Goal: Task Accomplishment & Management: Use online tool/utility

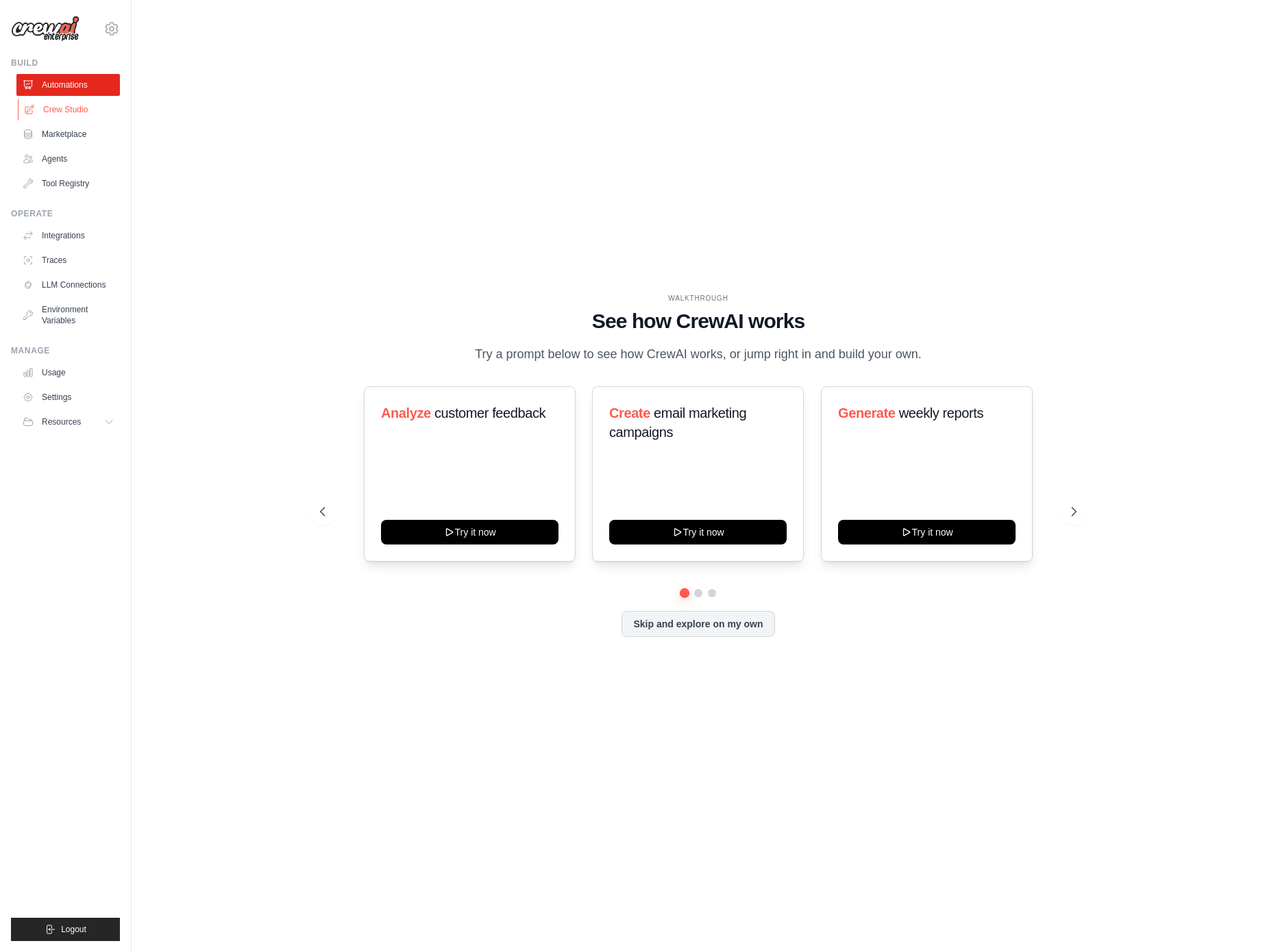
click at [65, 107] on link "Crew Studio" at bounding box center [69, 109] width 103 height 21
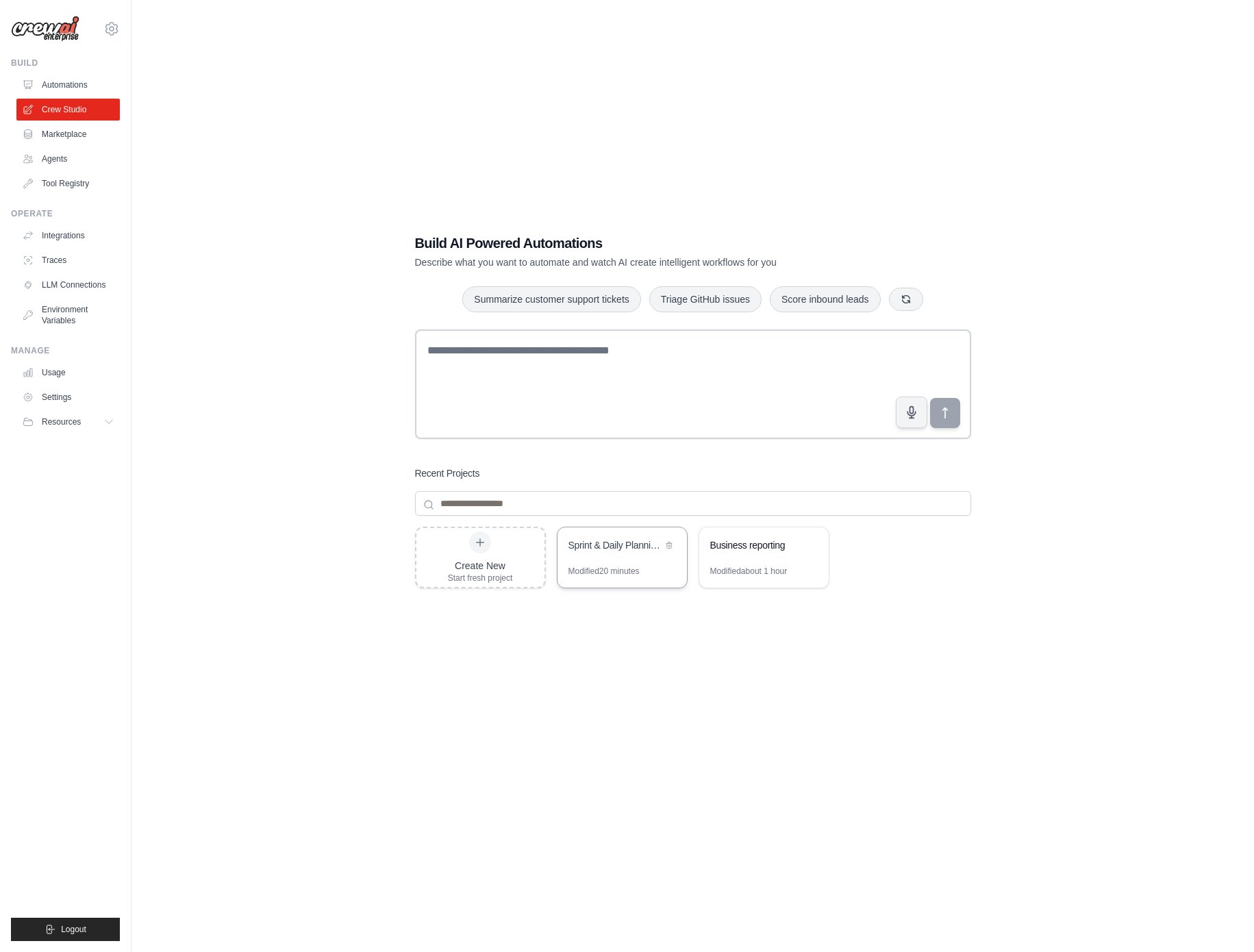
click at [634, 545] on div "Sprint & Daily Planning Hub" at bounding box center [615, 545] width 94 height 13
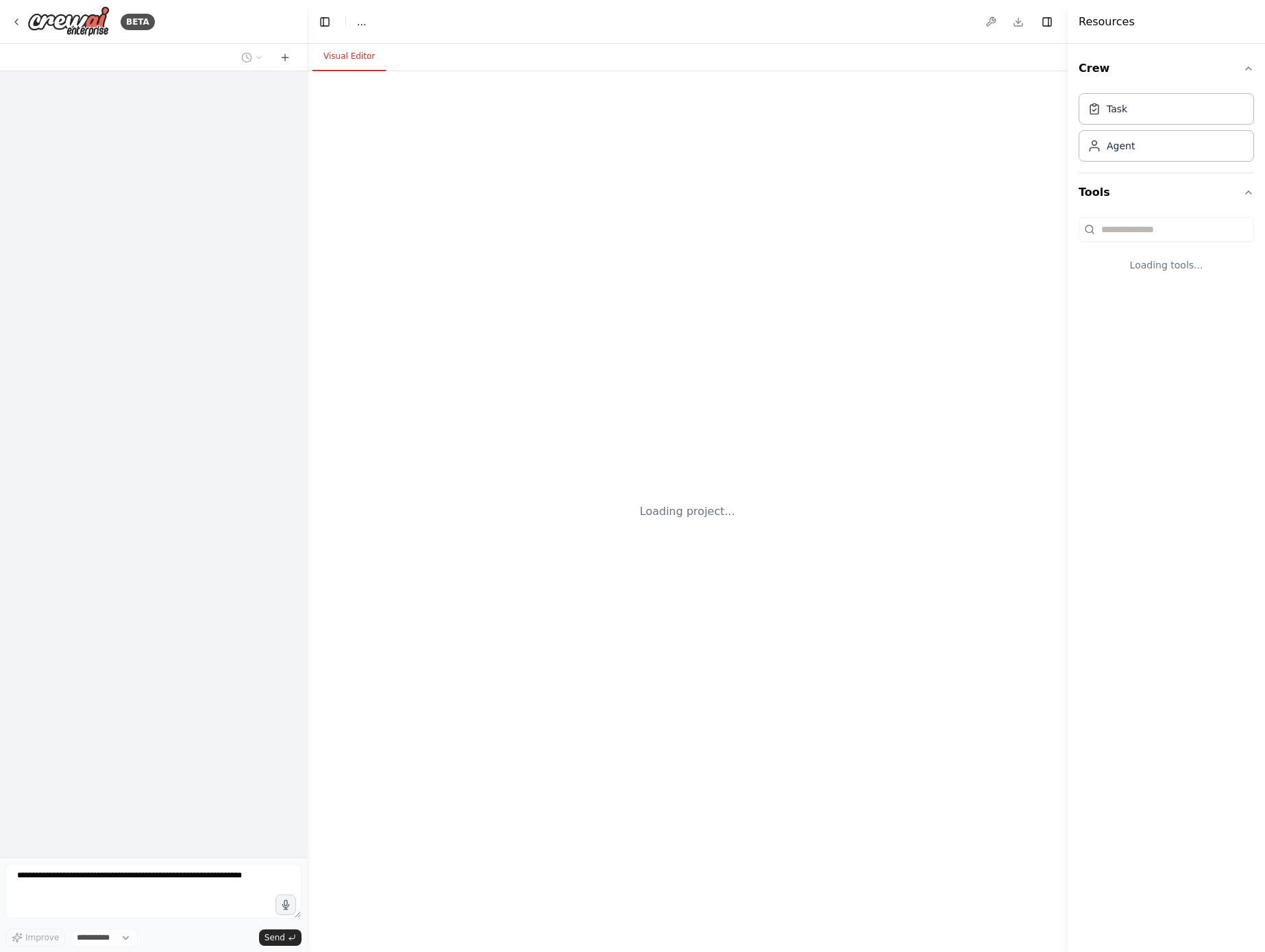
select select "****"
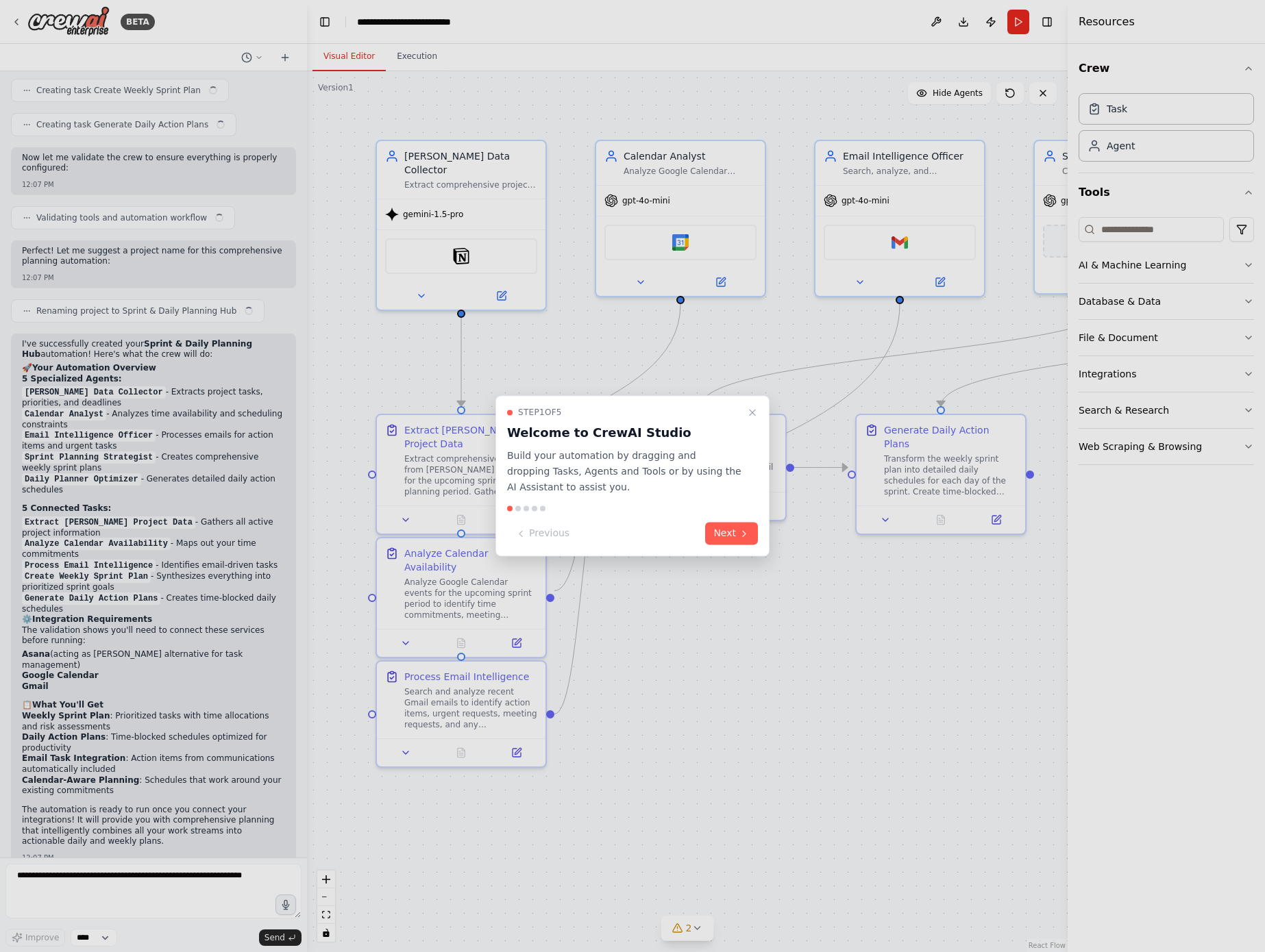
scroll to position [810, 0]
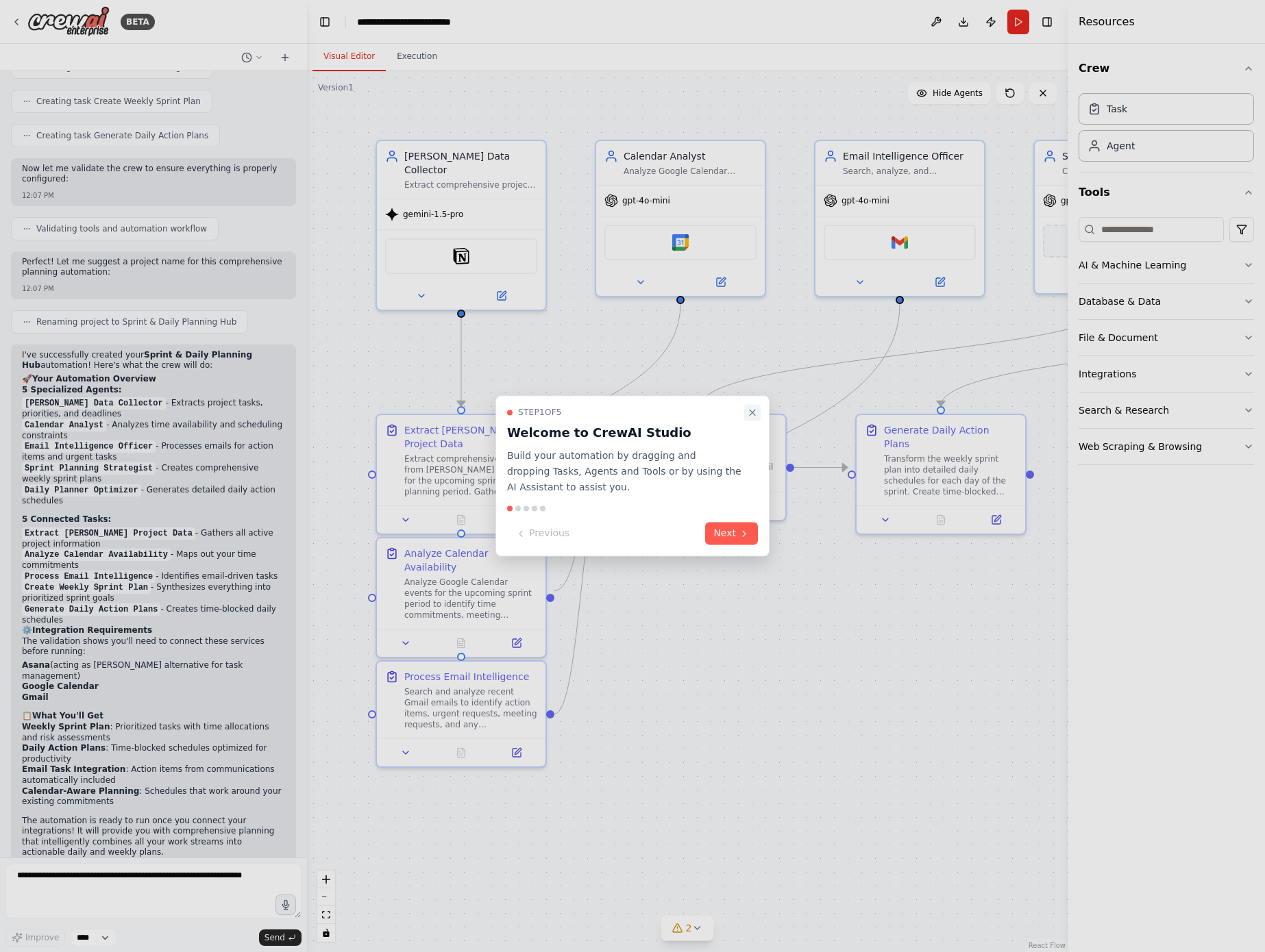
click at [753, 414] on icon "Close walkthrough" at bounding box center [753, 412] width 11 height 11
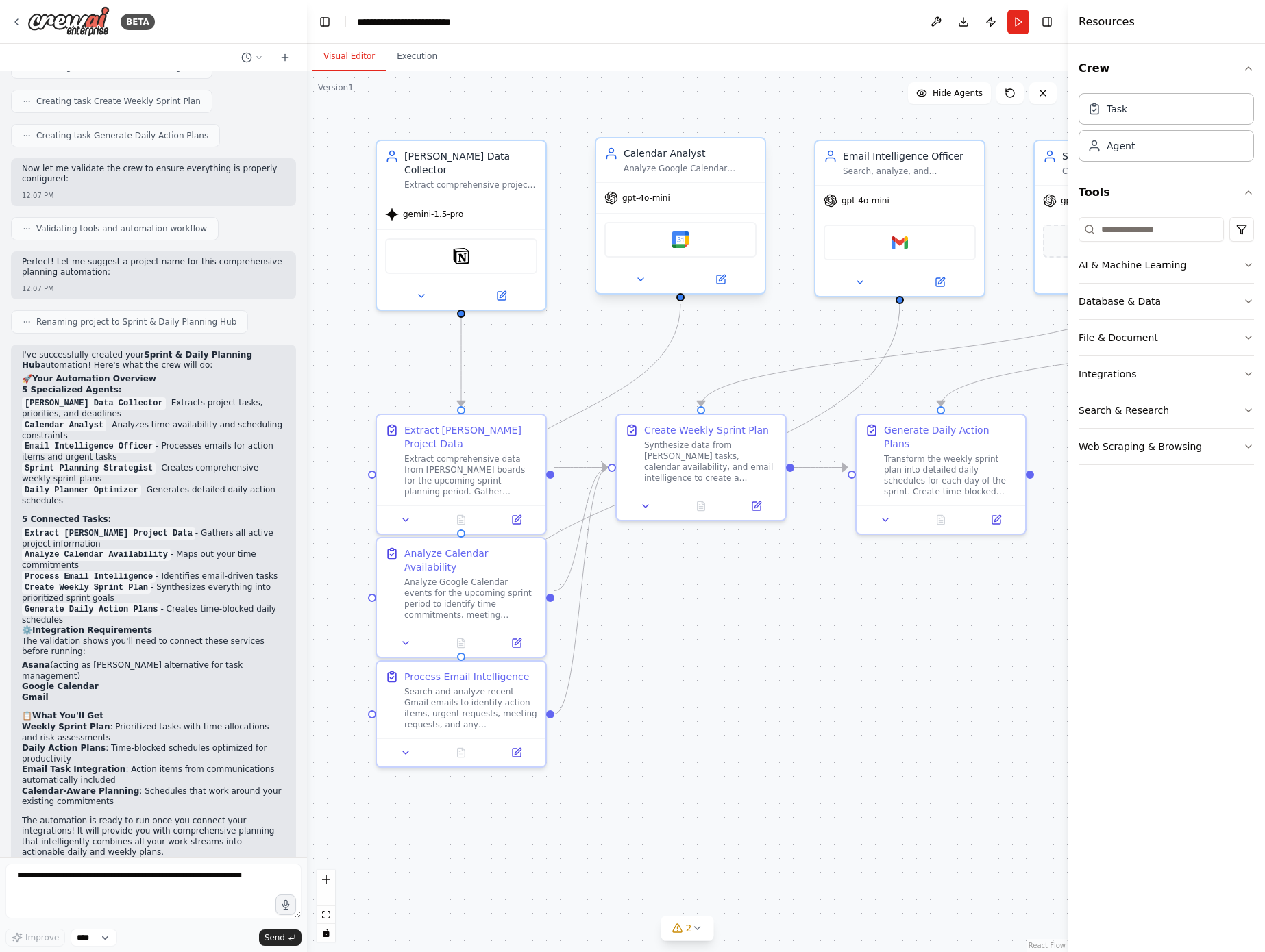
click at [697, 168] on div "Analyze Google Calendar events and availability to understand time commitments,…" at bounding box center [690, 168] width 133 height 11
click at [670, 198] on div "gpt-4o-mini" at bounding box center [680, 198] width 168 height 30
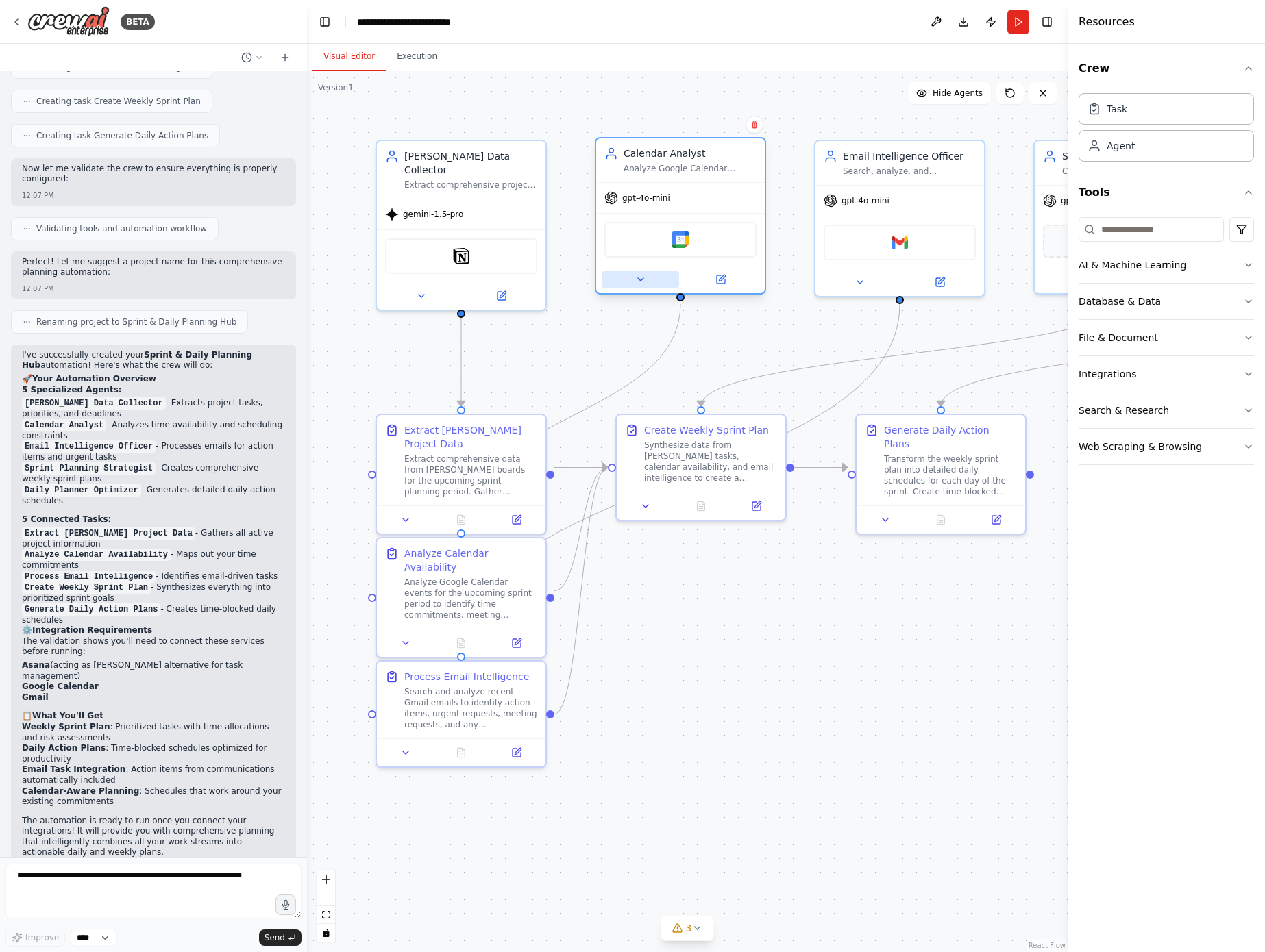
click at [641, 278] on icon at bounding box center [641, 279] width 5 height 3
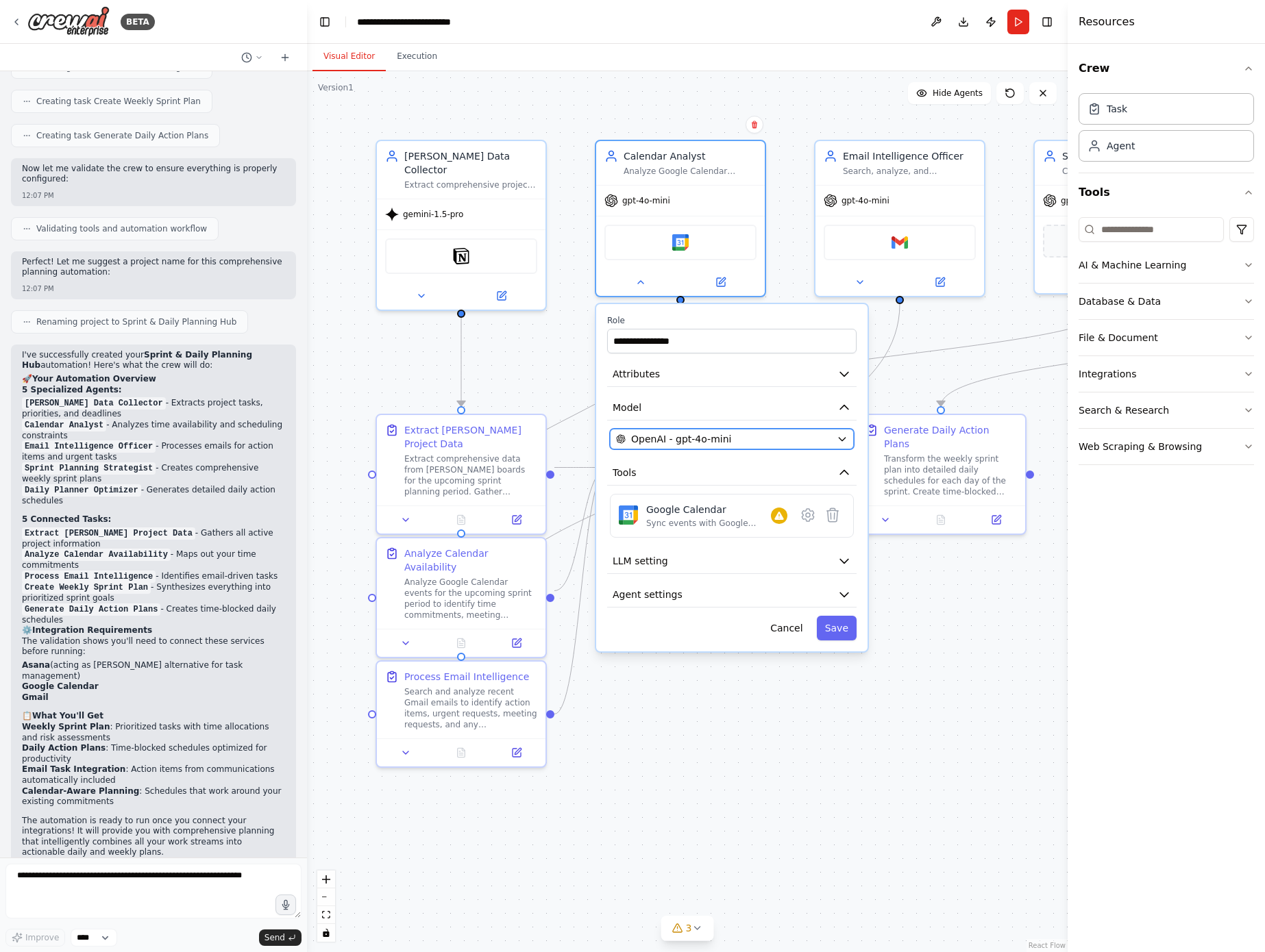
click at [684, 438] on span "OpenAI - gpt-4o-mini" at bounding box center [681, 439] width 100 height 13
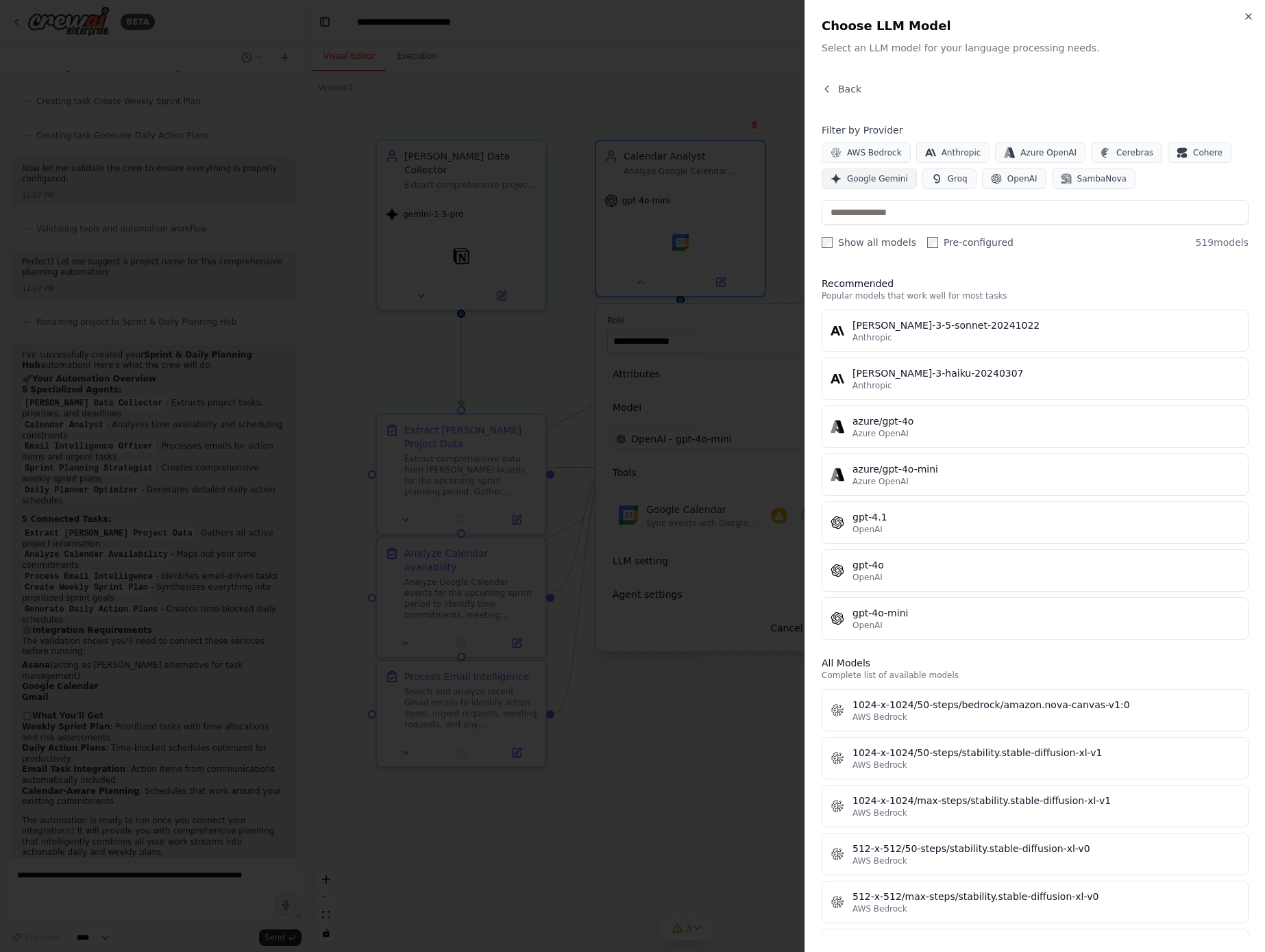
click at [860, 176] on span "Google Gemini" at bounding box center [877, 178] width 61 height 11
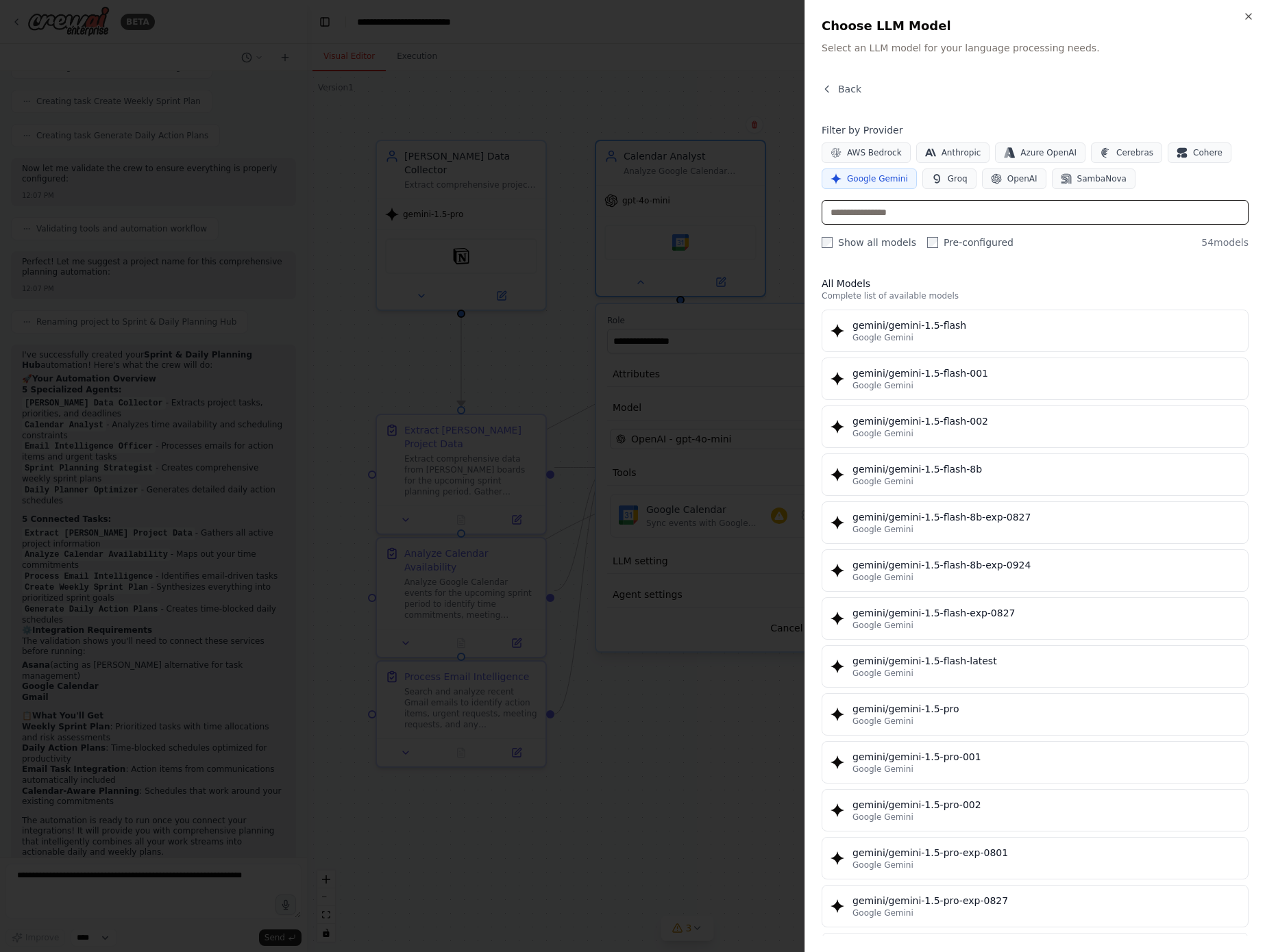
click at [875, 208] on input "text" at bounding box center [1035, 212] width 426 height 25
type input "*"
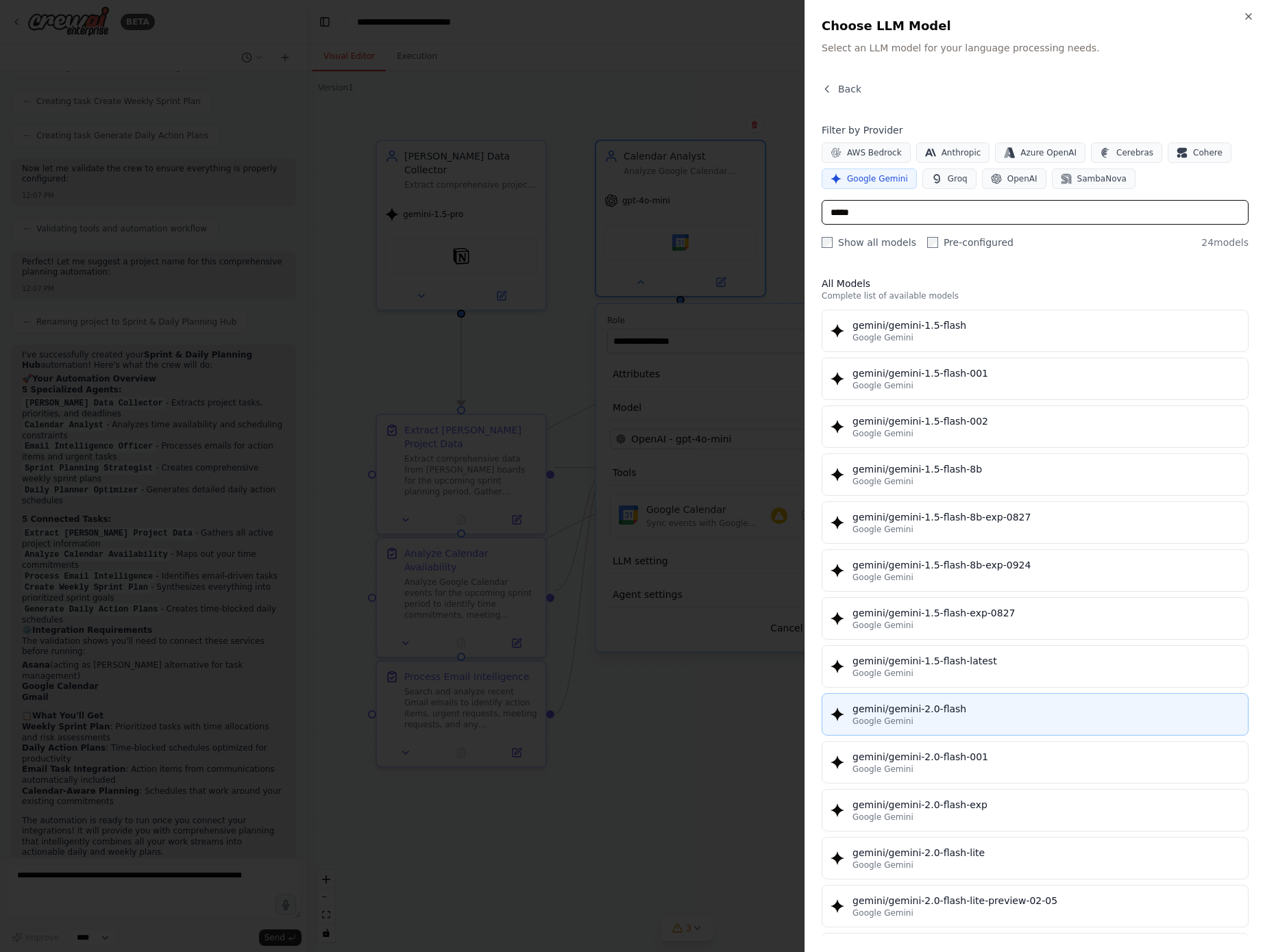
scroll to position [530, 0]
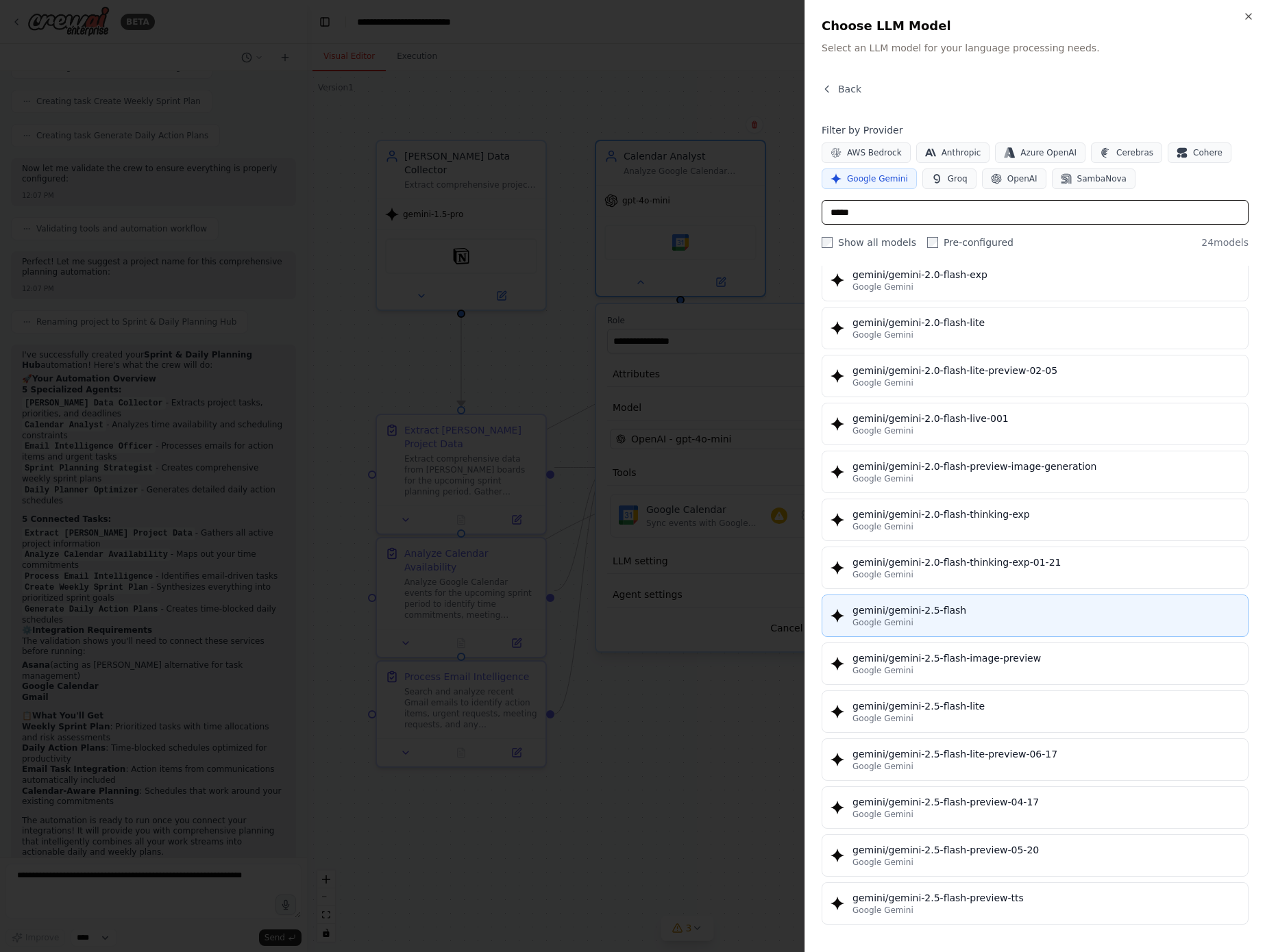
type input "*****"
click at [941, 615] on div "gemini/gemini-2.5-flash" at bounding box center [1046, 610] width 387 height 13
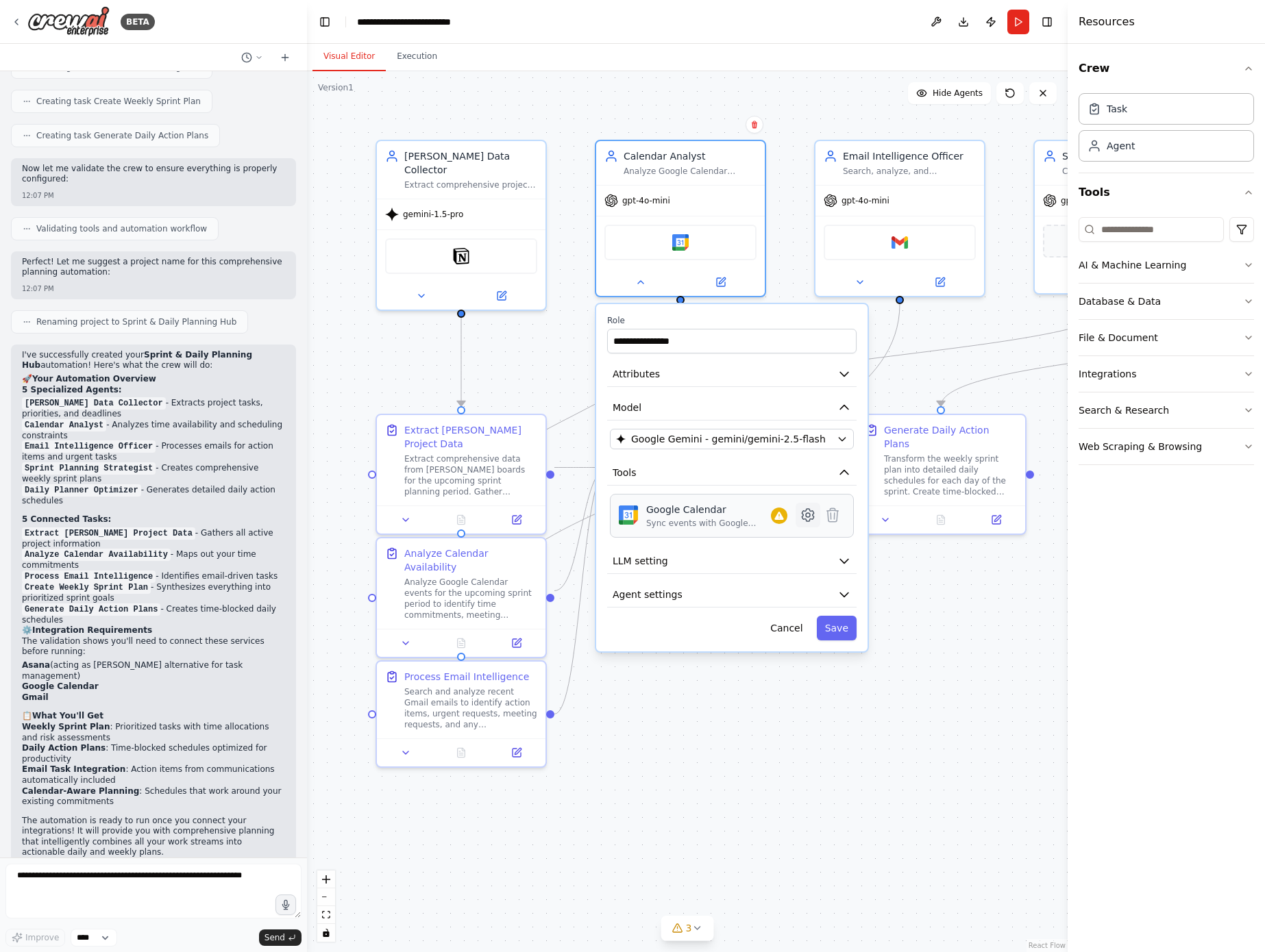
click at [803, 519] on icon at bounding box center [807, 515] width 12 height 13
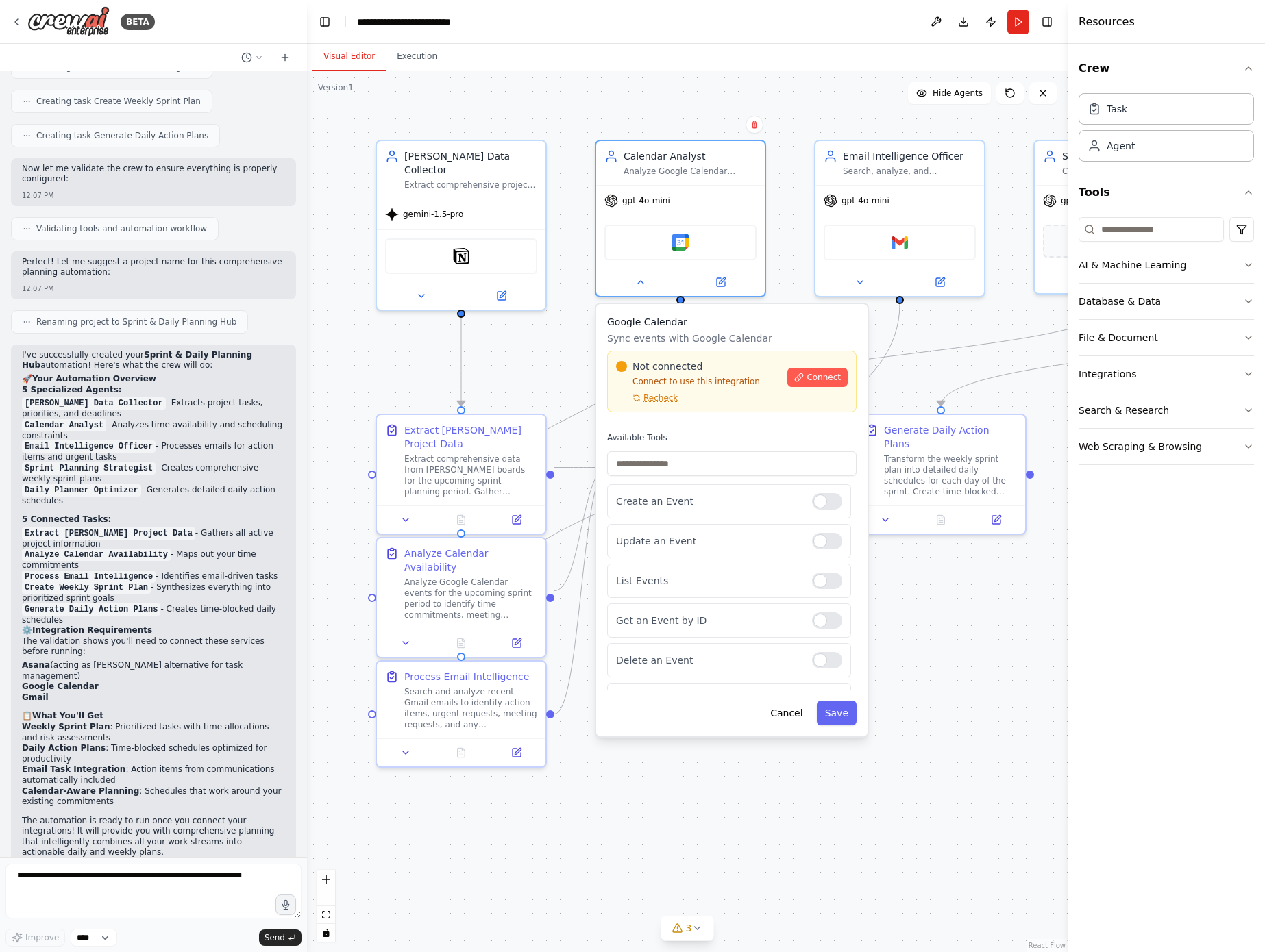
click at [823, 387] on div "Not connected Connect to use this integration Recheck Connect" at bounding box center [731, 381] width 231 height 44
click at [821, 381] on span "Connect" at bounding box center [823, 377] width 34 height 11
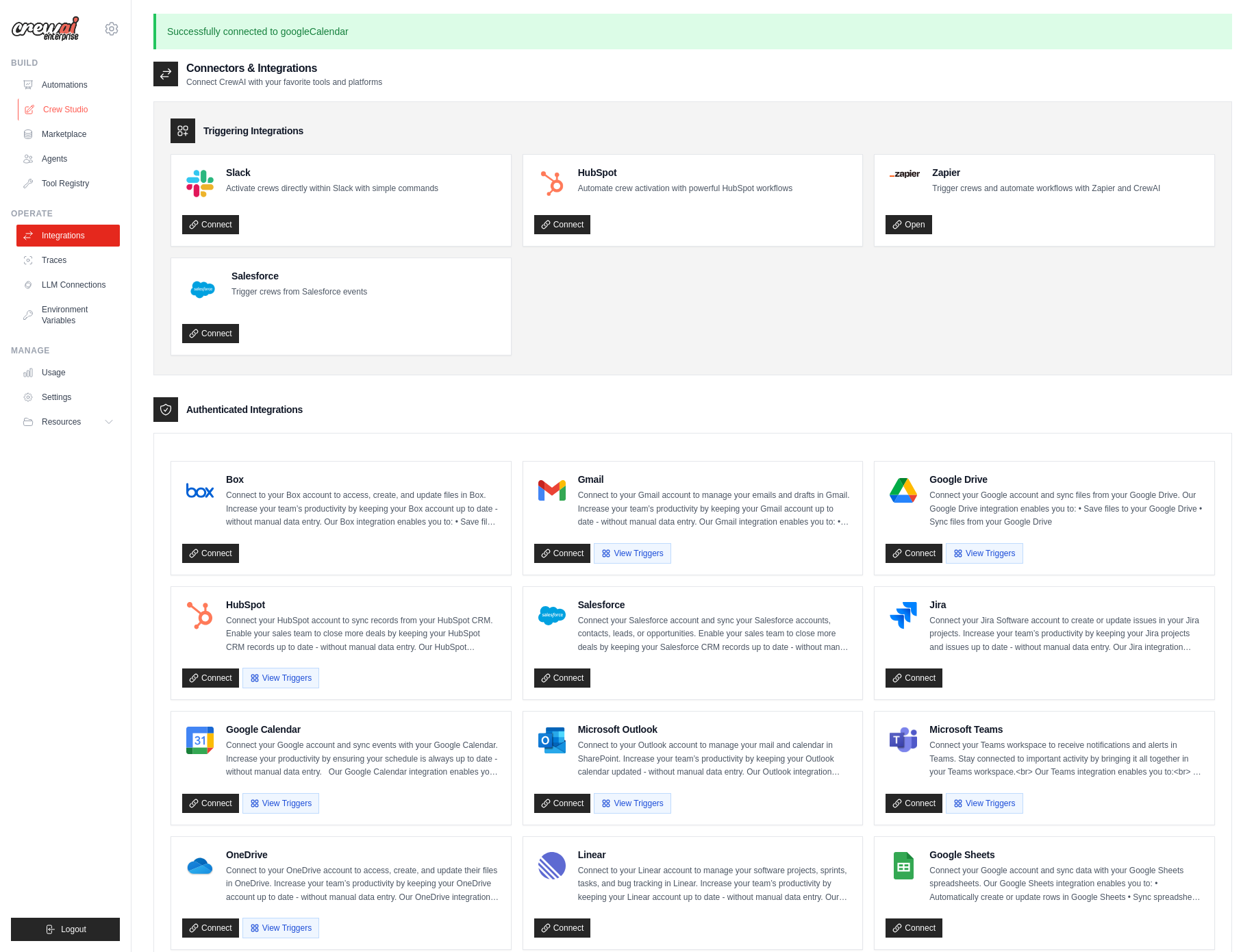
click at [60, 107] on link "Crew Studio" at bounding box center [69, 109] width 103 height 21
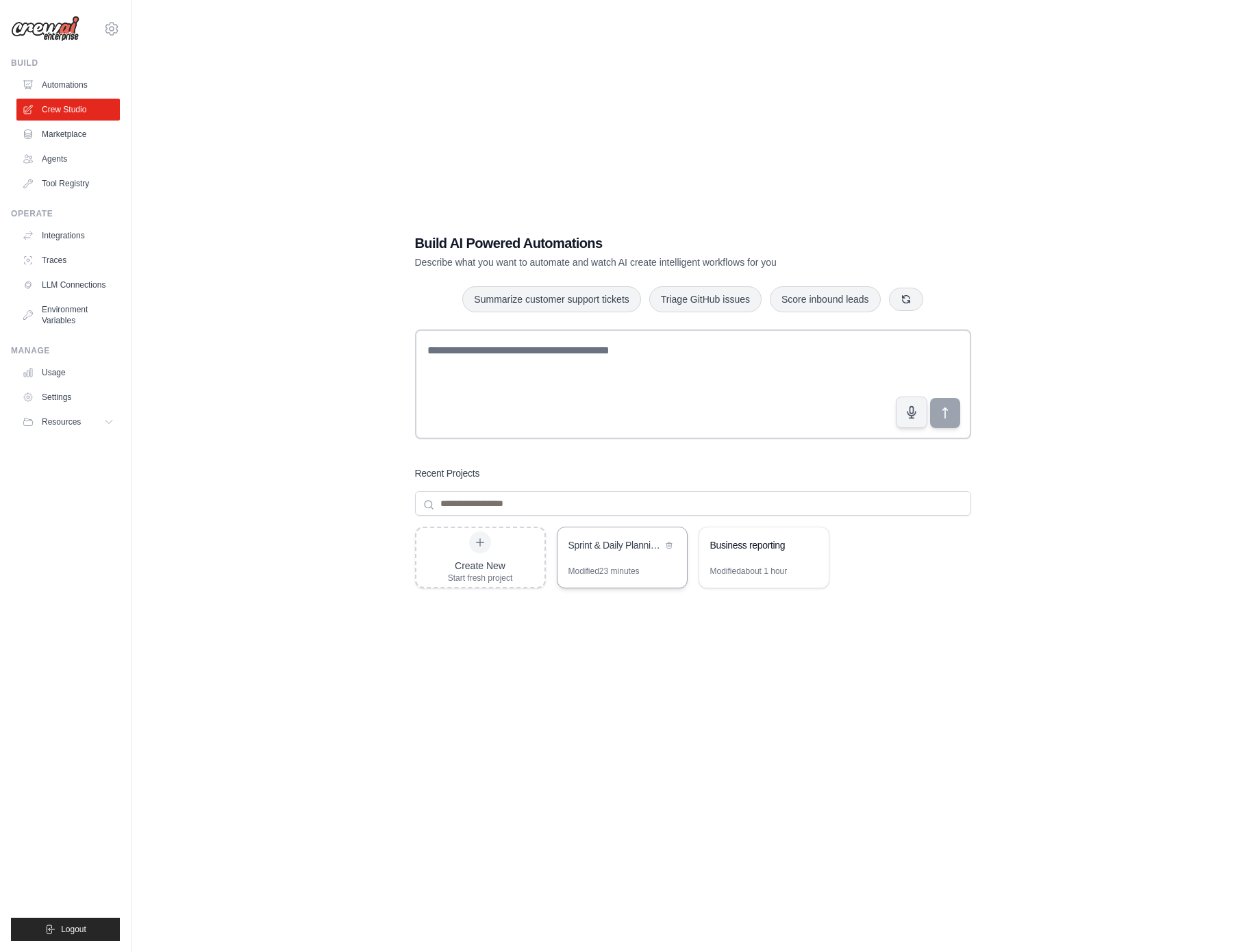
click at [657, 543] on div "Sprint & Daily Planning Hub" at bounding box center [615, 545] width 94 height 13
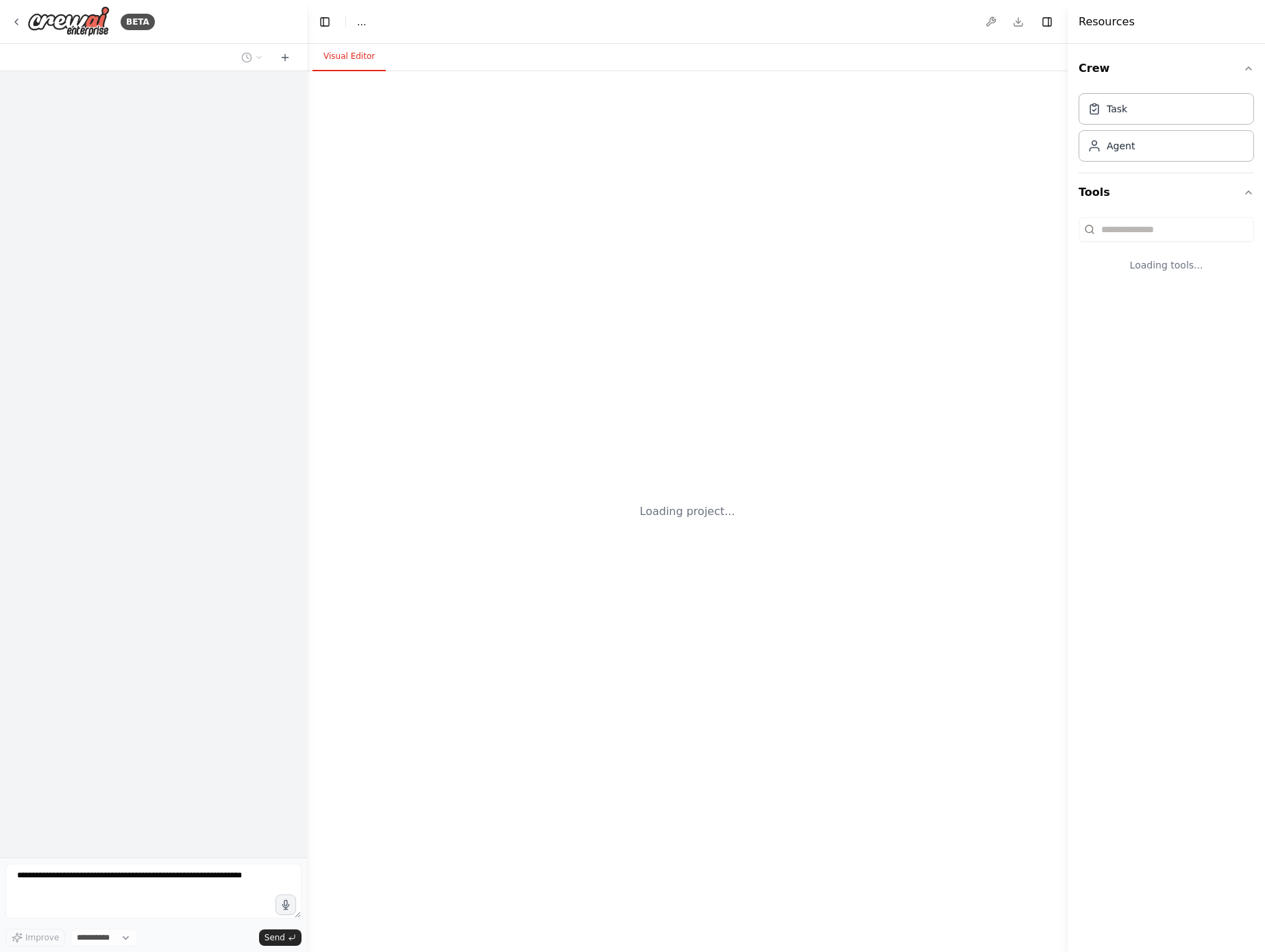
select select "****"
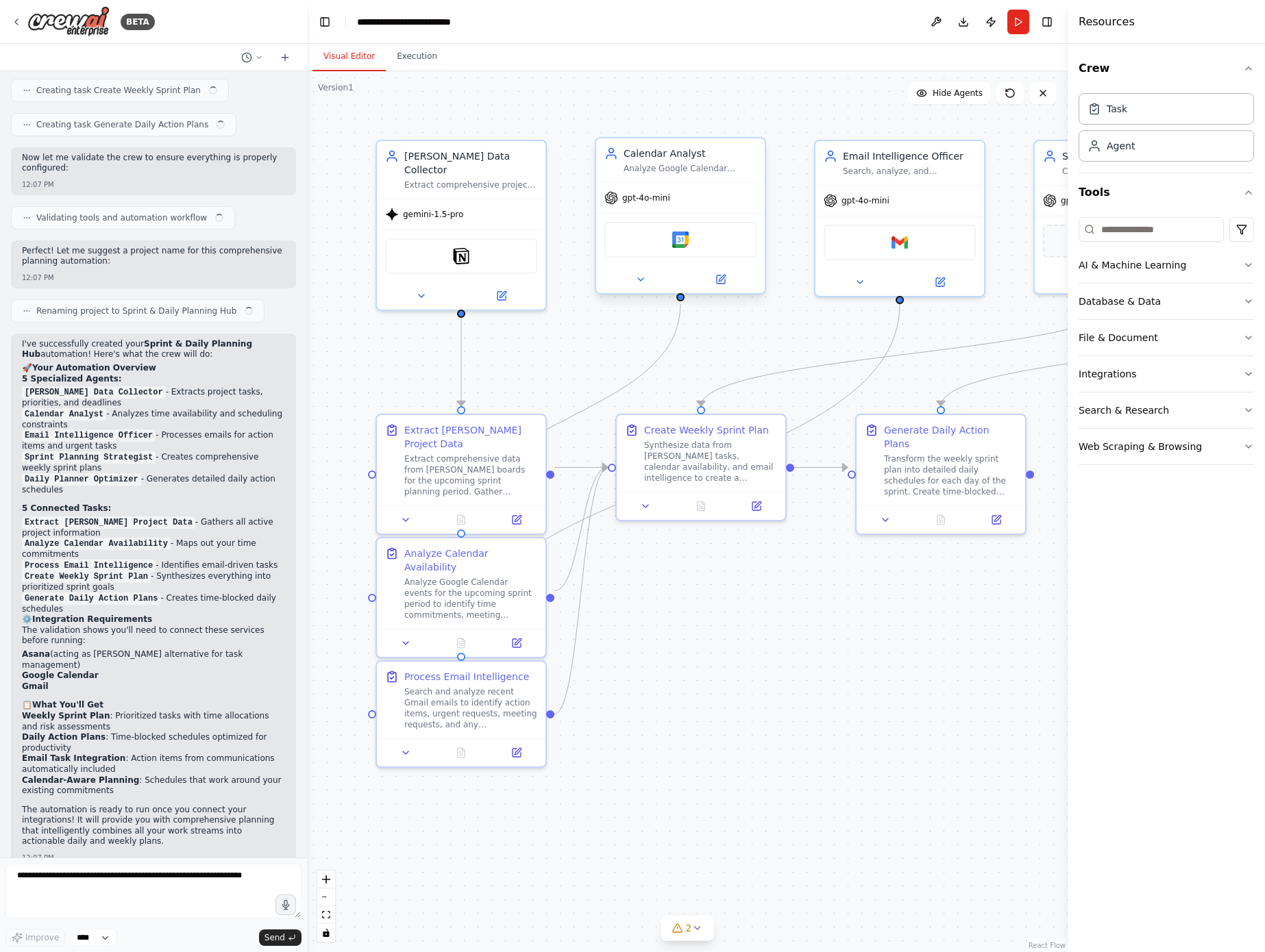
scroll to position [810, 0]
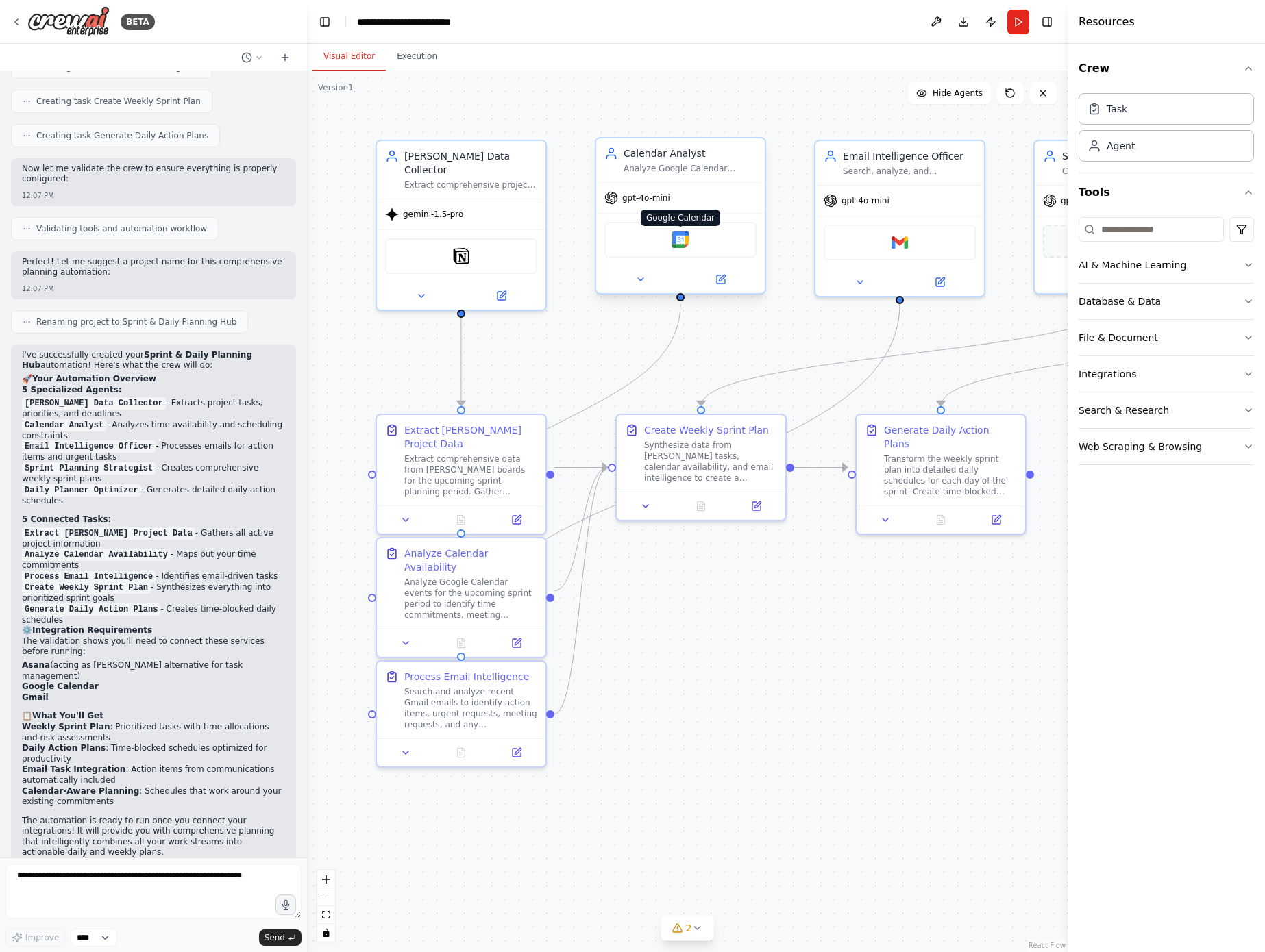
click at [680, 244] on img at bounding box center [680, 239] width 16 height 16
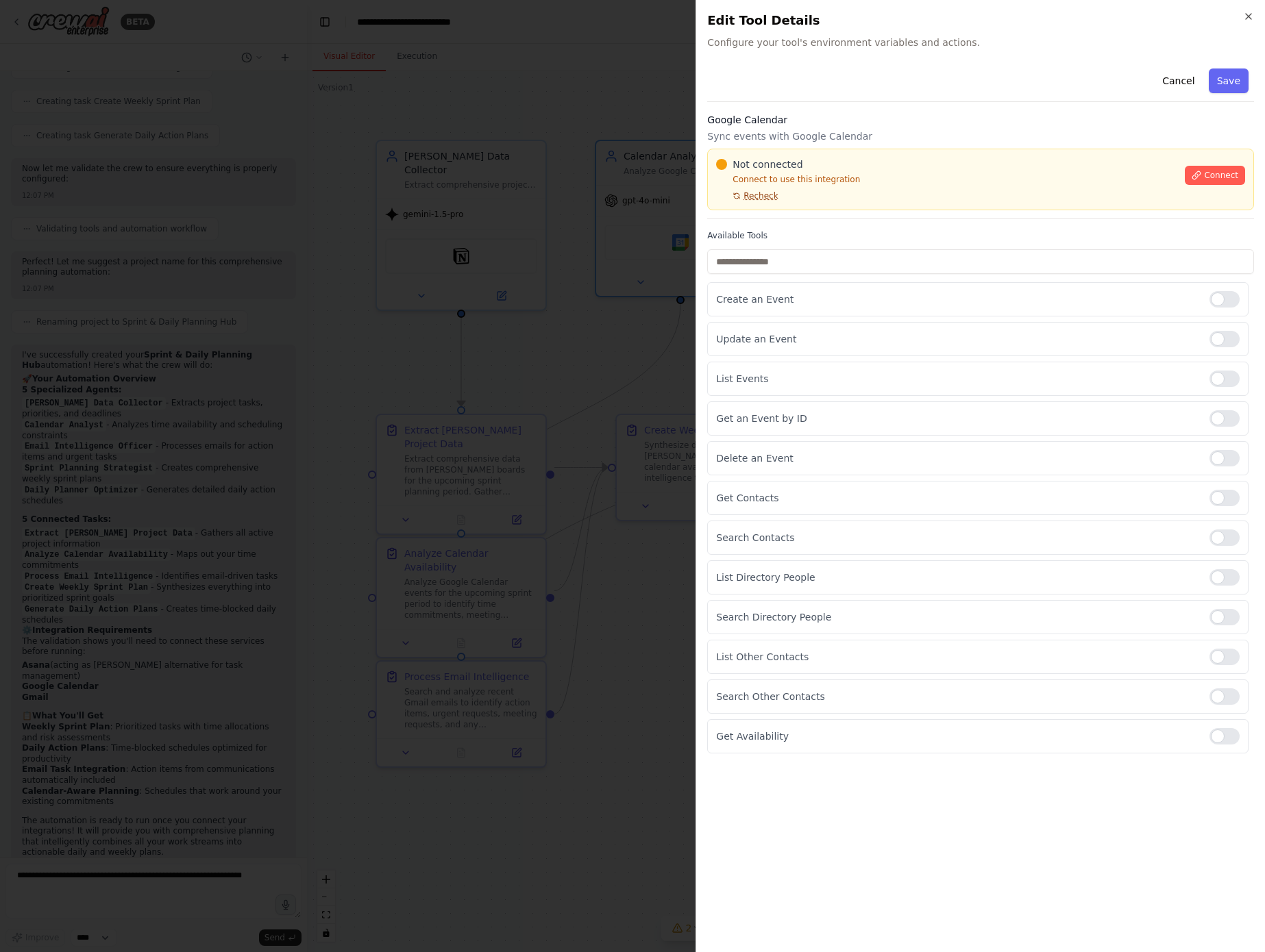
click at [750, 195] on span "Recheck" at bounding box center [761, 196] width 34 height 11
click at [1216, 167] on button "Connect" at bounding box center [1214, 175] width 60 height 19
click at [770, 365] on div "List Events" at bounding box center [977, 379] width 541 height 34
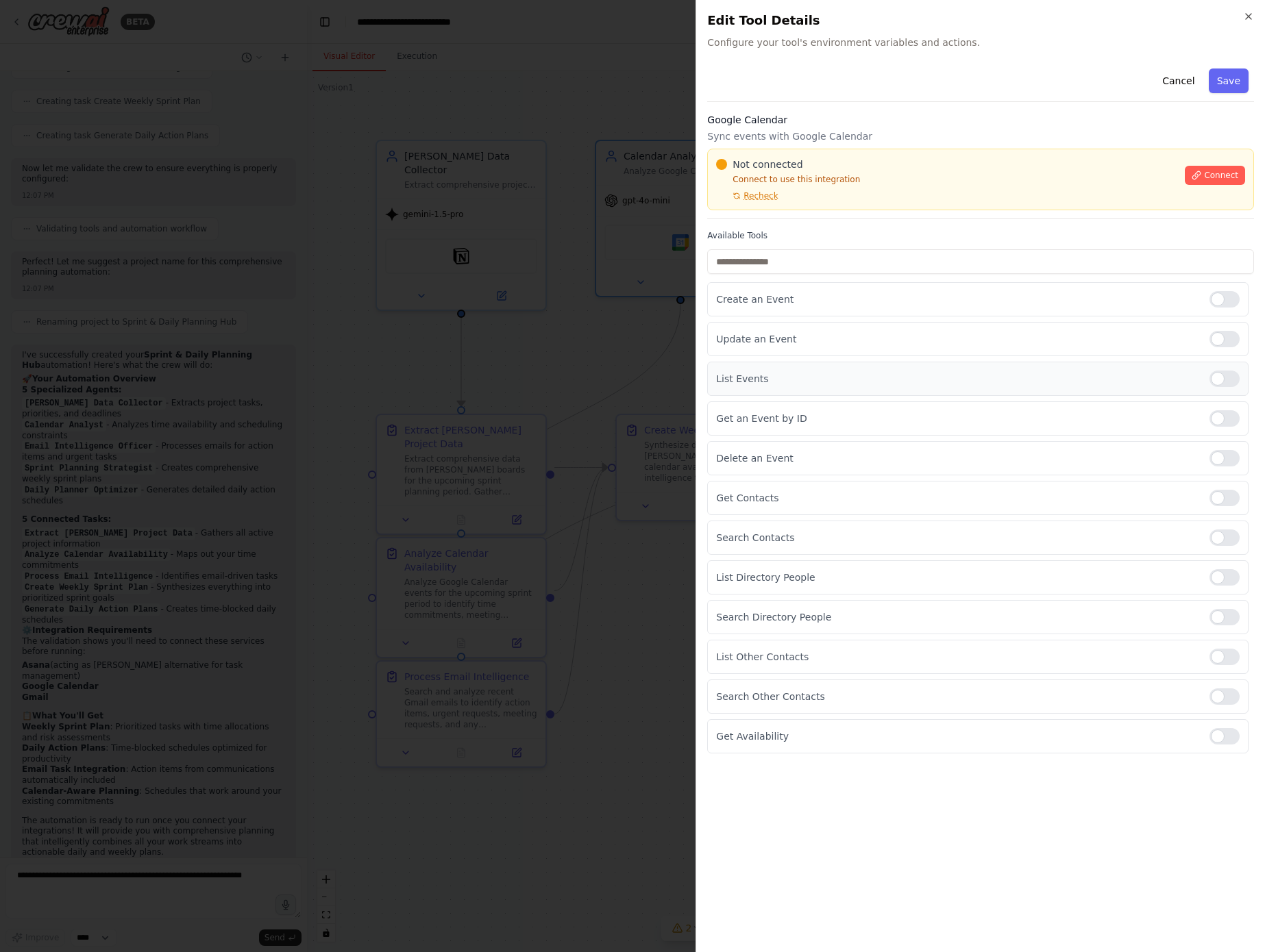
click at [770, 365] on div "List Events" at bounding box center [977, 379] width 541 height 34
click at [781, 356] on div "Update an Event" at bounding box center [977, 339] width 541 height 34
click at [486, 440] on div at bounding box center [632, 476] width 1265 height 952
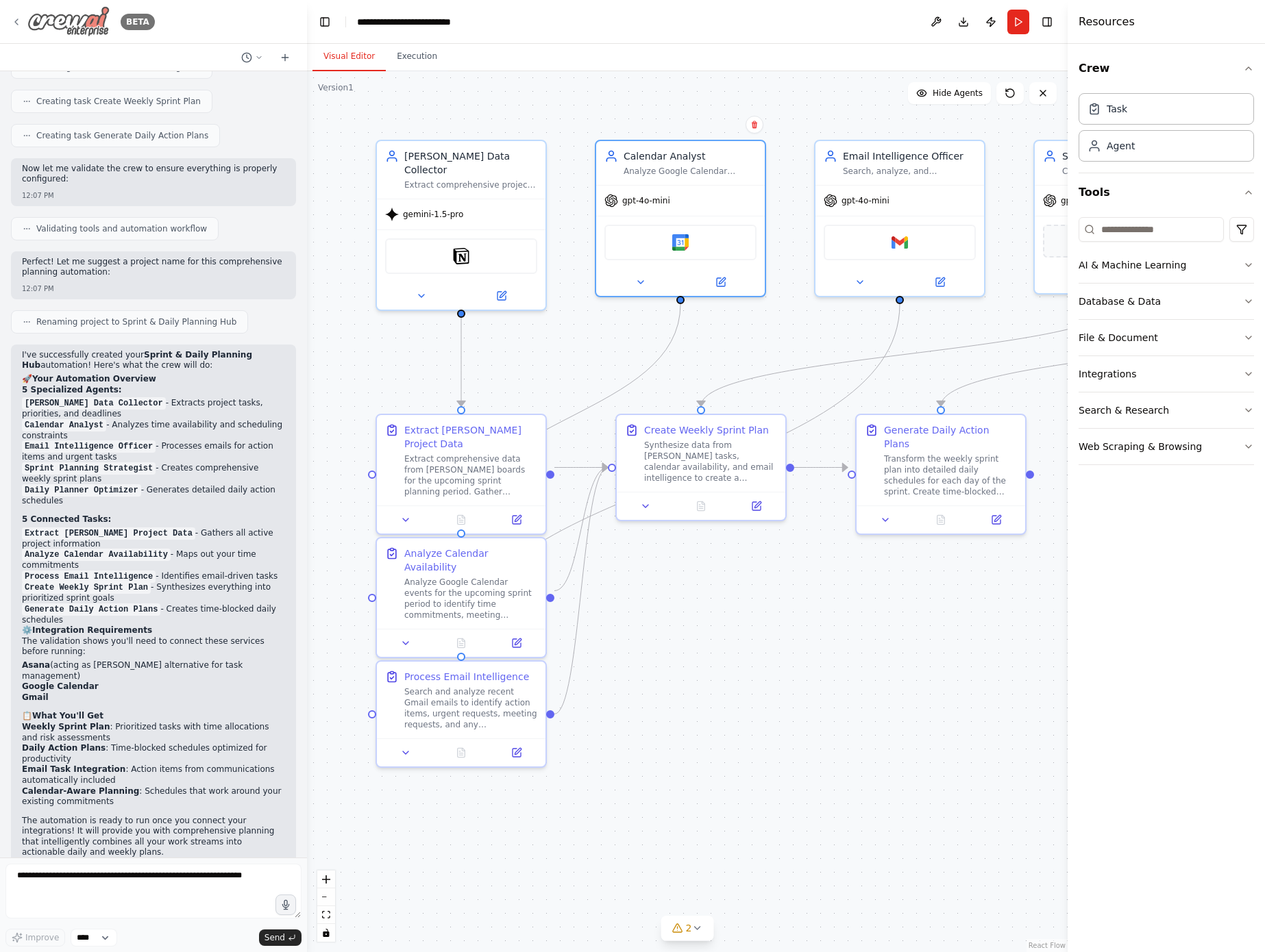
click at [16, 17] on icon at bounding box center [16, 21] width 11 height 11
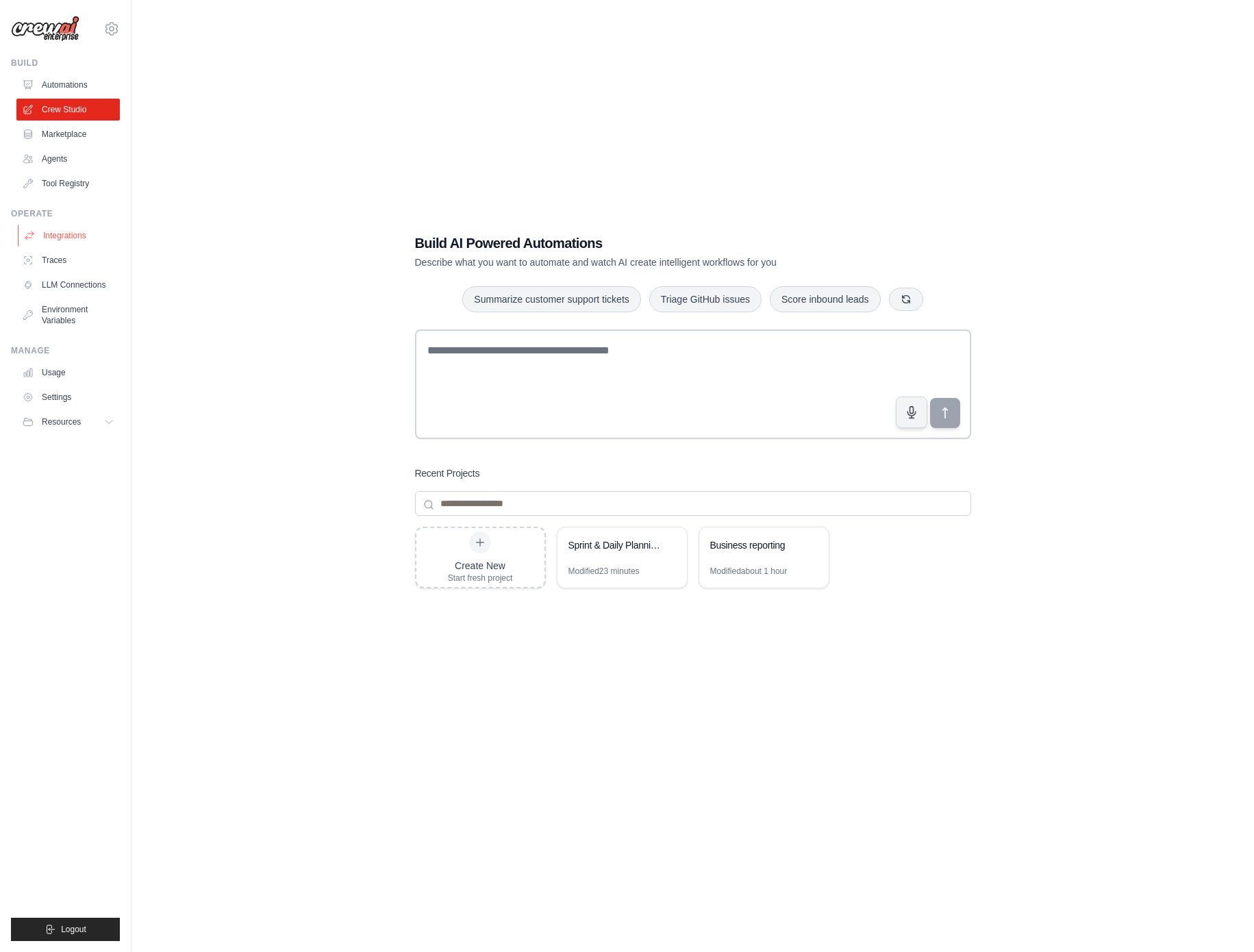
click at [65, 231] on link "Integrations" at bounding box center [69, 236] width 103 height 21
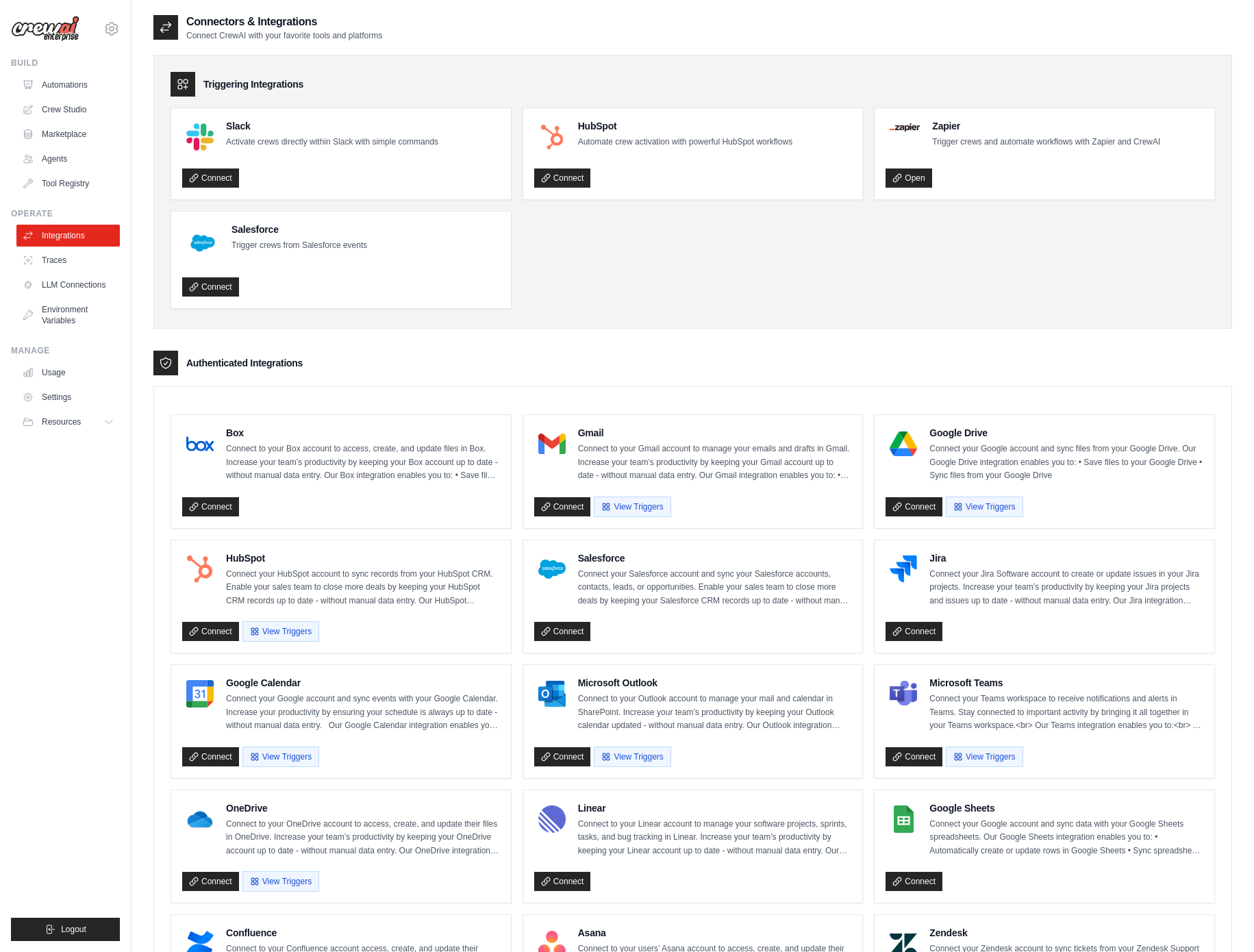
click at [316, 701] on p "Connect your Google account and sync events with your Google Calendar. Increase…" at bounding box center [363, 712] width 274 height 40
click at [205, 750] on link "Connect" at bounding box center [210, 756] width 56 height 19
click at [572, 502] on link "Connect" at bounding box center [562, 506] width 56 height 19
click at [64, 315] on link "Environment Variables" at bounding box center [69, 314] width 103 height 33
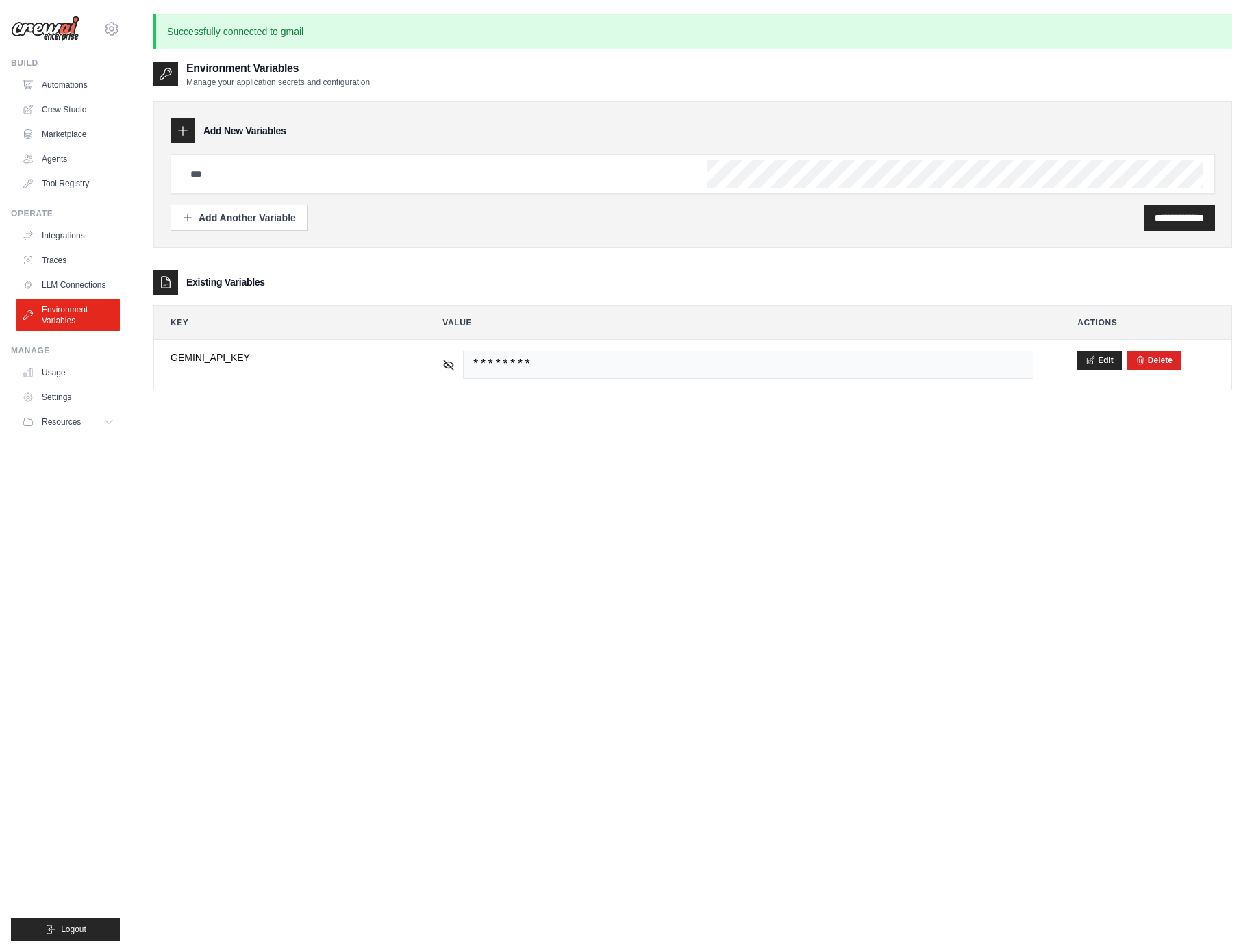
click at [410, 30] on p "Successfully connected to gmail" at bounding box center [692, 31] width 1078 height 36
click at [61, 233] on link "Integrations" at bounding box center [69, 236] width 103 height 21
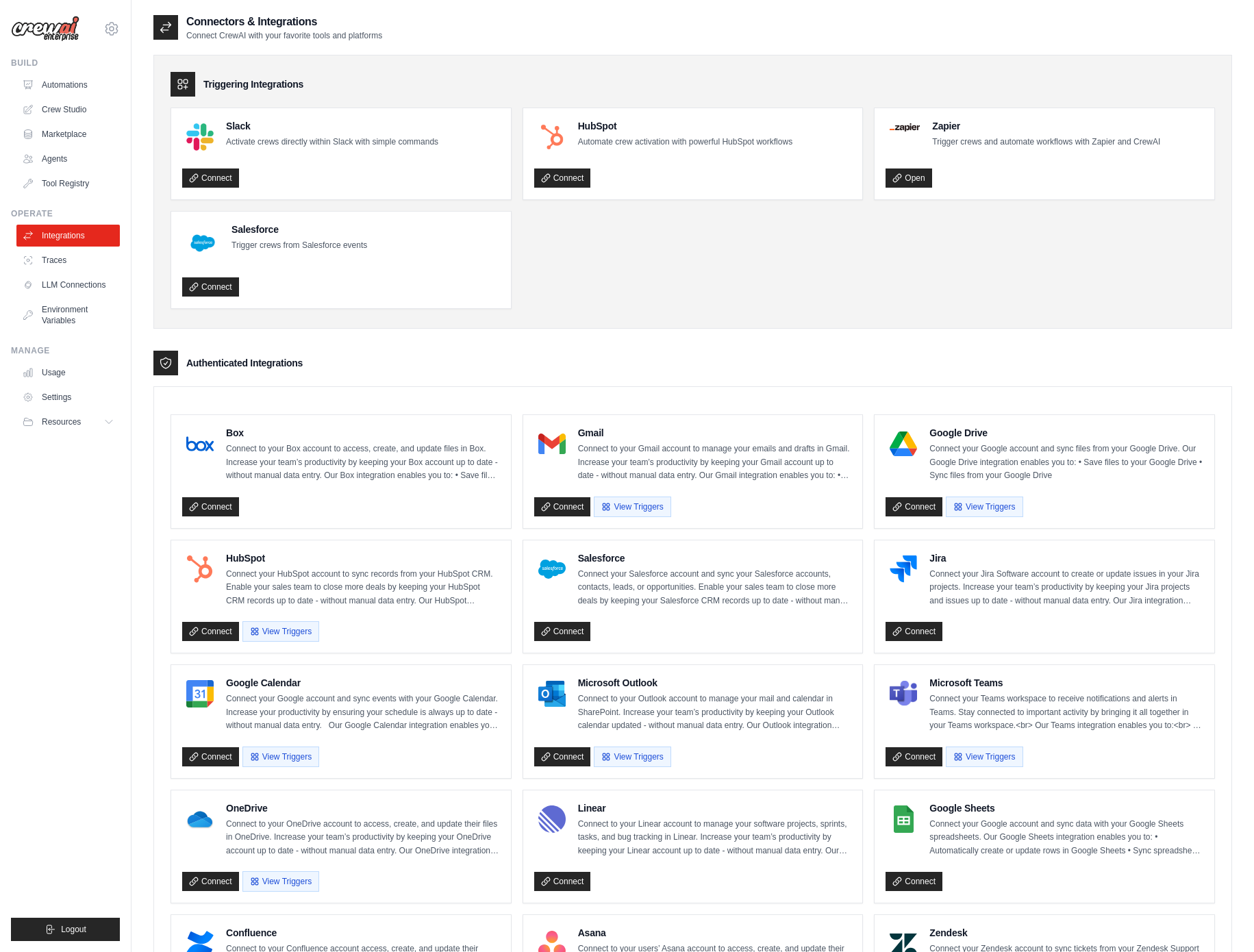
click at [170, 361] on icon at bounding box center [165, 363] width 13 height 13
click at [631, 505] on button "View Triggers" at bounding box center [632, 506] width 77 height 21
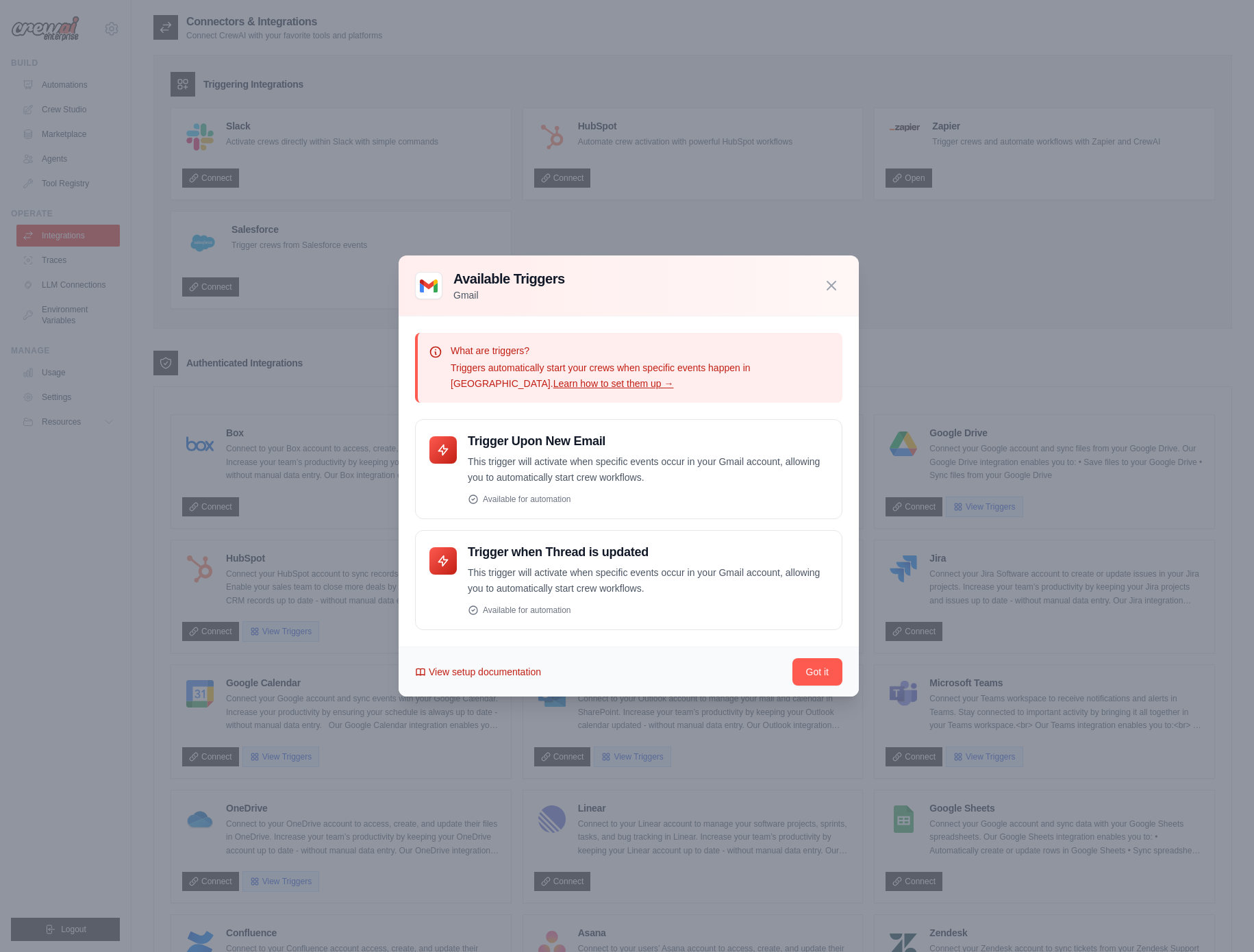
click at [514, 671] on span "View setup documentation" at bounding box center [485, 672] width 112 height 13
click at [823, 284] on icon "button" at bounding box center [831, 285] width 16 height 16
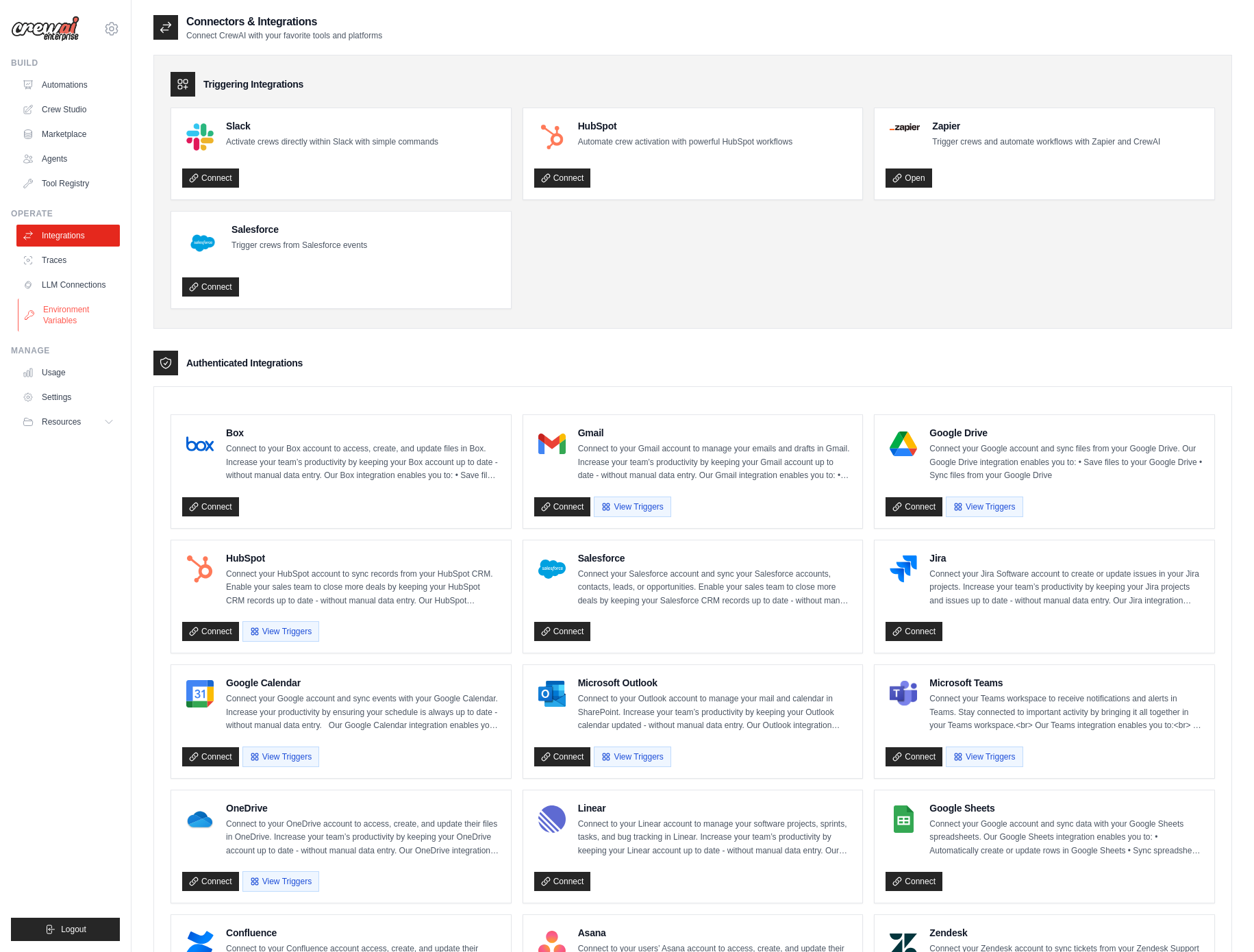
click at [87, 308] on link "Environment Variables" at bounding box center [69, 314] width 103 height 33
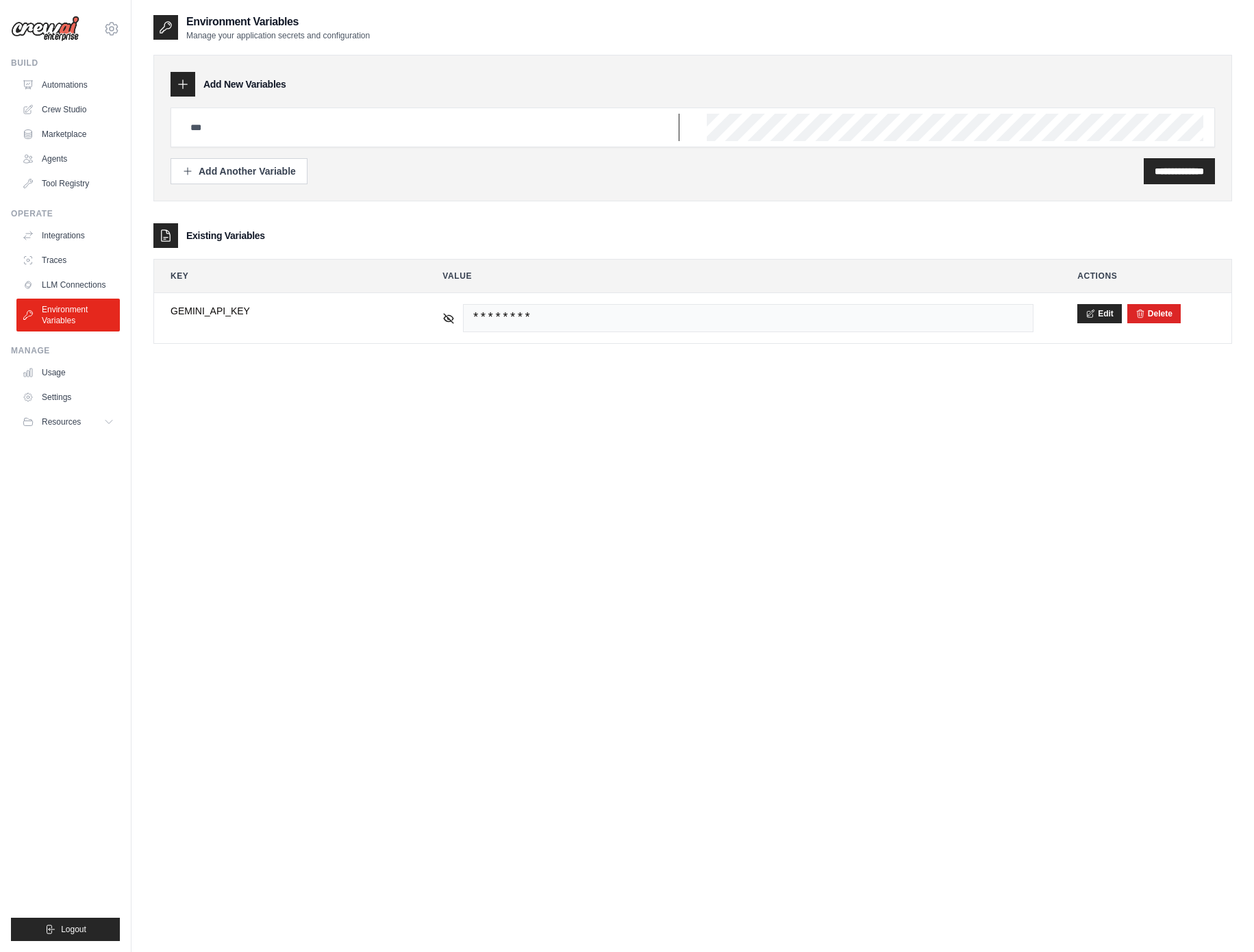
click at [258, 128] on input "text" at bounding box center [430, 127] width 497 height 28
paste input "**********"
type input "**********"
click at [1172, 175] on input "**********" at bounding box center [1179, 171] width 49 height 13
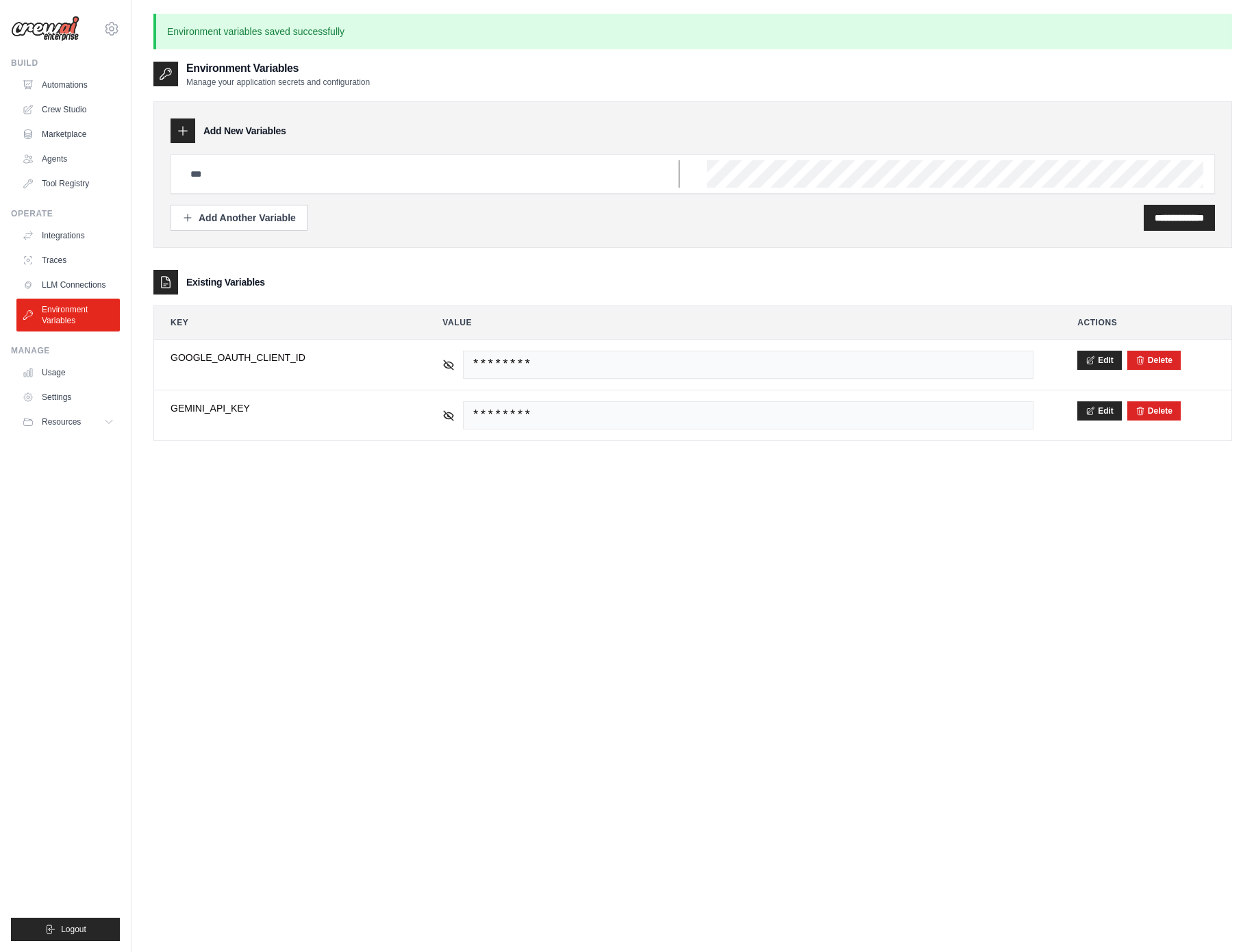
click at [301, 174] on input "text" at bounding box center [430, 174] width 497 height 28
paste input "**********"
type input "**********"
click at [1155, 216] on input "**********" at bounding box center [1179, 218] width 49 height 13
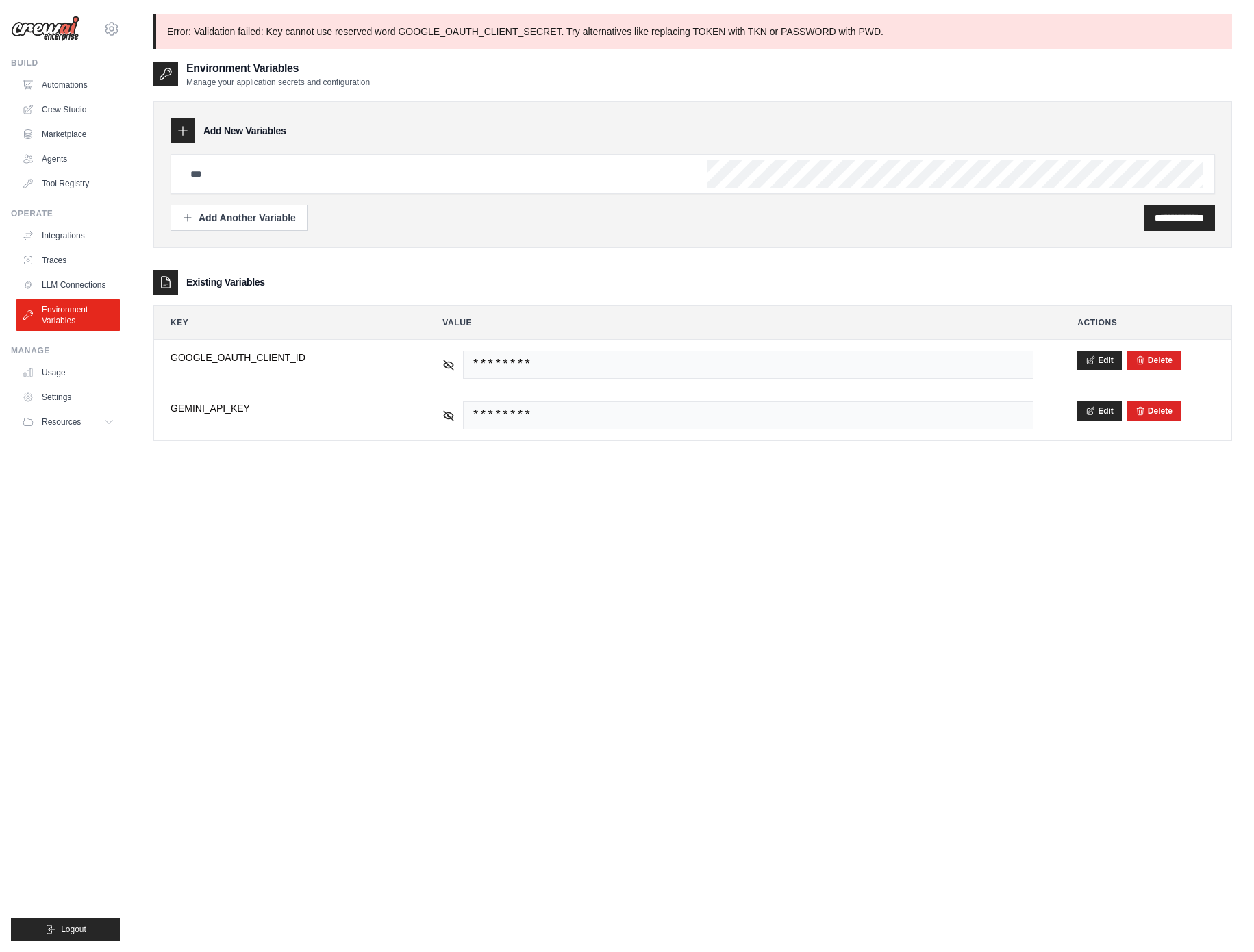
click at [683, 170] on div at bounding box center [692, 174] width 1044 height 39
click at [881, 610] on div "**********" at bounding box center [692, 536] width 1078 height 952
click at [50, 107] on link "Crew Studio" at bounding box center [69, 109] width 103 height 21
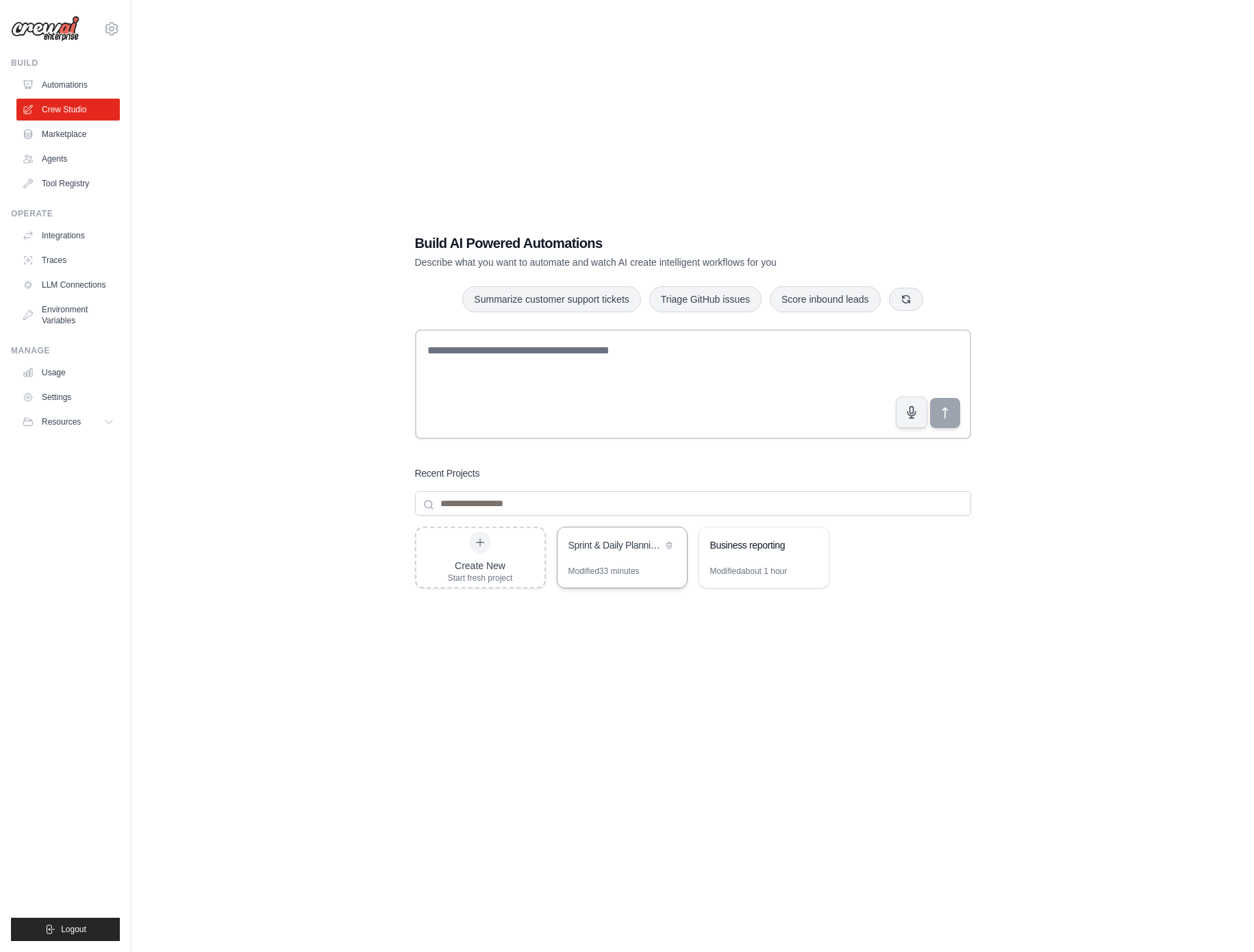
click at [624, 547] on div "Sprint & Daily Planning Hub" at bounding box center [615, 545] width 94 height 13
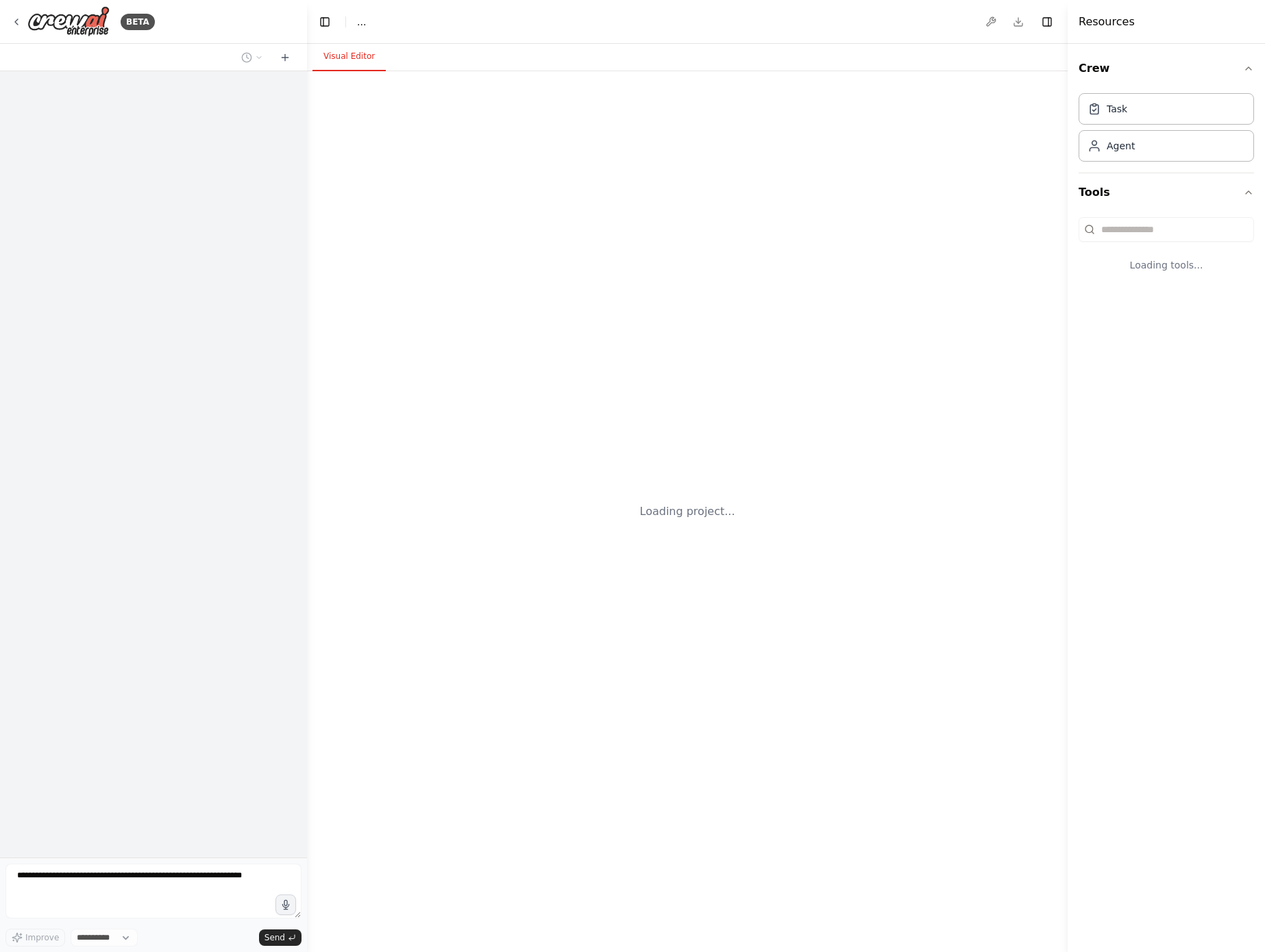
select select "****"
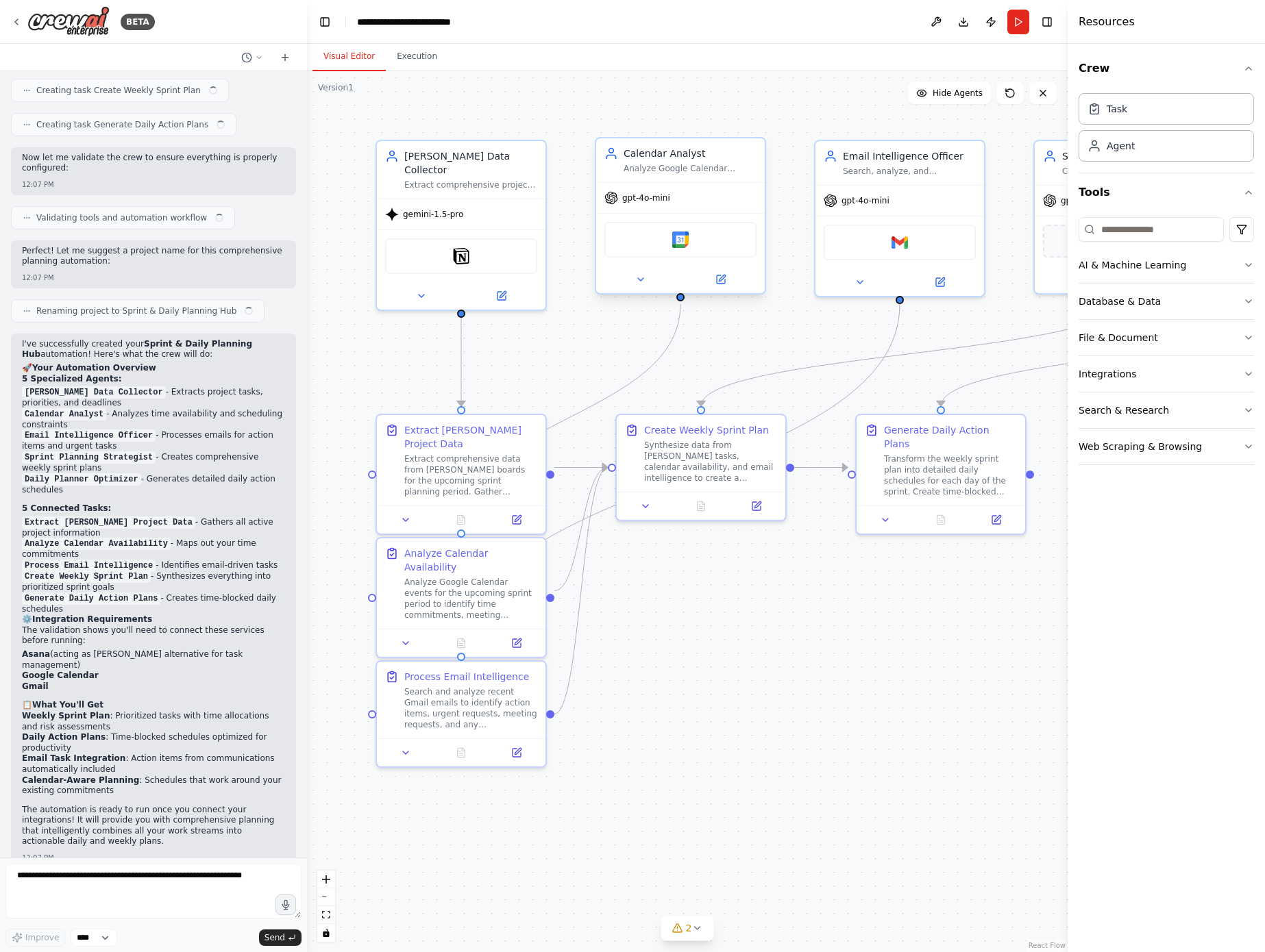
scroll to position [810, 0]
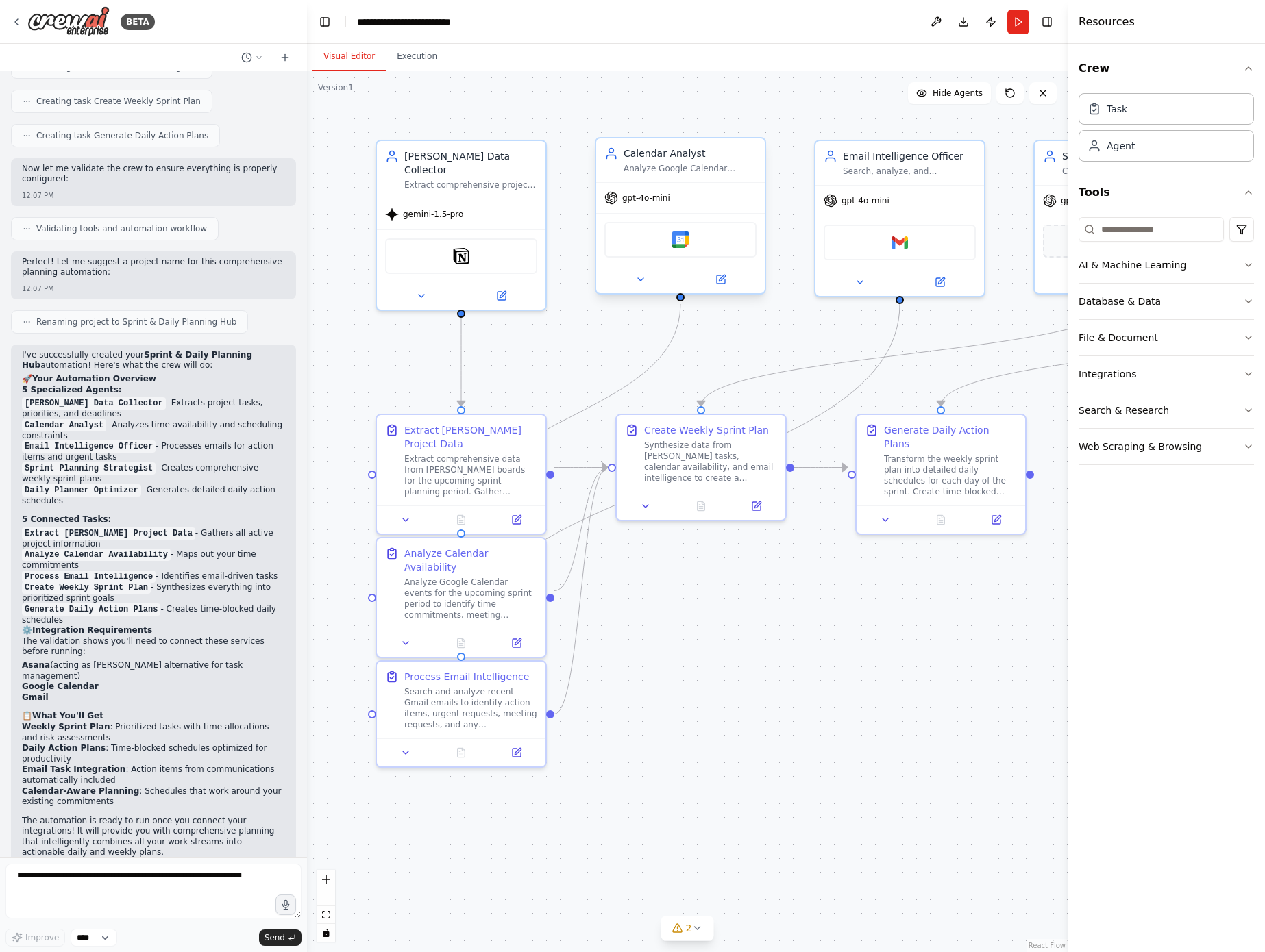
click at [714, 244] on div "Google Calendar" at bounding box center [680, 240] width 152 height 36
click at [709, 278] on button at bounding box center [720, 279] width 77 height 16
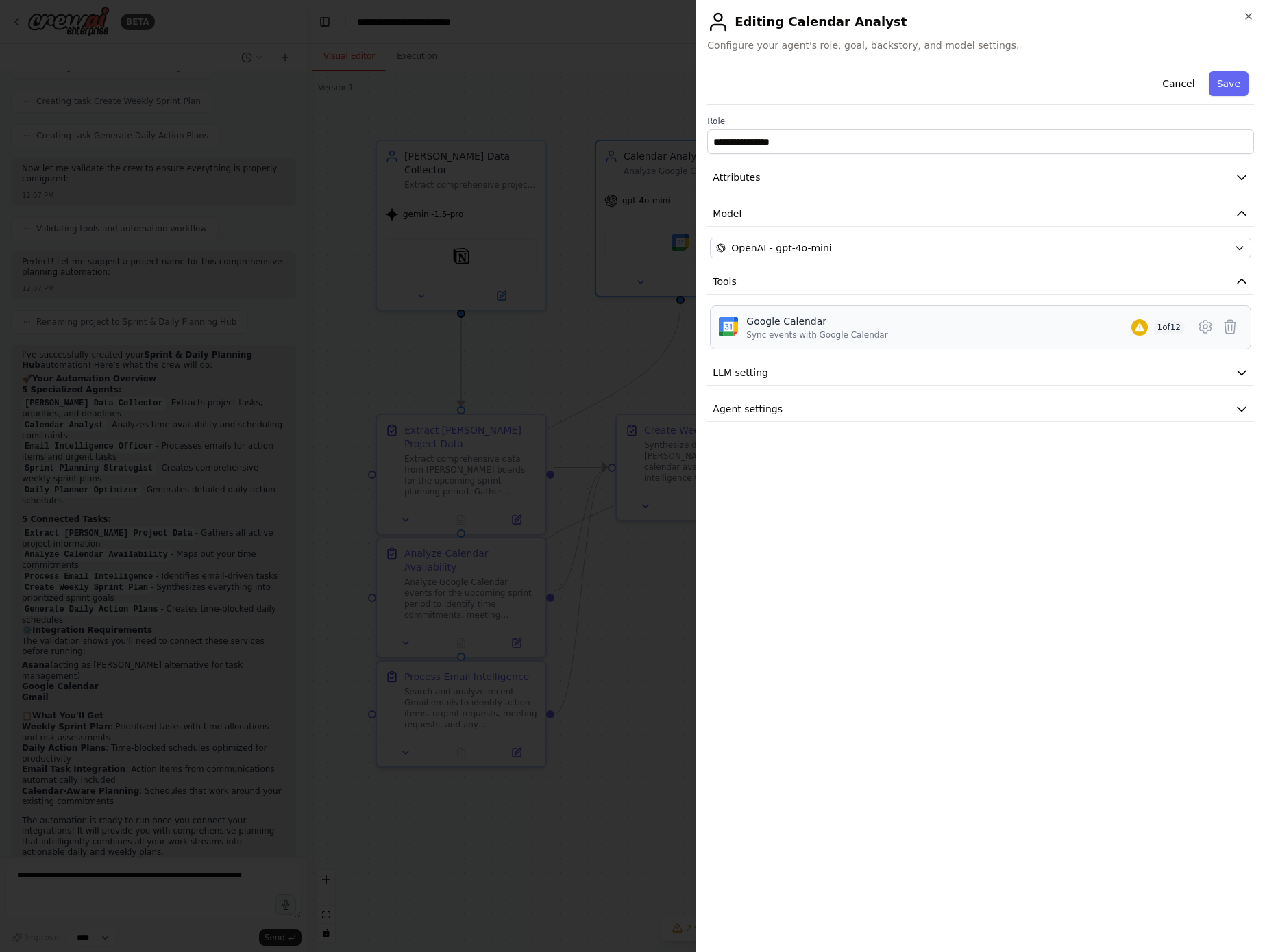
click at [1036, 322] on div "Google Calendar Sync events with Google Calendar 1 of 12" at bounding box center [965, 327] width 438 height 26
click at [1196, 326] on button at bounding box center [1205, 327] width 25 height 25
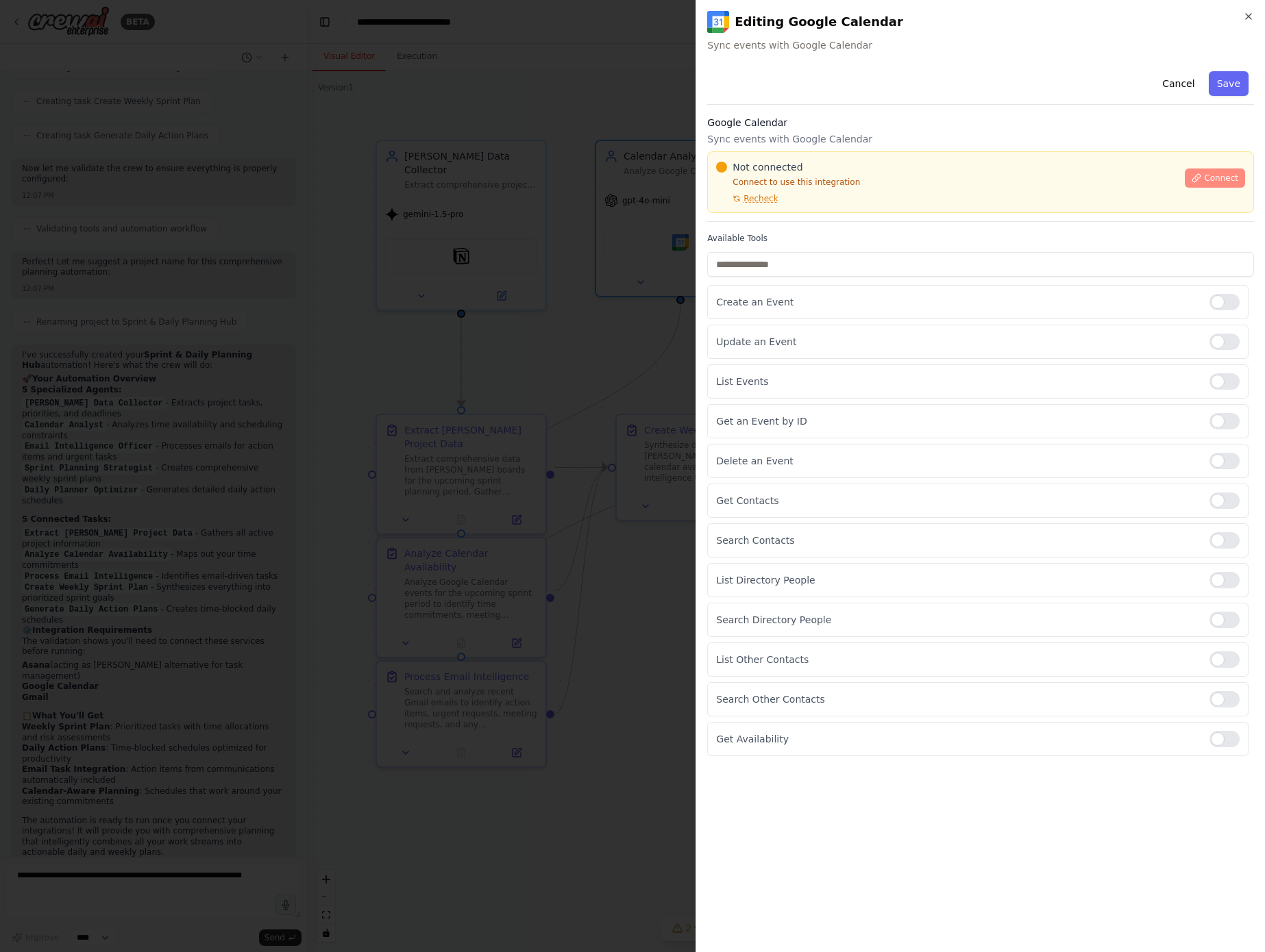
click at [1211, 174] on span "Connect" at bounding box center [1221, 178] width 34 height 11
click at [738, 365] on div "List Events" at bounding box center [977, 382] width 541 height 34
click at [745, 359] on div "Create an Event Update an Event List Events Get an Event by ID Delete an Event …" at bounding box center [980, 520] width 546 height 471
click at [790, 365] on div "List Events" at bounding box center [977, 382] width 541 height 34
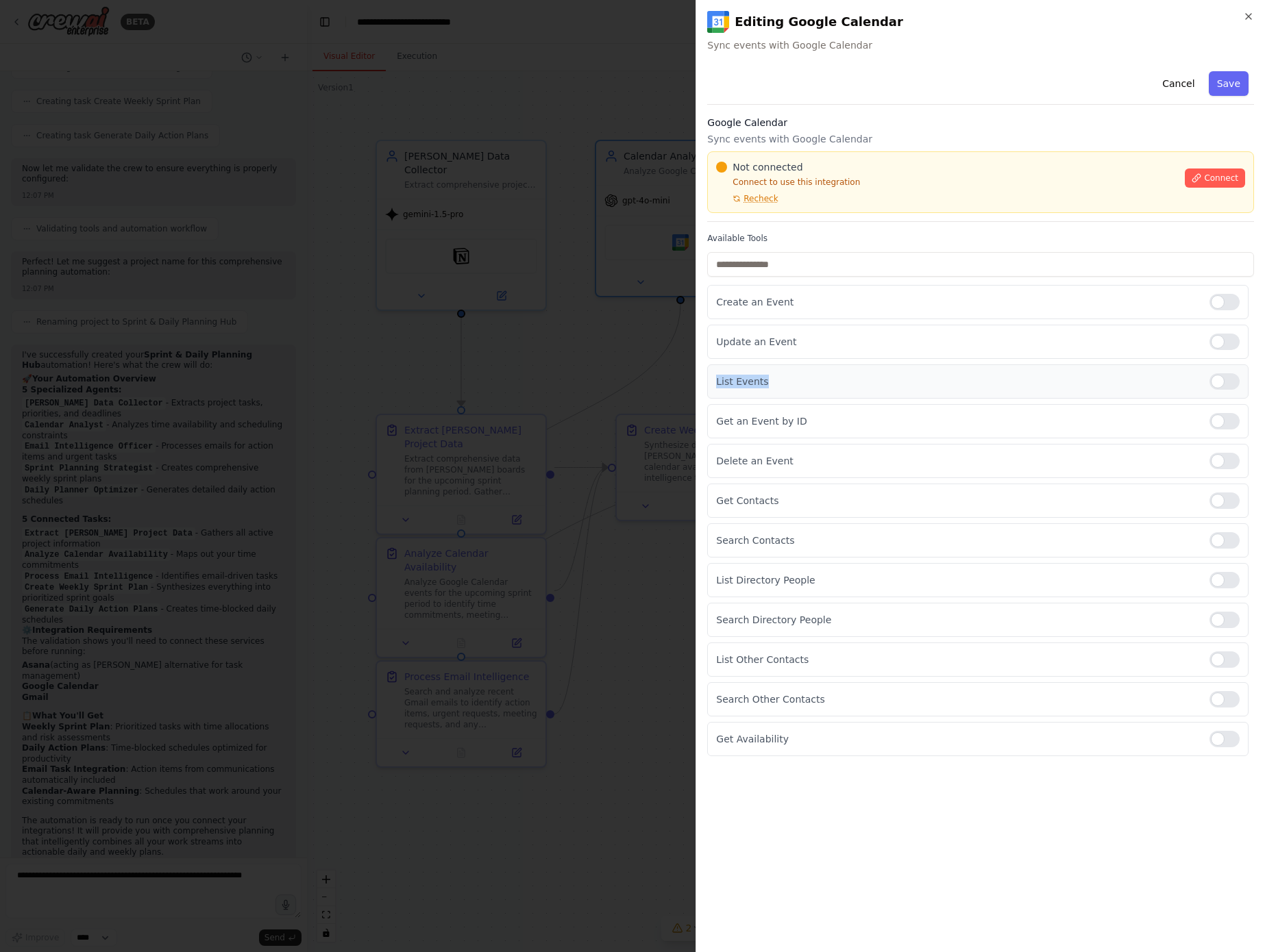
click at [790, 365] on div "List Events" at bounding box center [977, 382] width 541 height 34
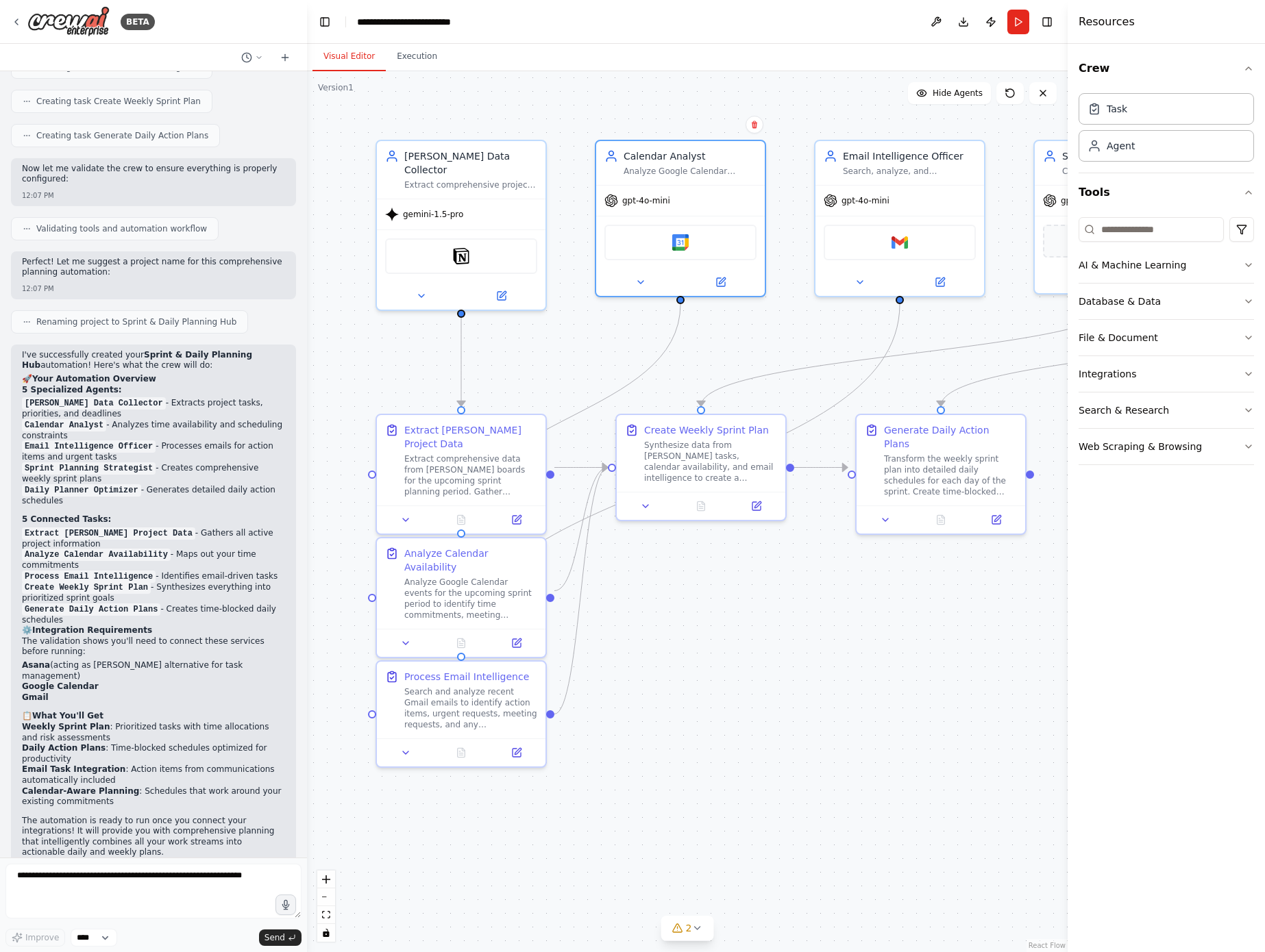
click at [817, 743] on div ".deletable-edge-delete-btn { width: 20px; height: 20px; border: 0px solid #ffff…" at bounding box center [687, 511] width 761 height 880
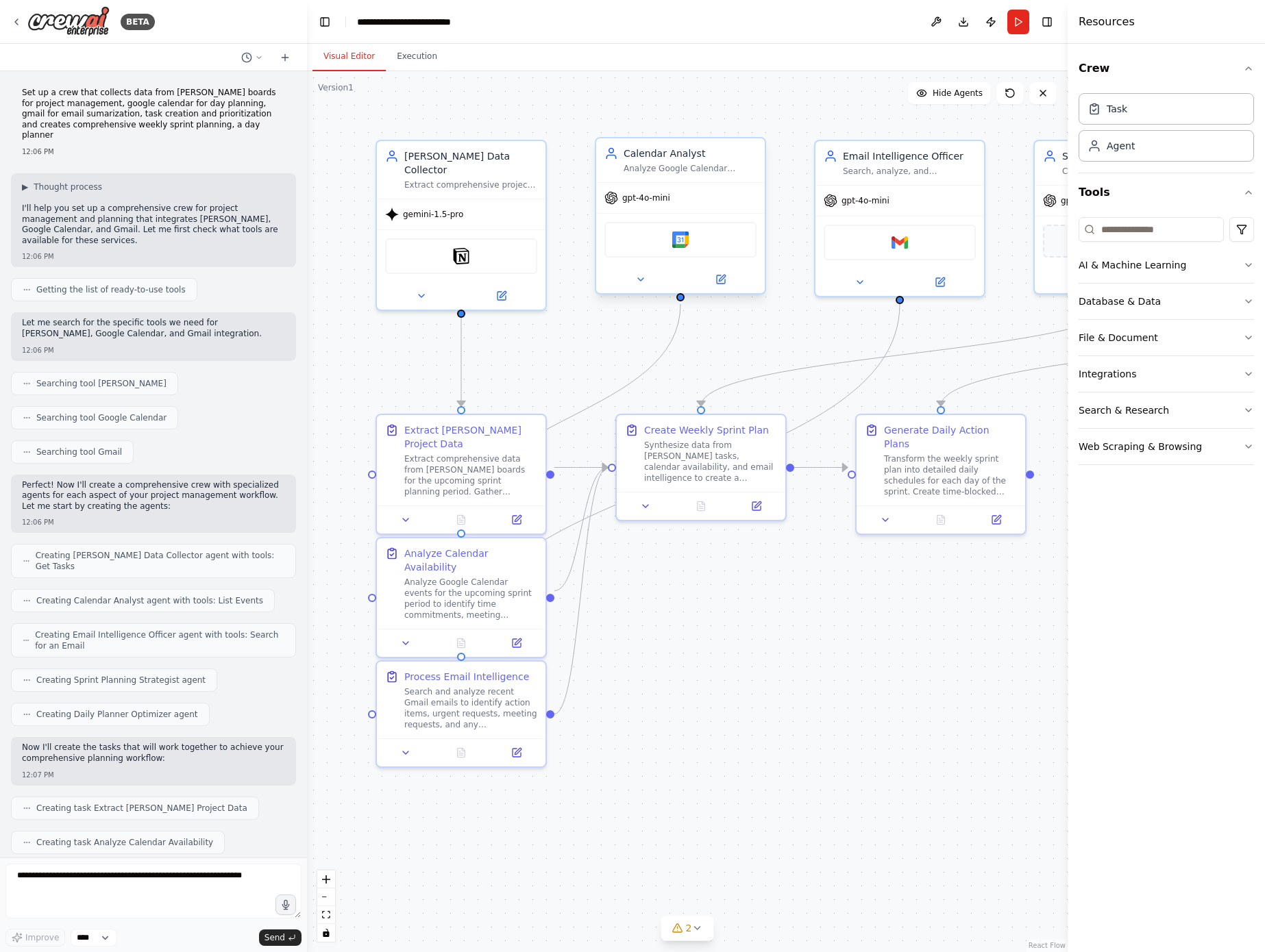
click at [694, 244] on div "Google Calendar" at bounding box center [680, 240] width 152 height 36
click at [723, 279] on icon at bounding box center [720, 279] width 8 height 8
click at [716, 284] on icon at bounding box center [720, 279] width 11 height 11
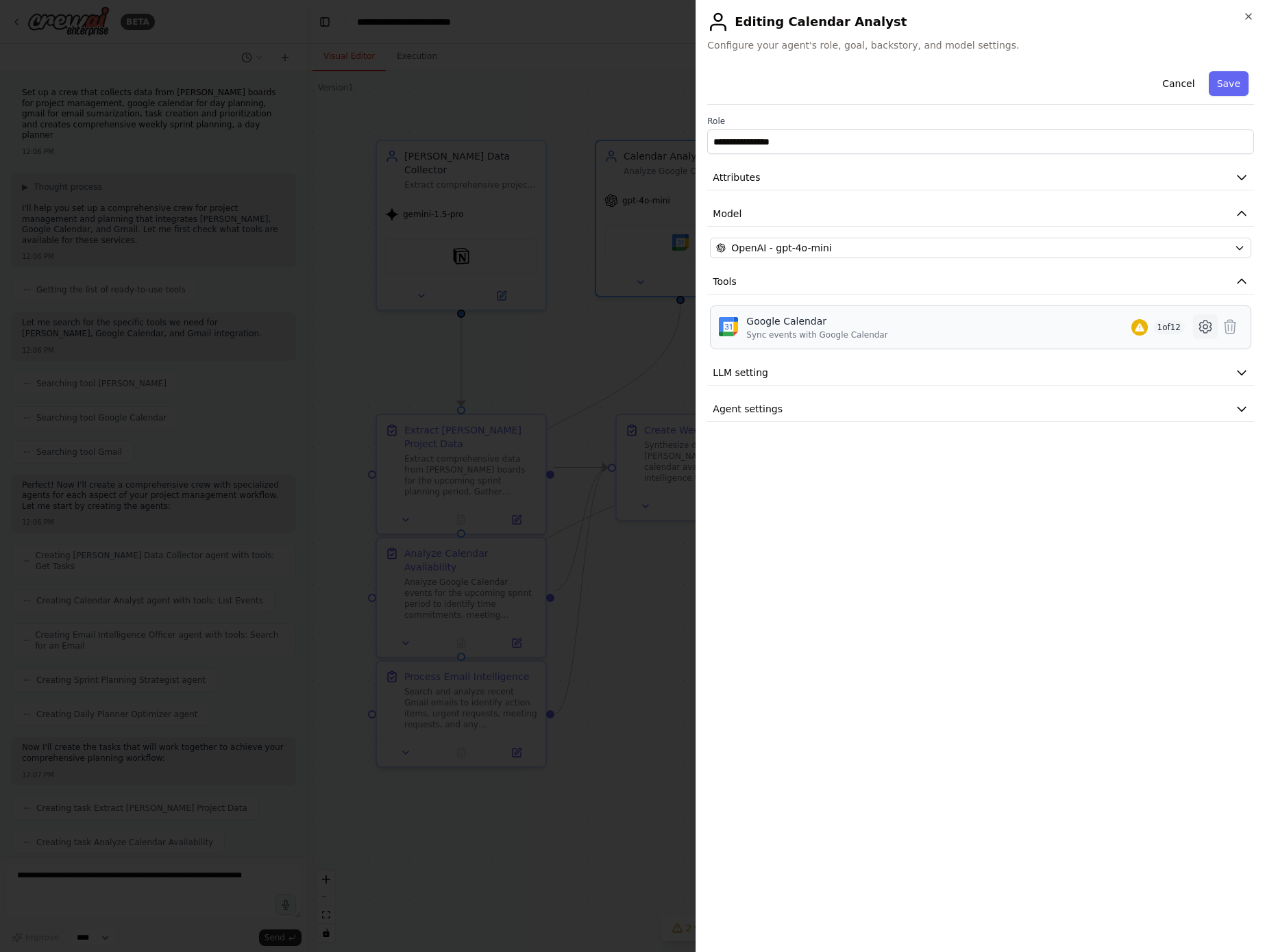
click at [1209, 324] on icon at bounding box center [1205, 327] width 16 height 16
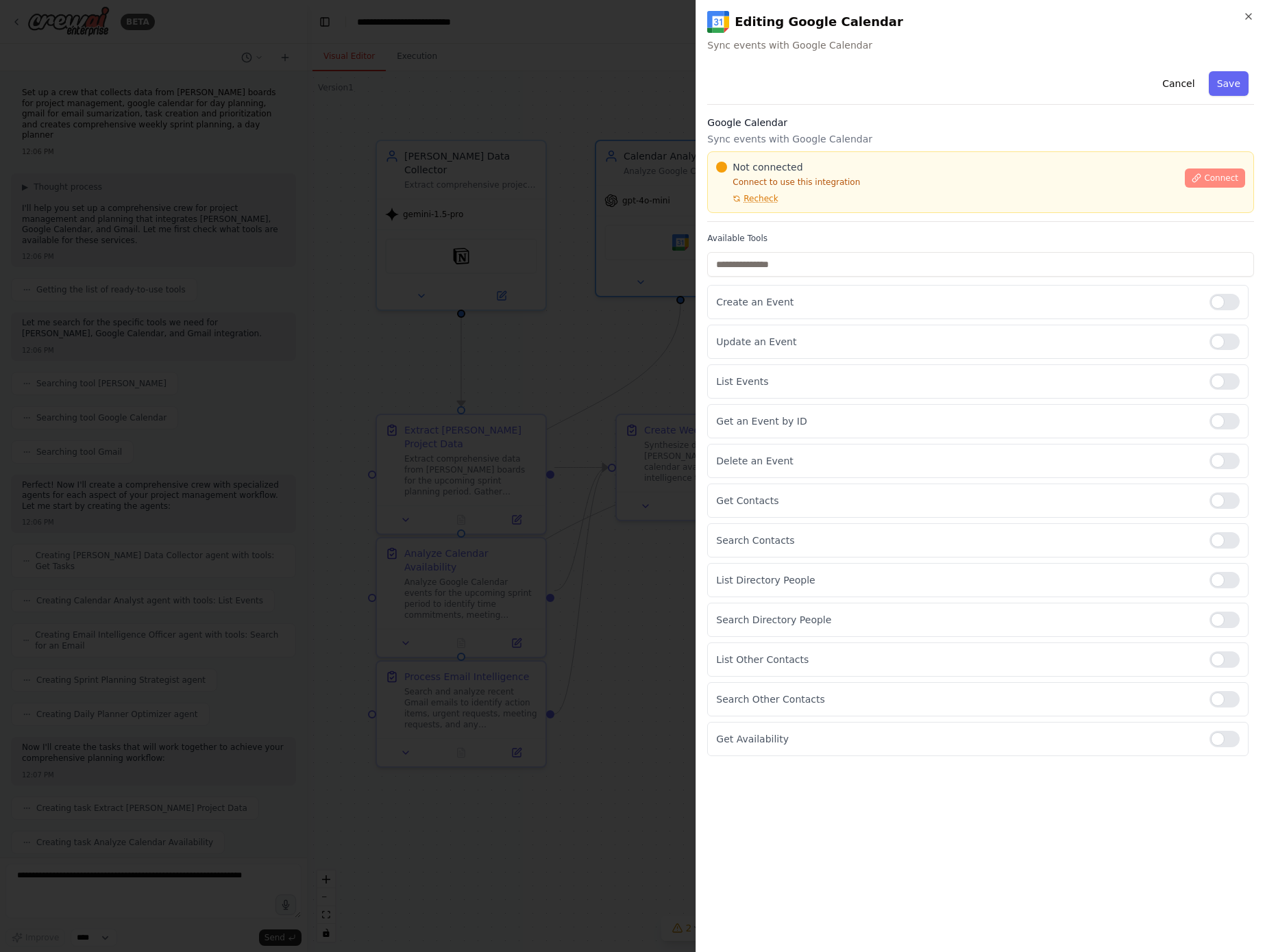
click at [1210, 182] on span "Connect" at bounding box center [1221, 178] width 34 height 11
click at [796, 464] on p "Delete an Event" at bounding box center [957, 460] width 482 height 13
click at [538, 426] on div at bounding box center [632, 476] width 1265 height 952
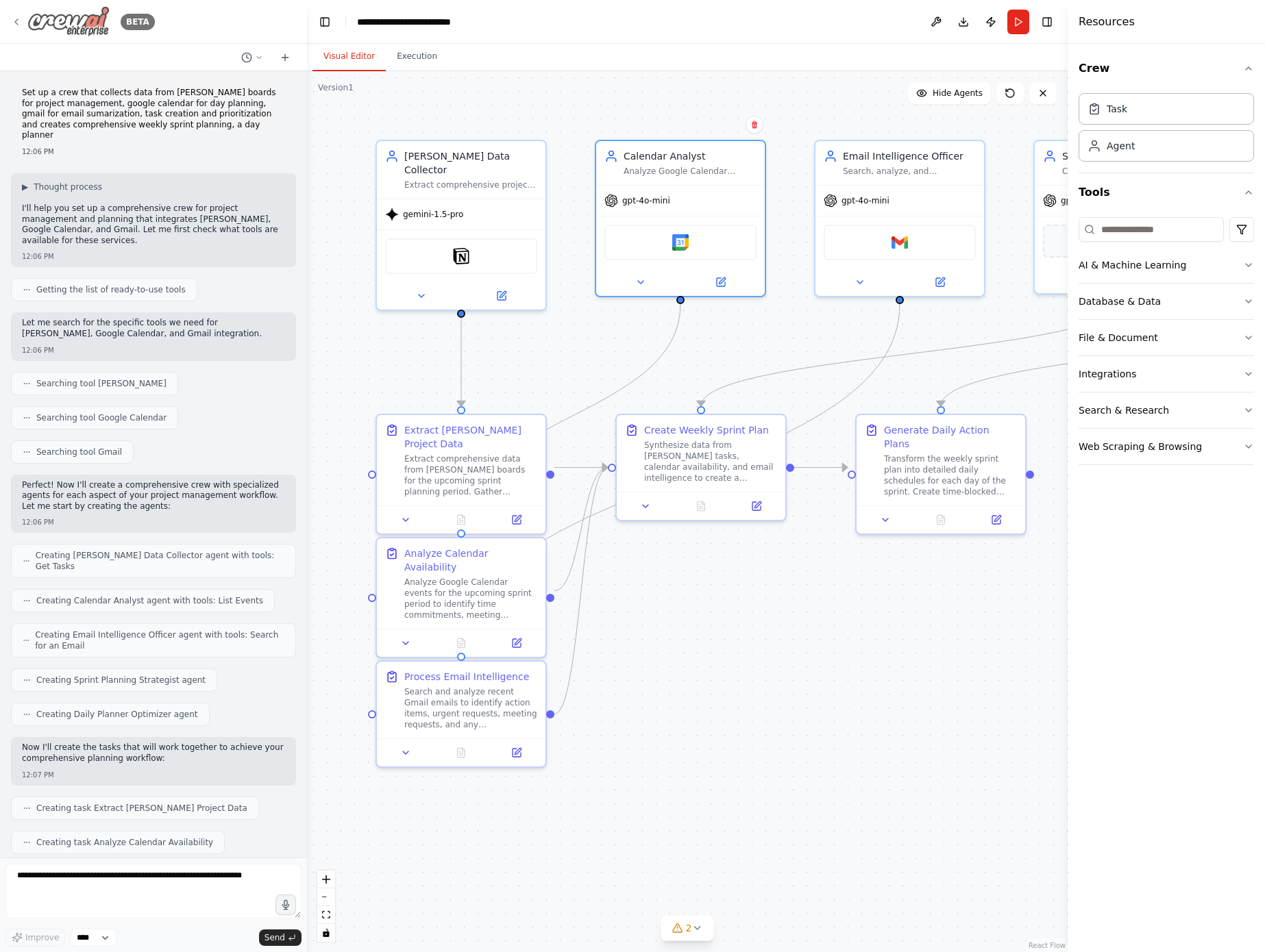
click at [15, 20] on icon at bounding box center [16, 21] width 11 height 11
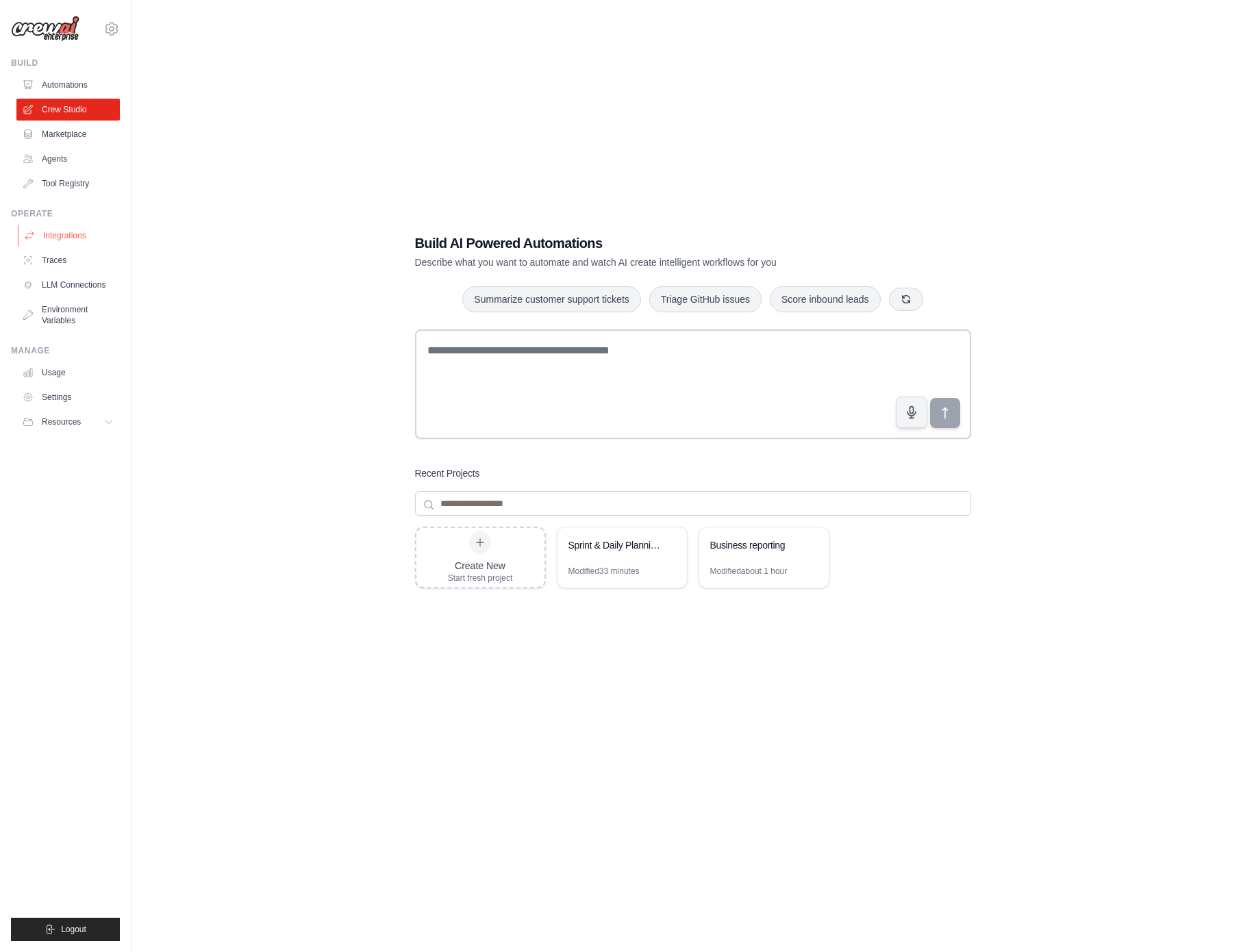
click at [69, 235] on link "Integrations" at bounding box center [69, 236] width 103 height 21
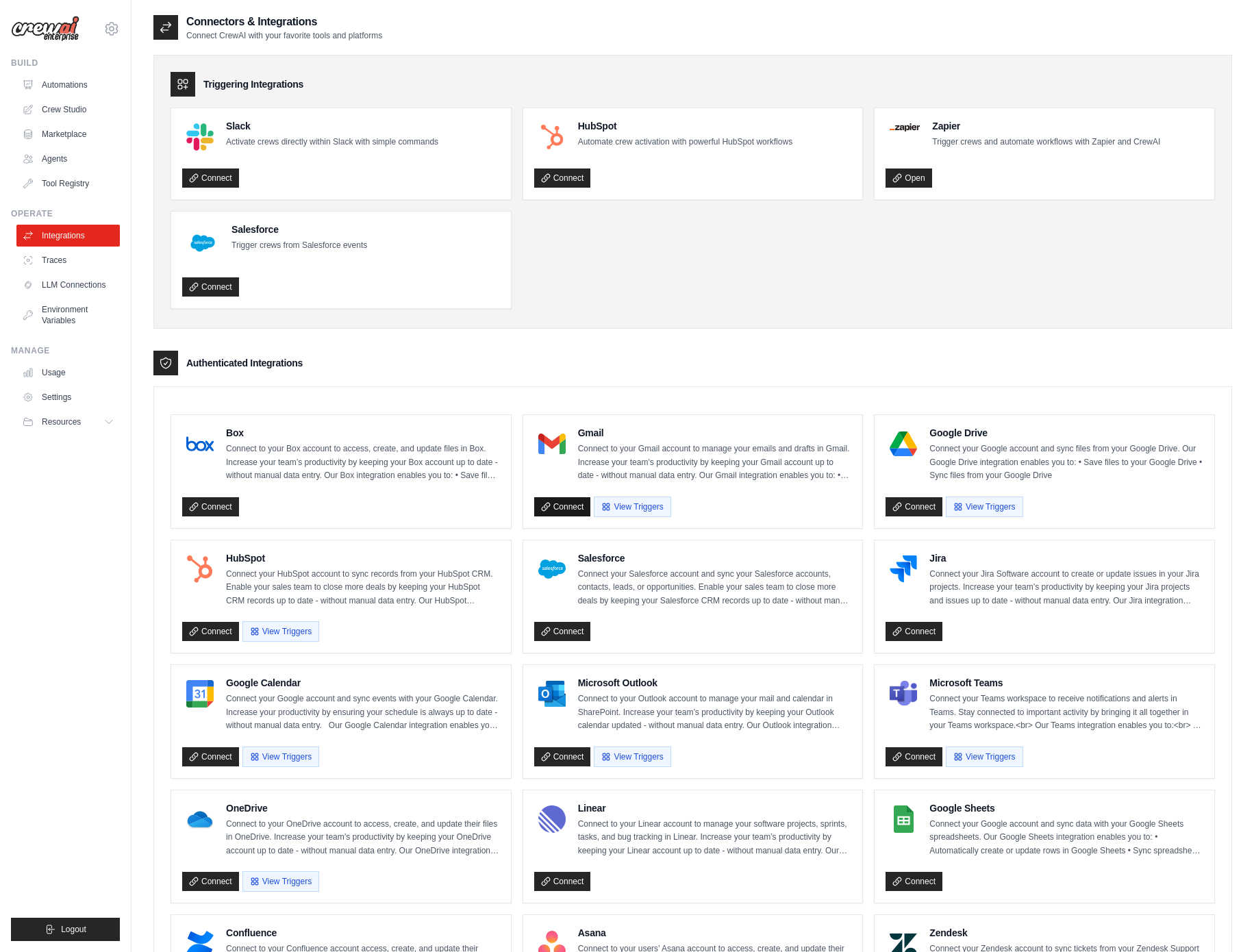
click at [565, 510] on link "Connect" at bounding box center [562, 506] width 56 height 19
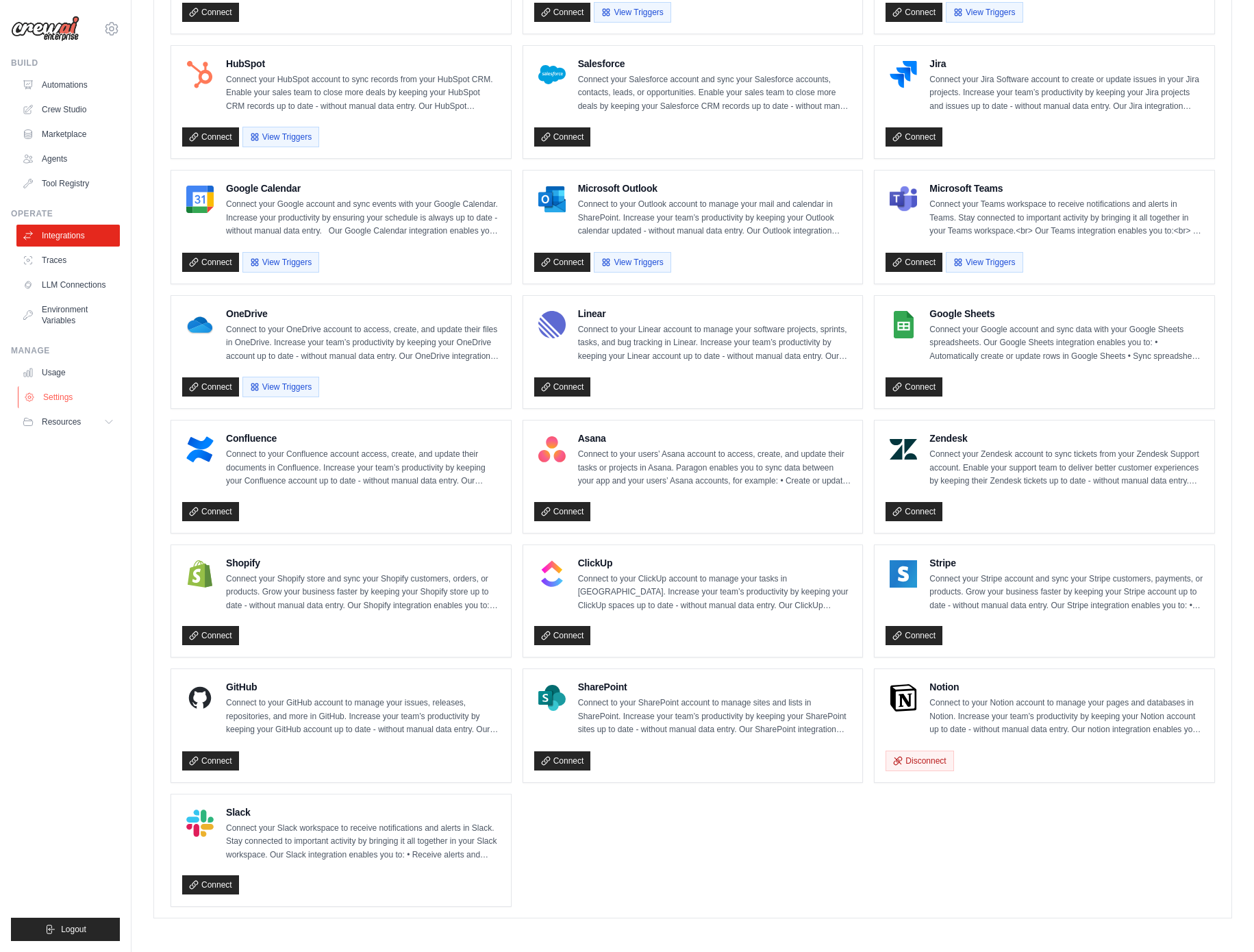
click at [59, 395] on link "Settings" at bounding box center [69, 397] width 103 height 21
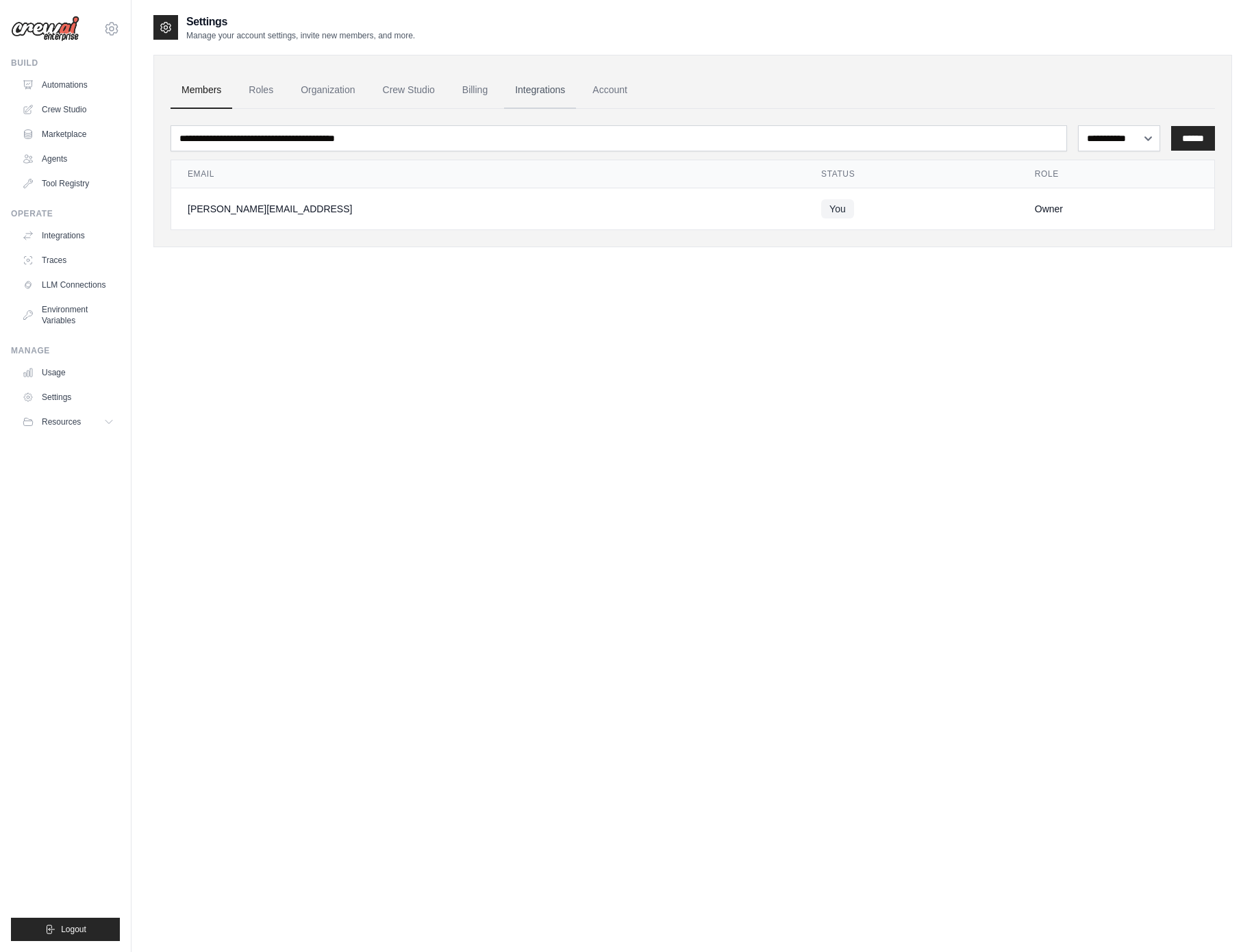
click at [557, 89] on link "Integrations" at bounding box center [540, 90] width 72 height 37
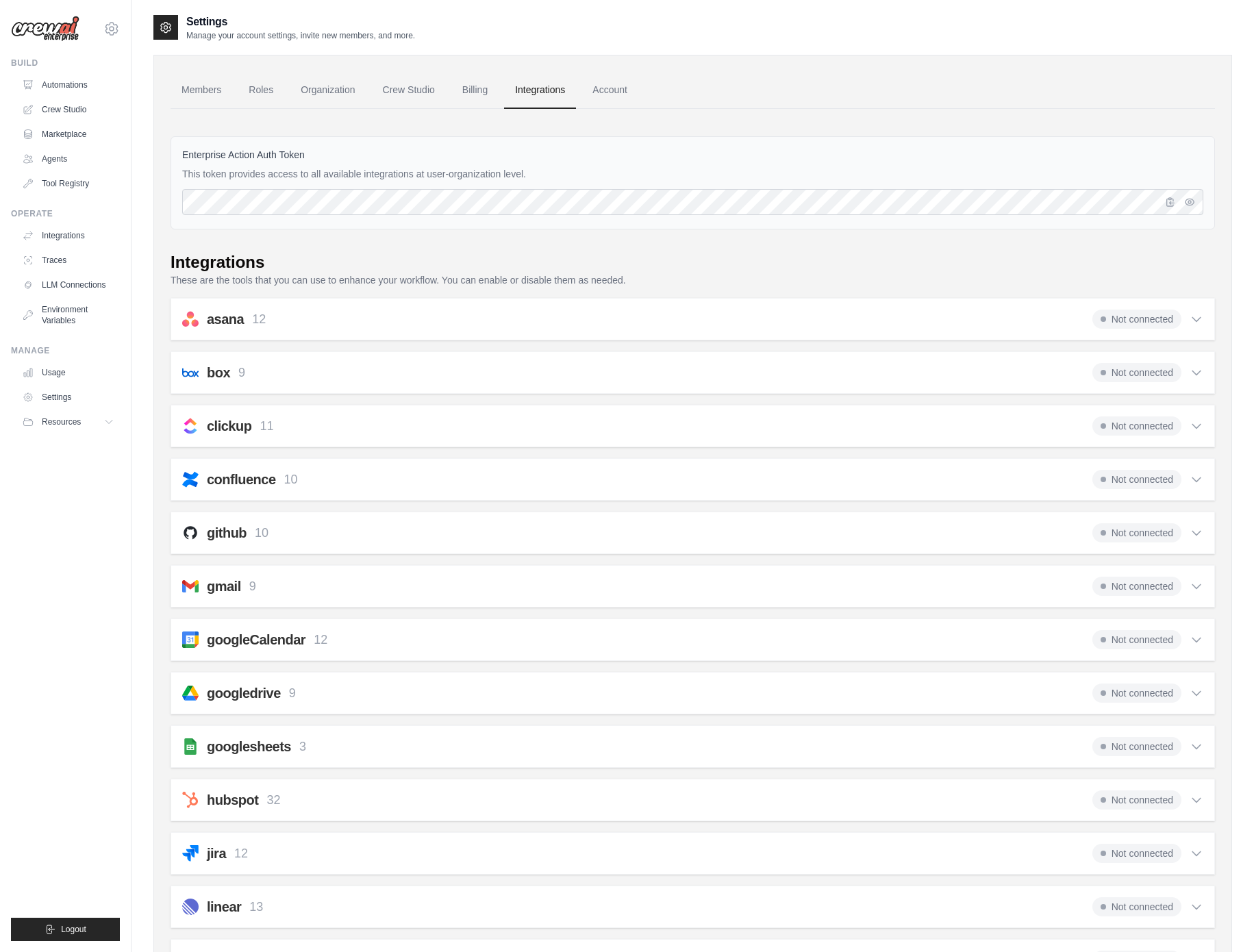
click at [817, 630] on div "googleCalendar 12 Not connected" at bounding box center [692, 639] width 1021 height 19
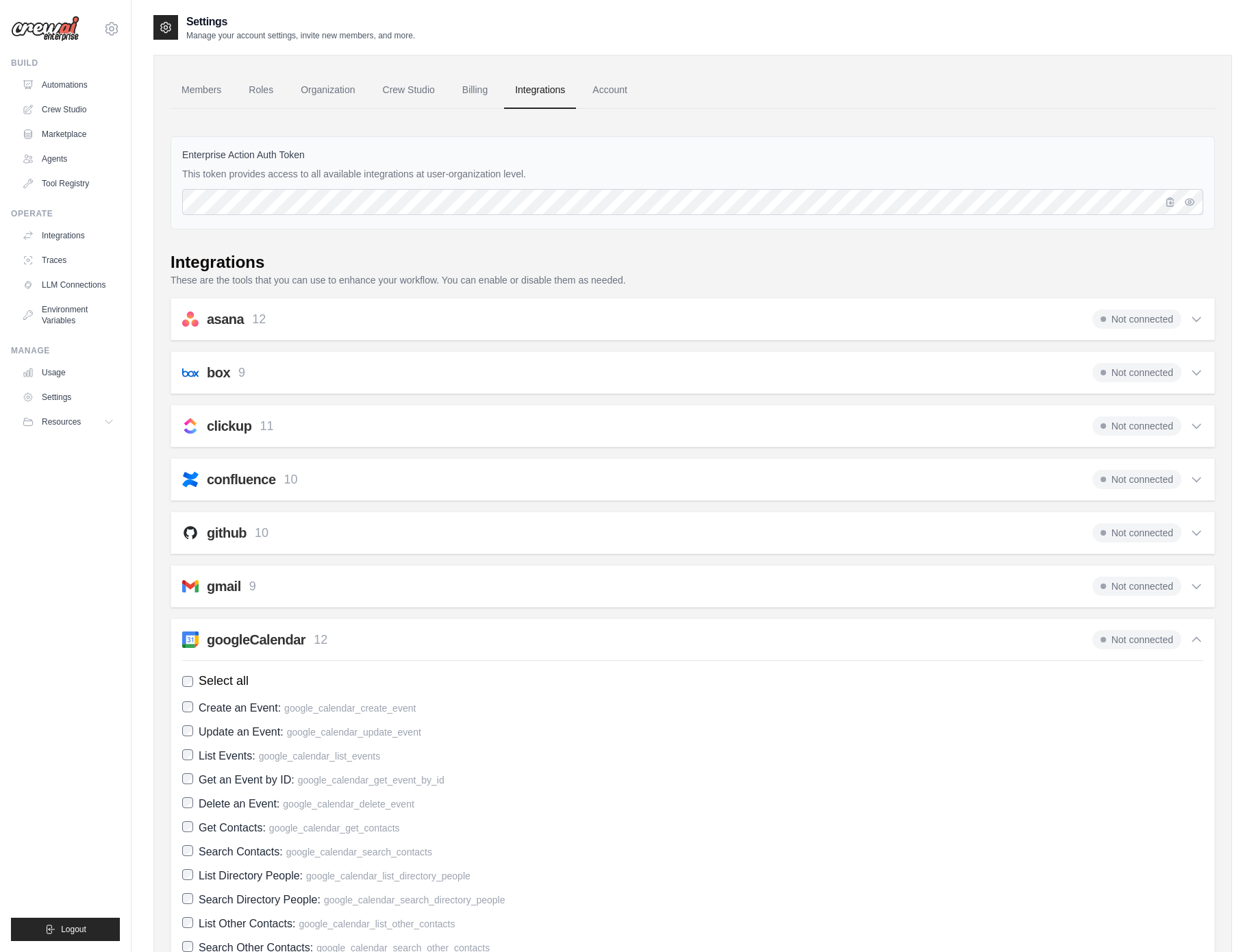
click at [580, 648] on div "googleCalendar 12 Not connected" at bounding box center [692, 639] width 1021 height 19
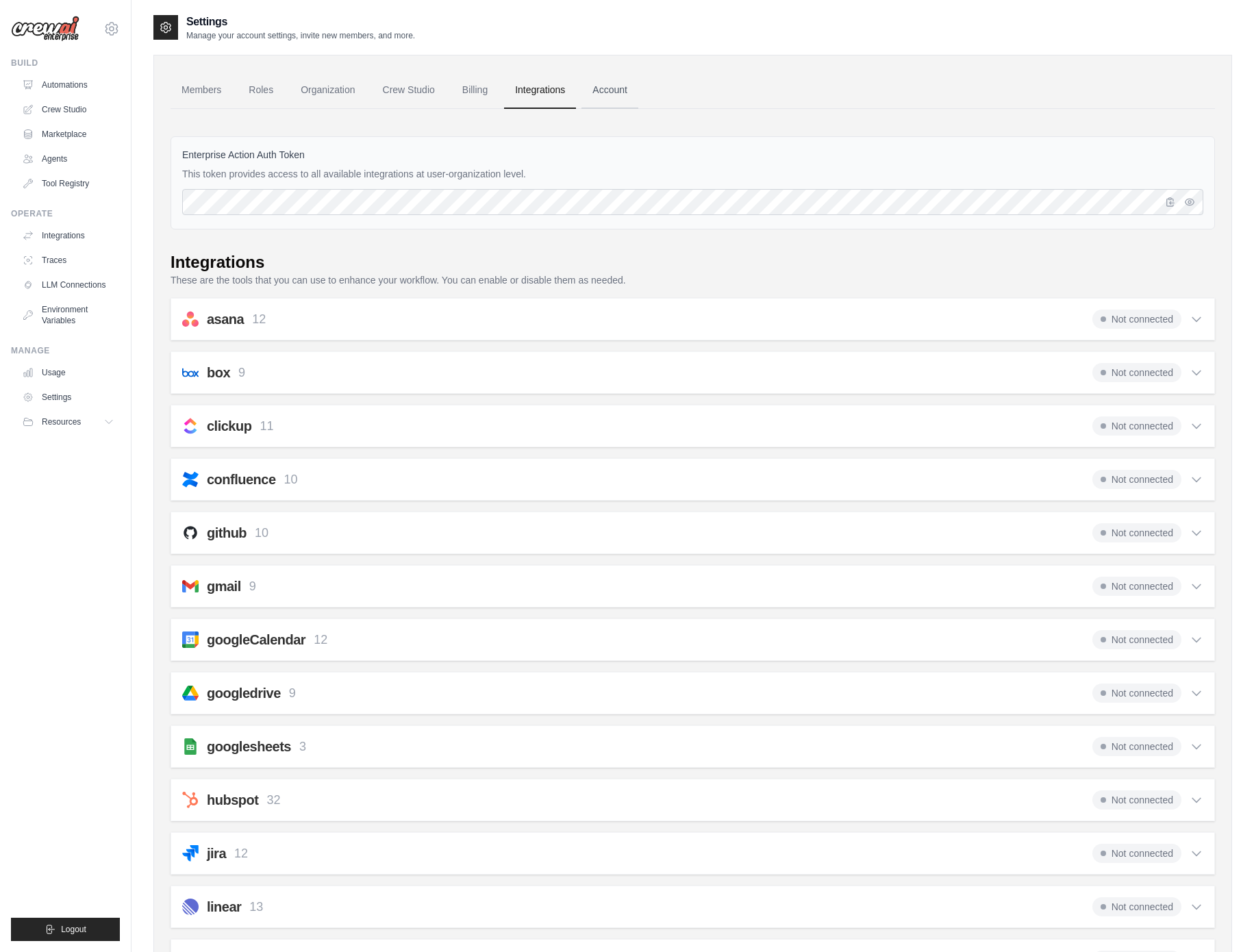
click at [600, 94] on link "Account" at bounding box center [609, 90] width 56 height 37
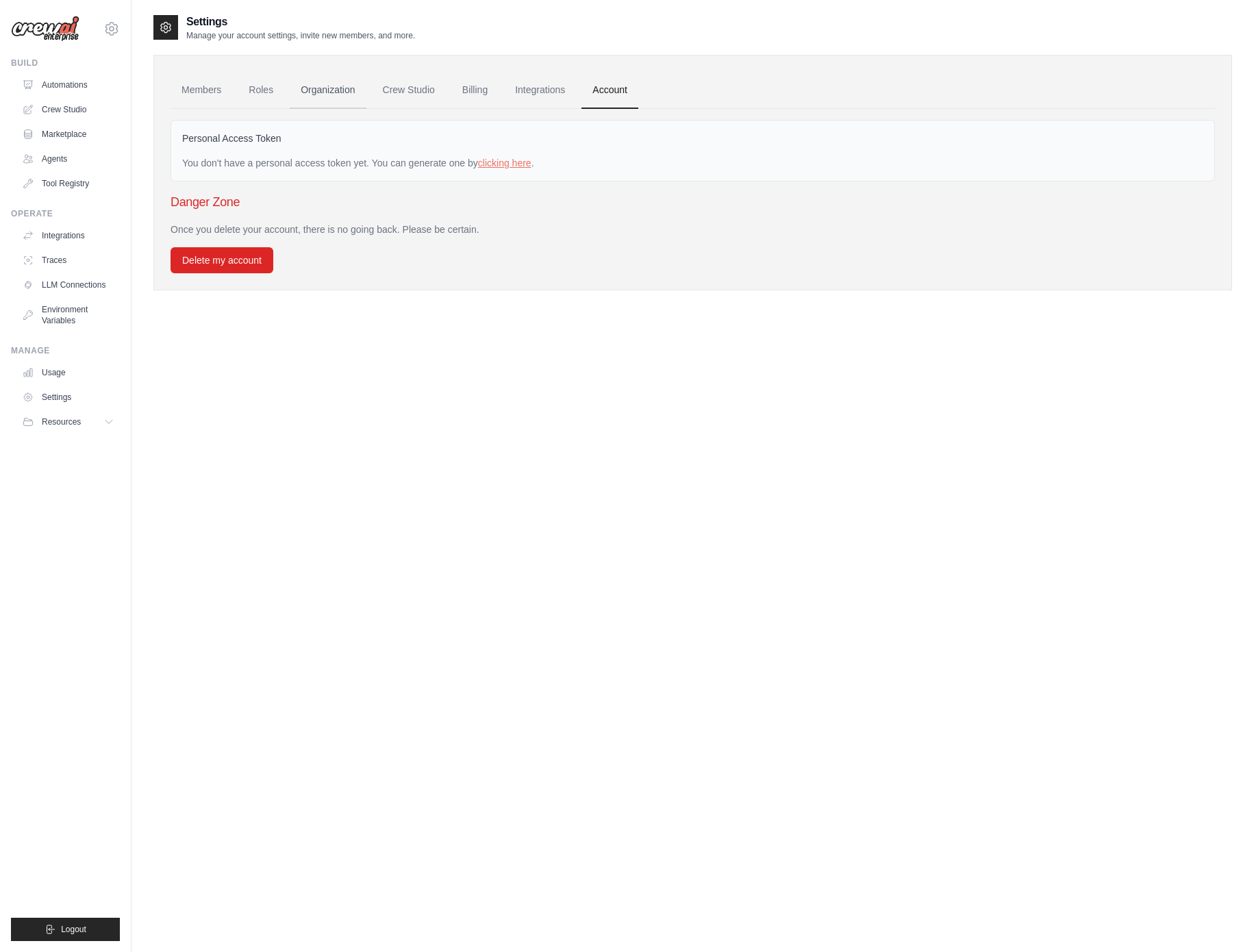
click at [330, 89] on link "Organization" at bounding box center [327, 90] width 76 height 37
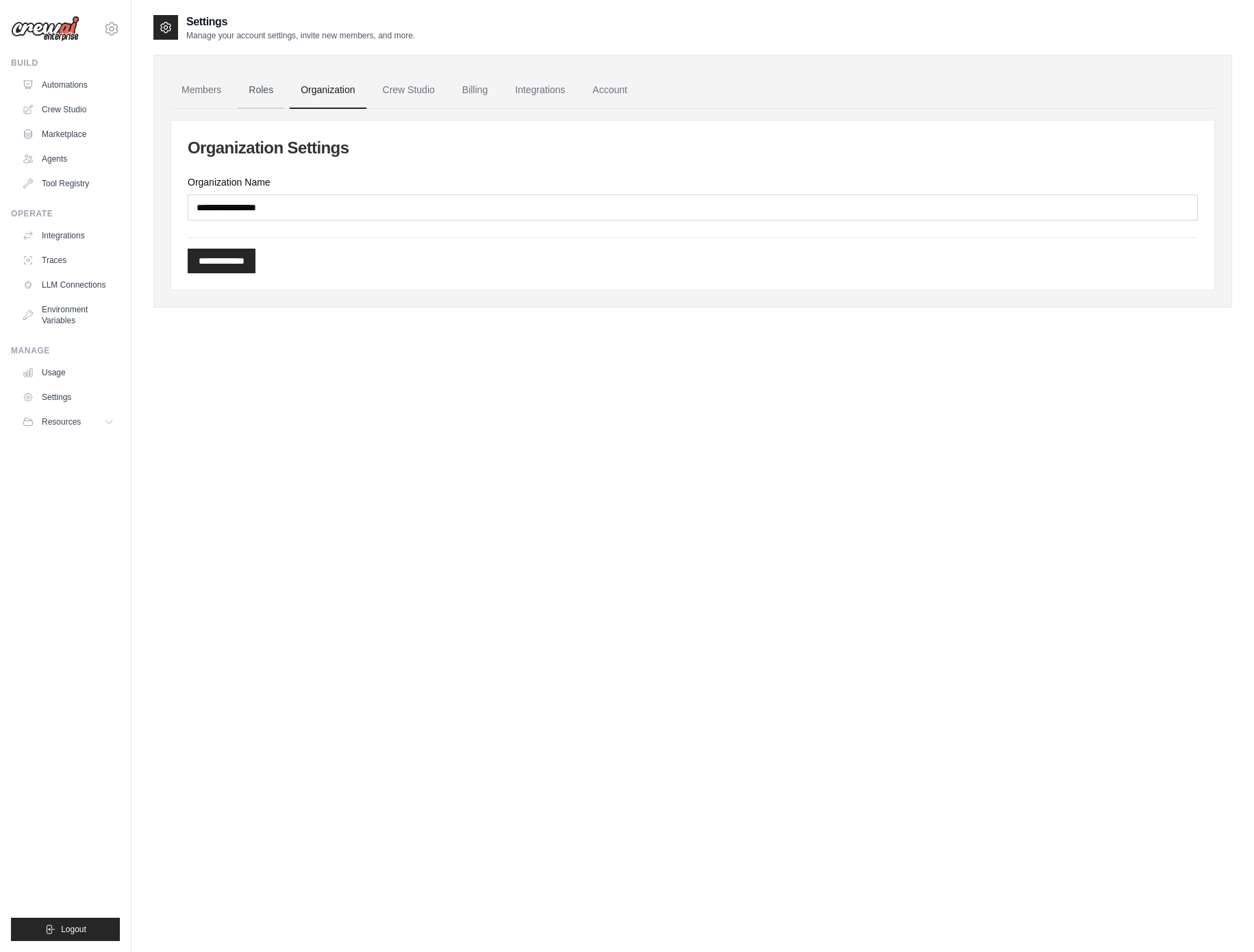
click at [275, 95] on link "Roles" at bounding box center [261, 90] width 47 height 37
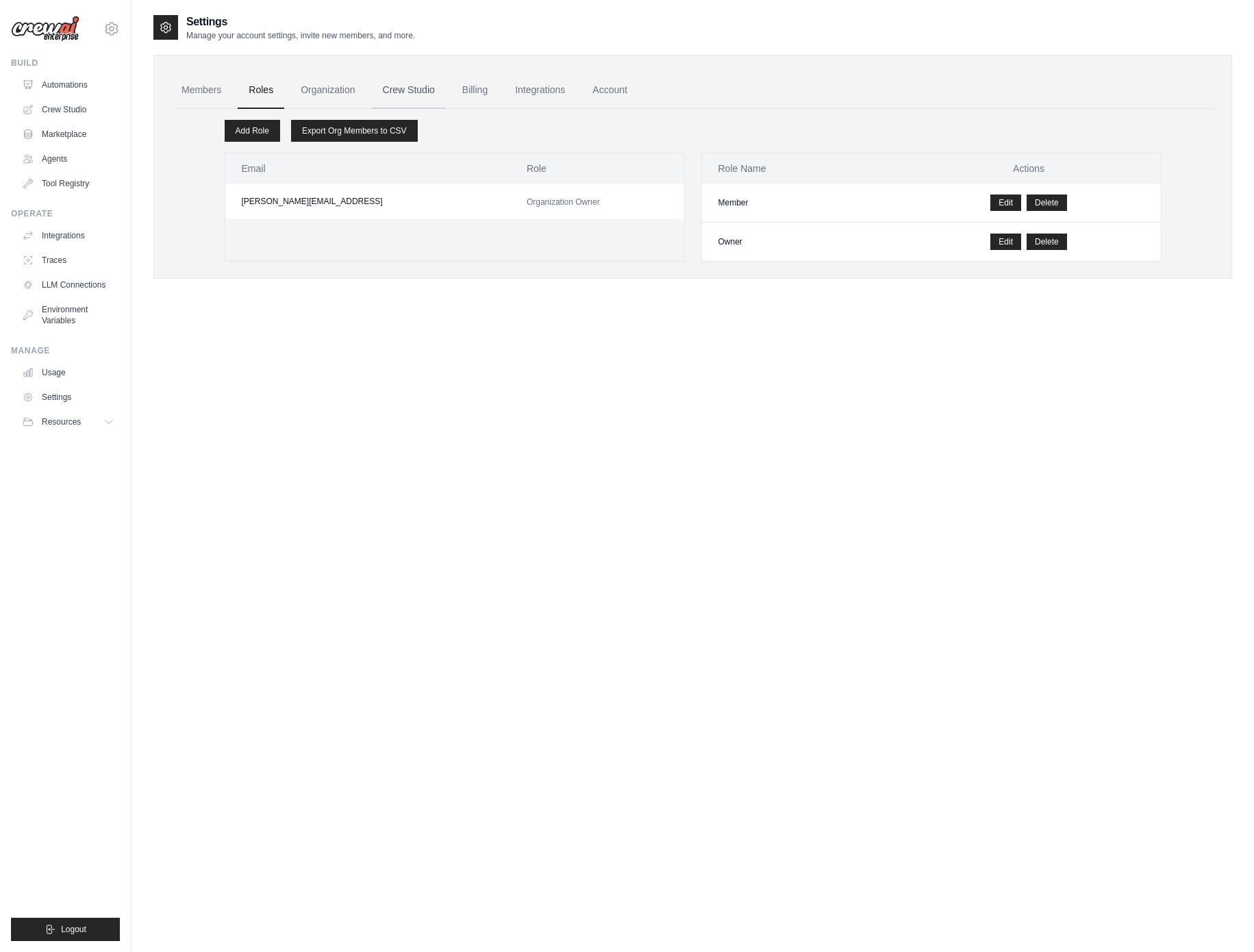
click at [383, 89] on link "Crew Studio" at bounding box center [408, 90] width 74 height 37
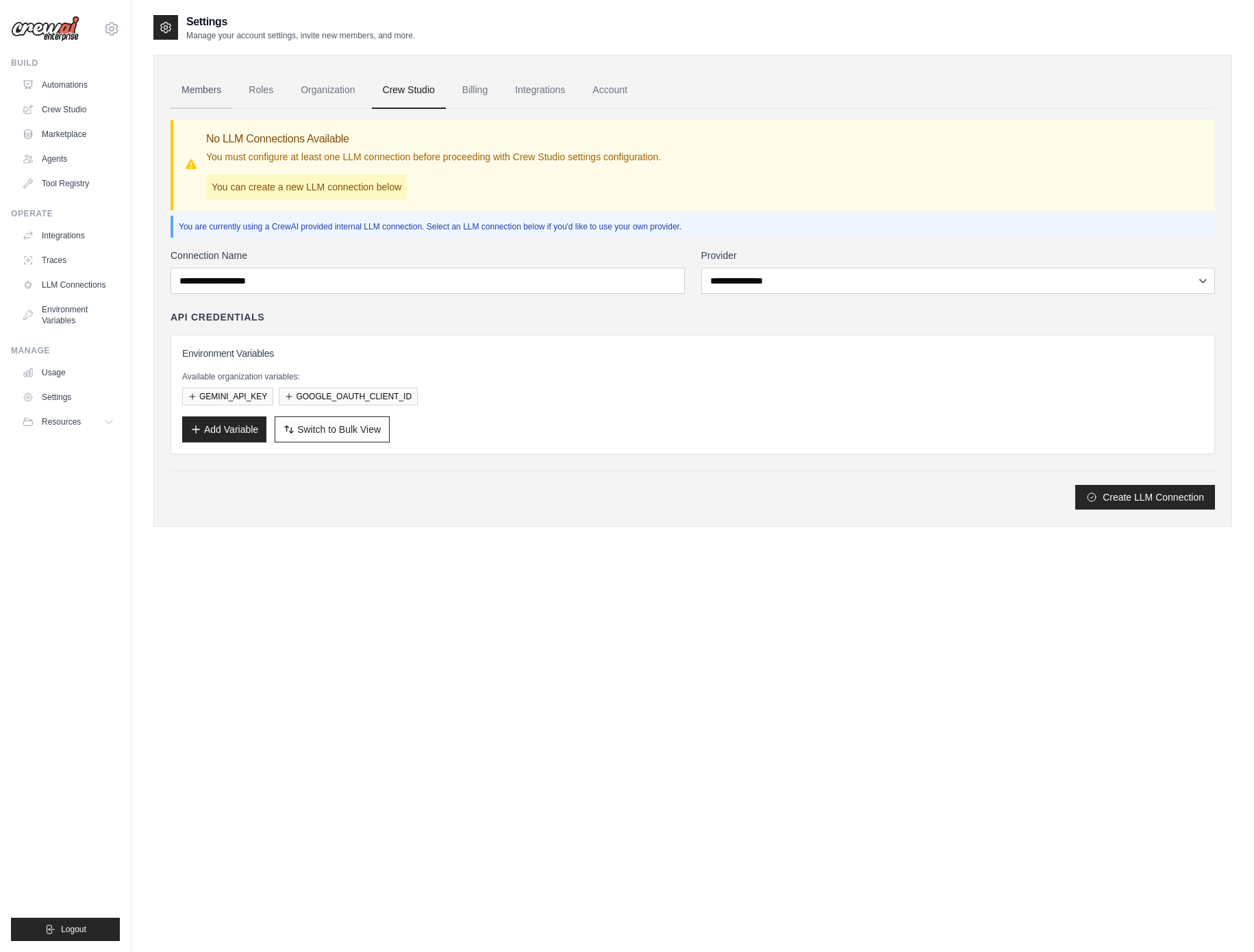
click at [214, 91] on link "Members" at bounding box center [201, 90] width 62 height 37
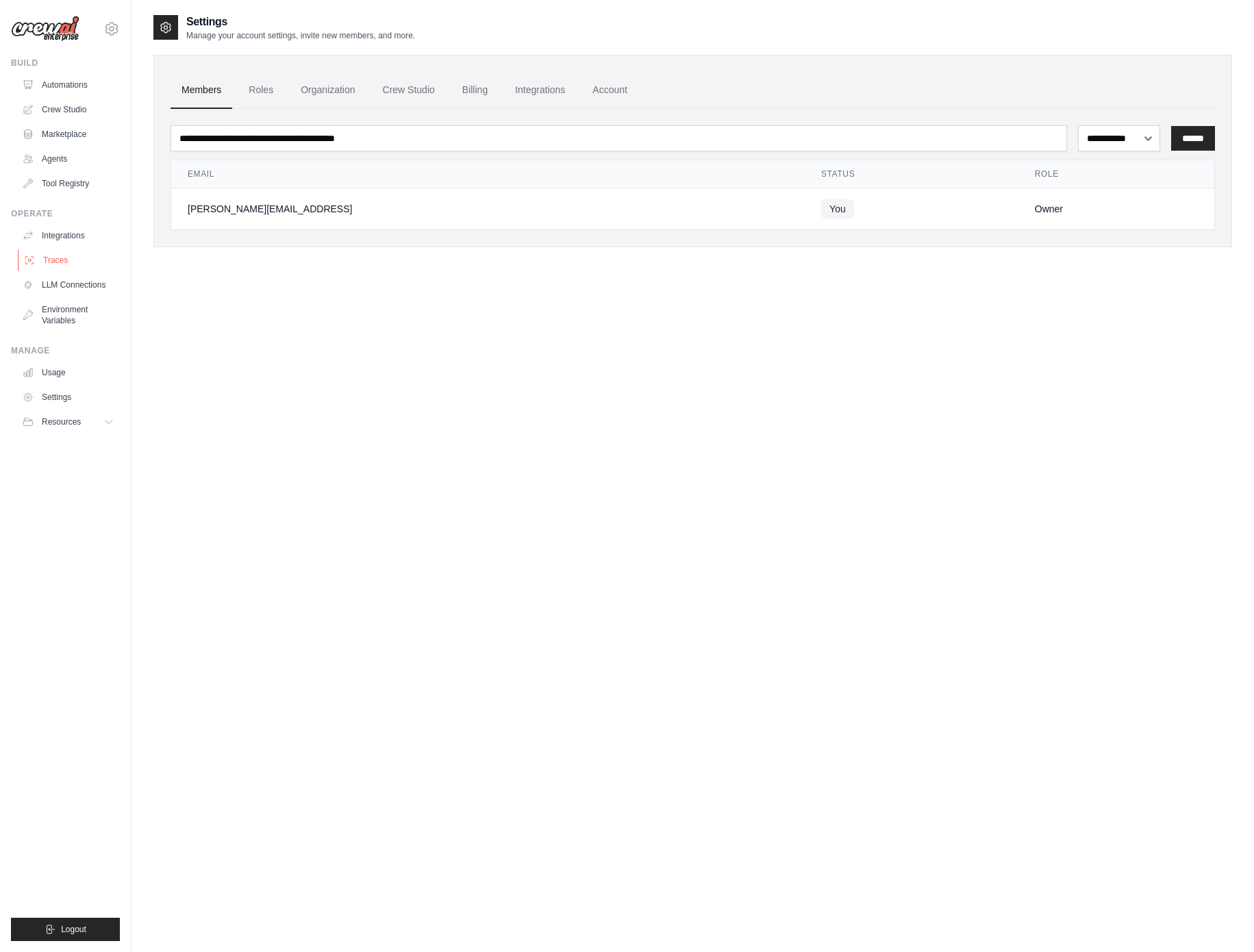
click at [82, 252] on link "Traces" at bounding box center [69, 260] width 103 height 21
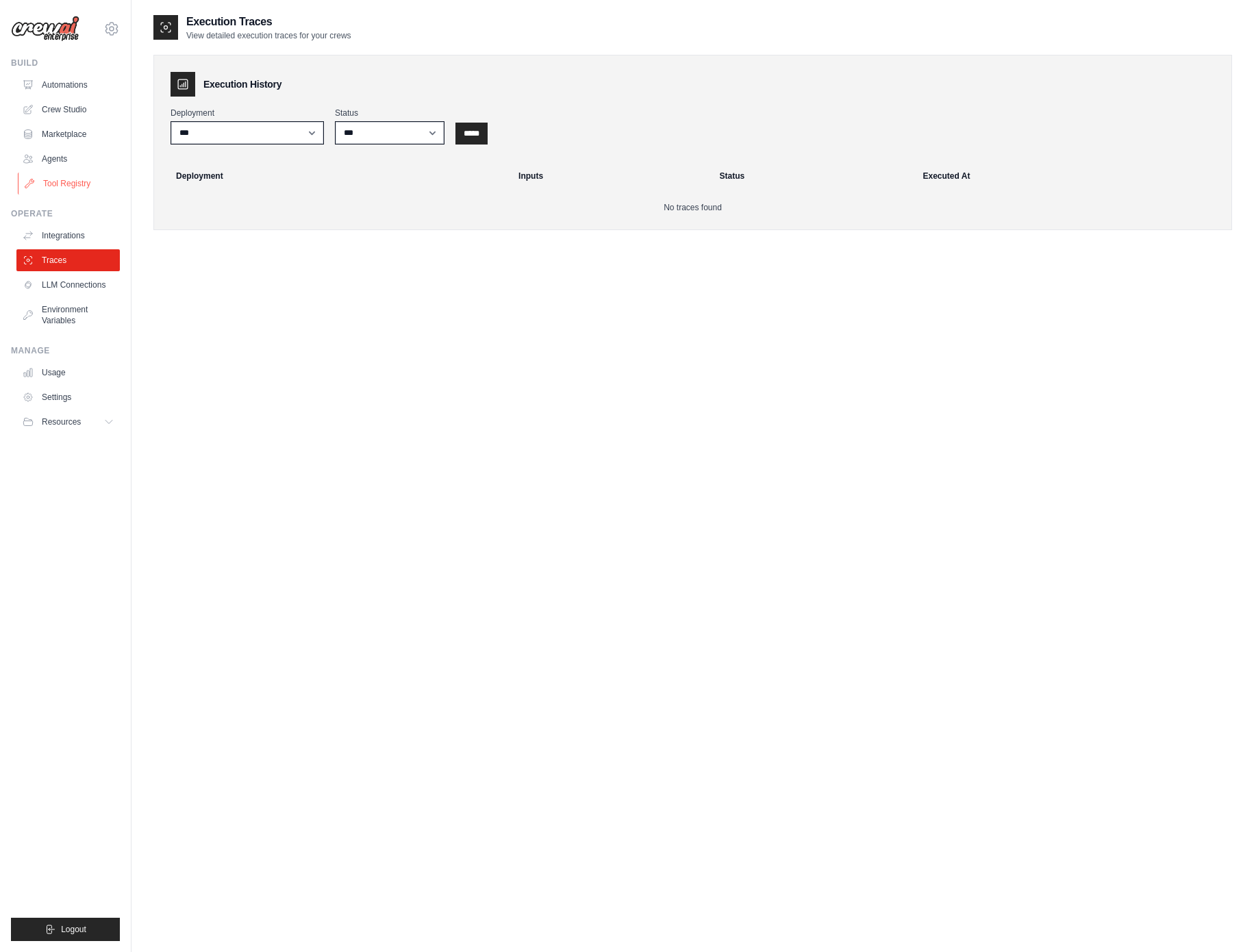
click at [56, 181] on link "Tool Registry" at bounding box center [69, 184] width 103 height 21
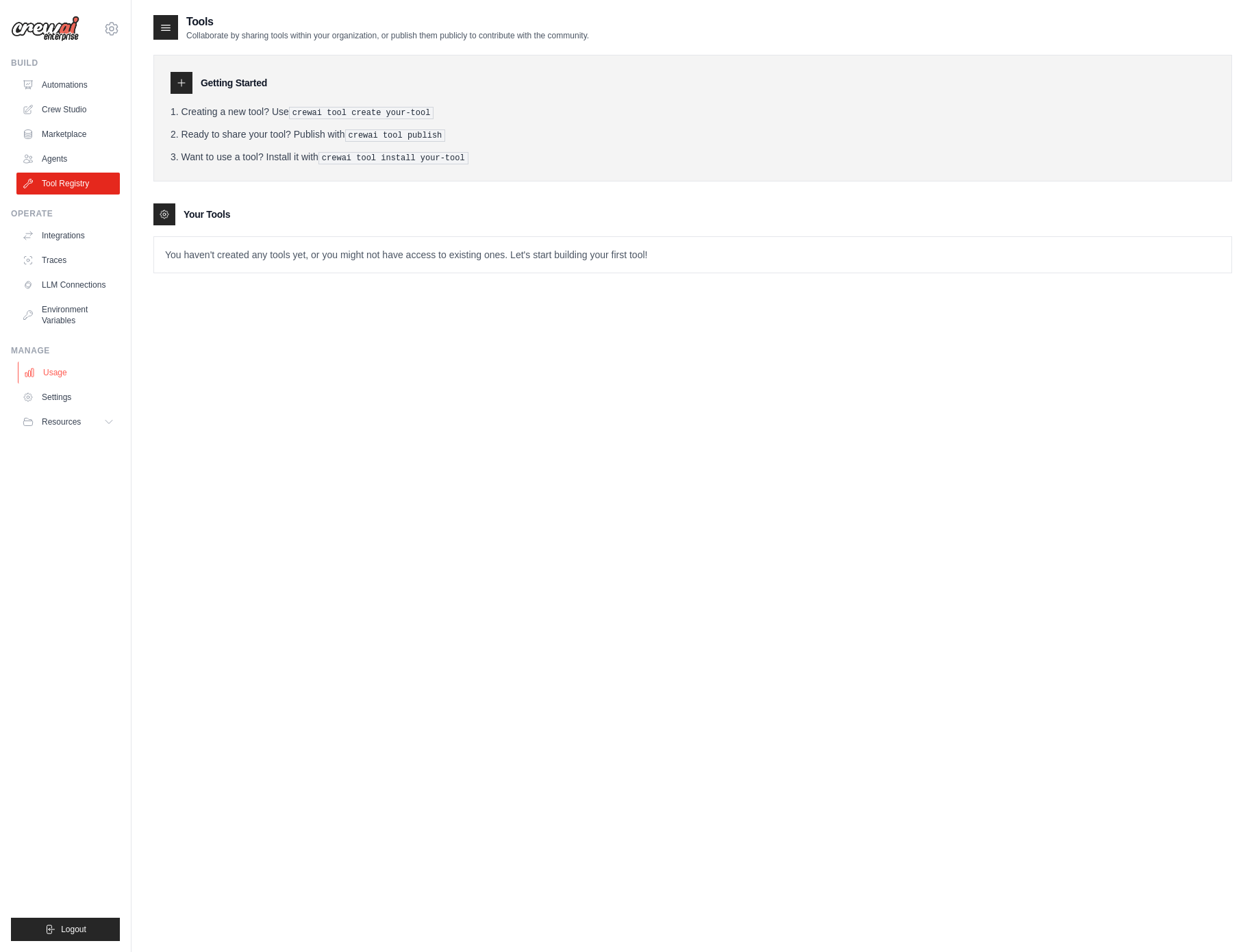
click at [52, 371] on link "Usage" at bounding box center [69, 373] width 103 height 21
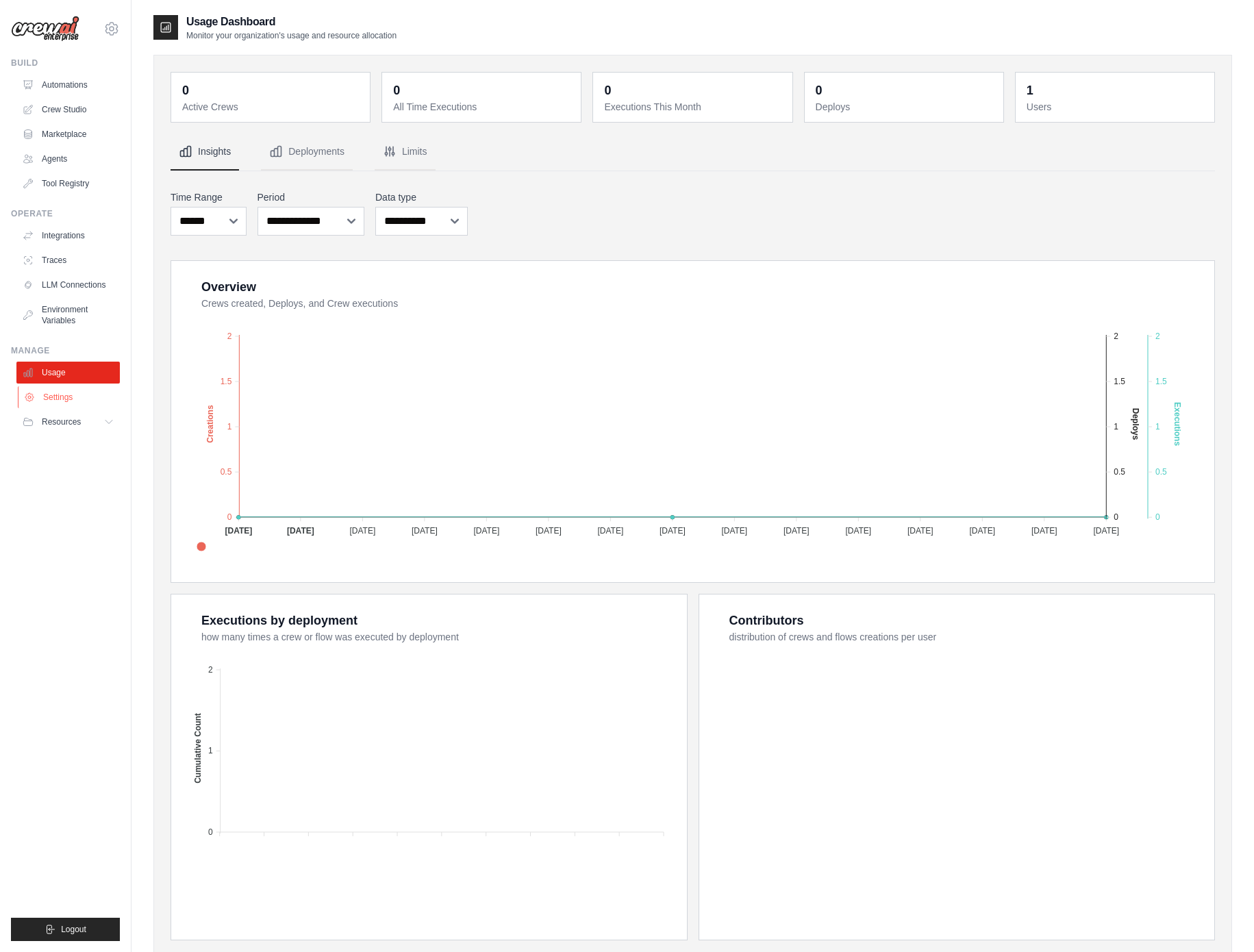
click at [47, 396] on link "Settings" at bounding box center [69, 397] width 103 height 21
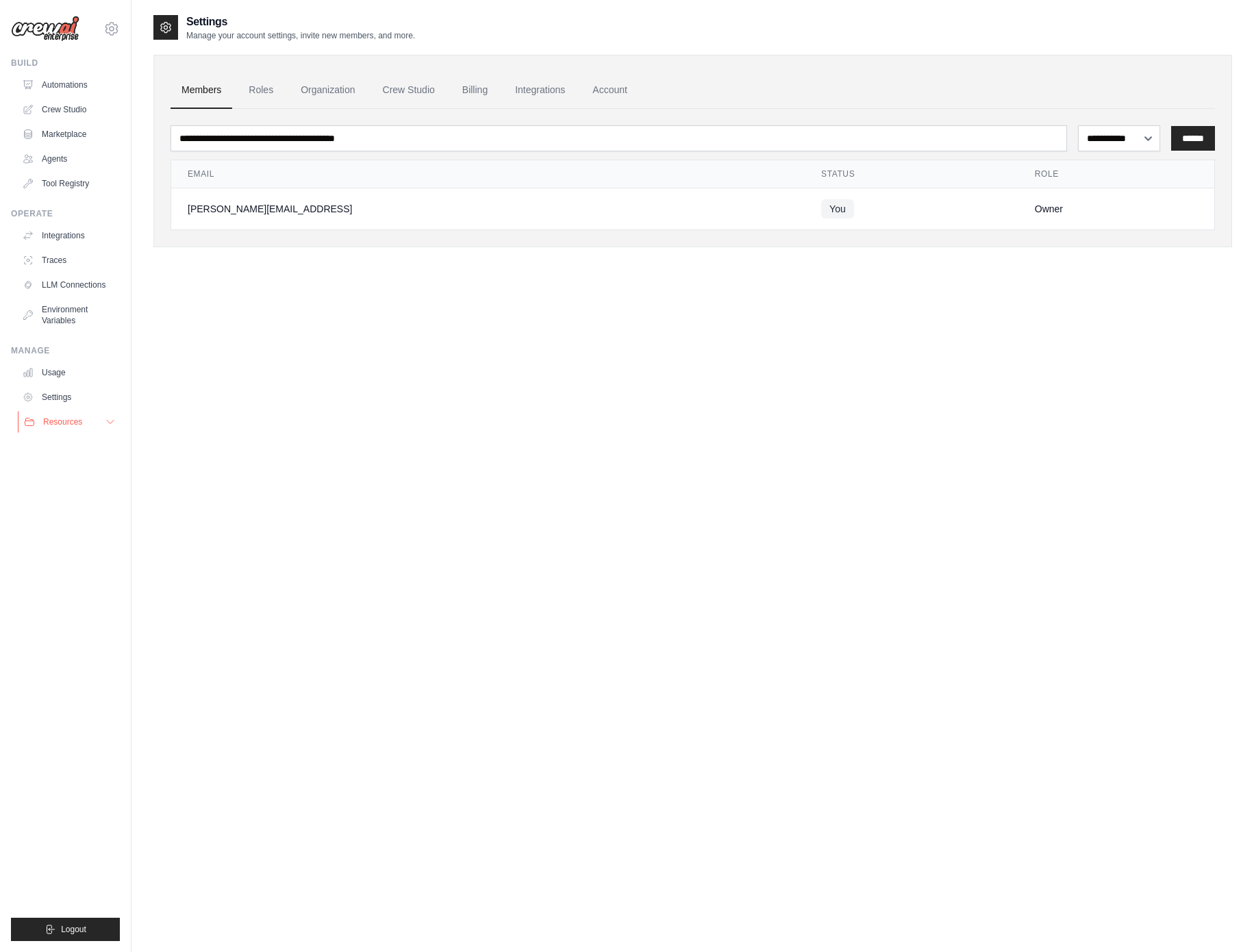
click at [57, 423] on span "Resources" at bounding box center [63, 422] width 39 height 11
click at [80, 510] on span "Video Tutorials" at bounding box center [75, 510] width 54 height 11
